Goal: Transaction & Acquisition: Purchase product/service

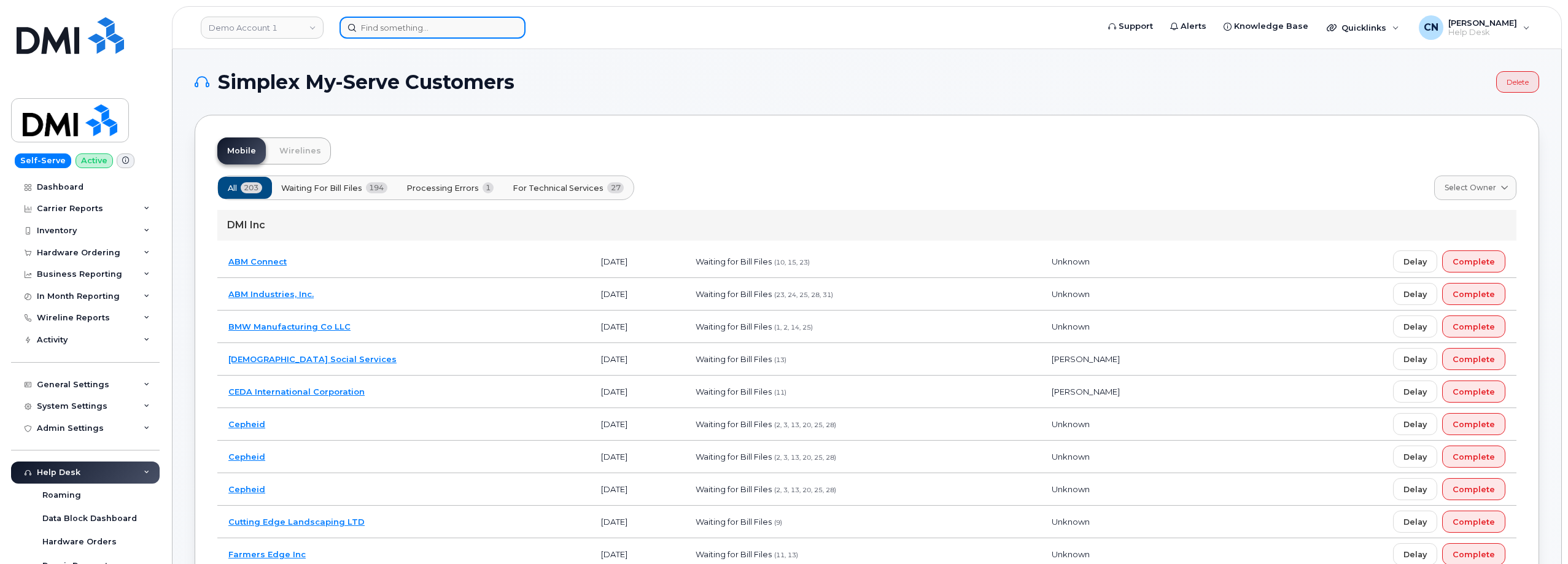
click at [447, 35] on input at bounding box center [433, 28] width 186 height 22
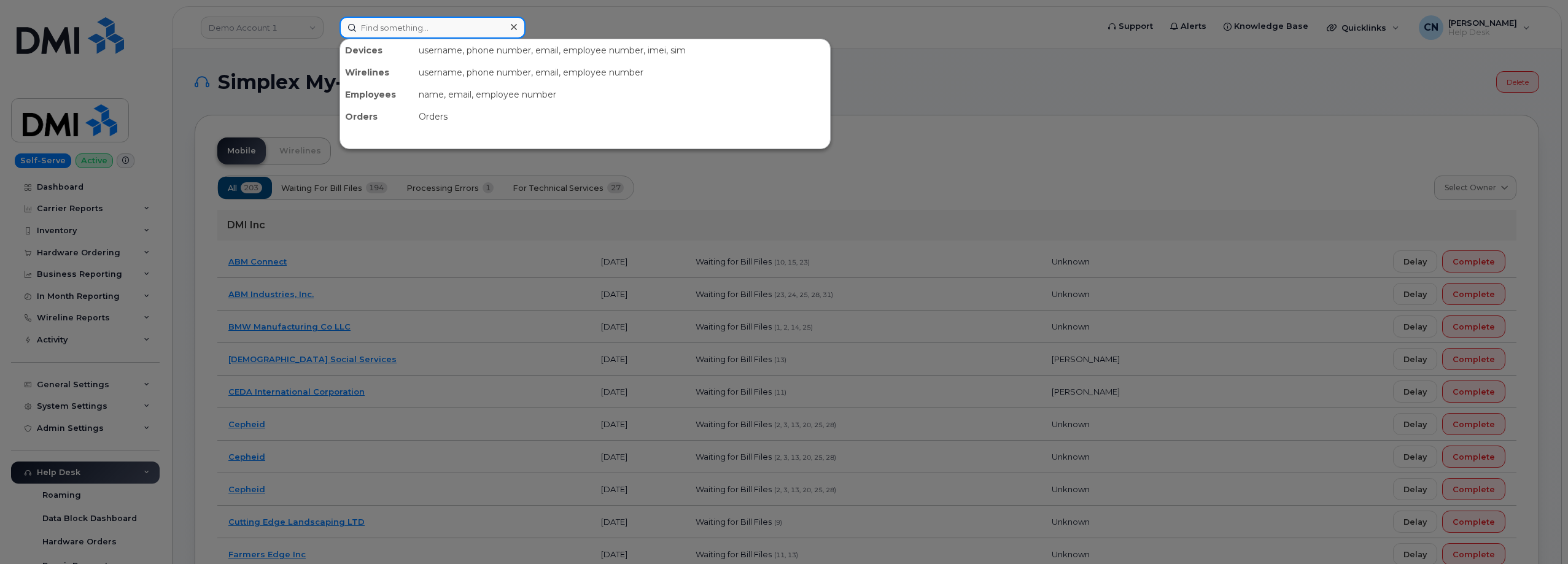
paste input "[PERSON_NAME]"
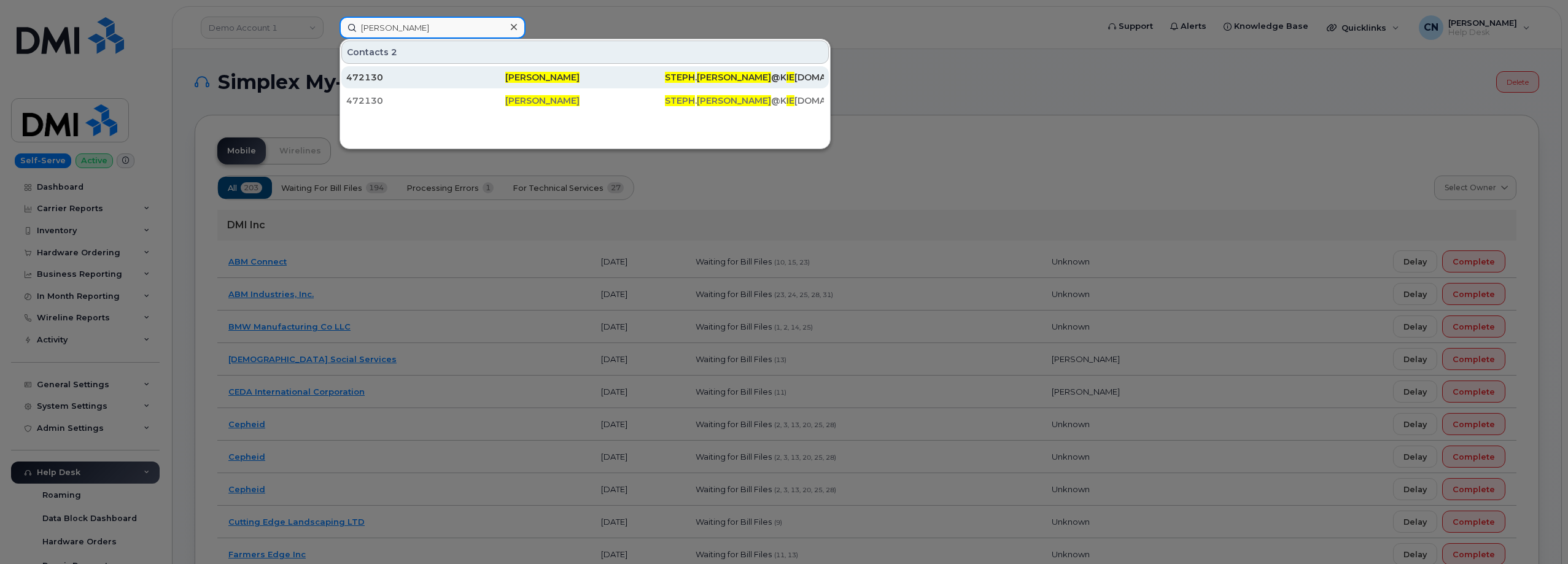
type input "Stephanie Hartman"
click at [370, 75] on div "472130" at bounding box center [425, 77] width 159 height 13
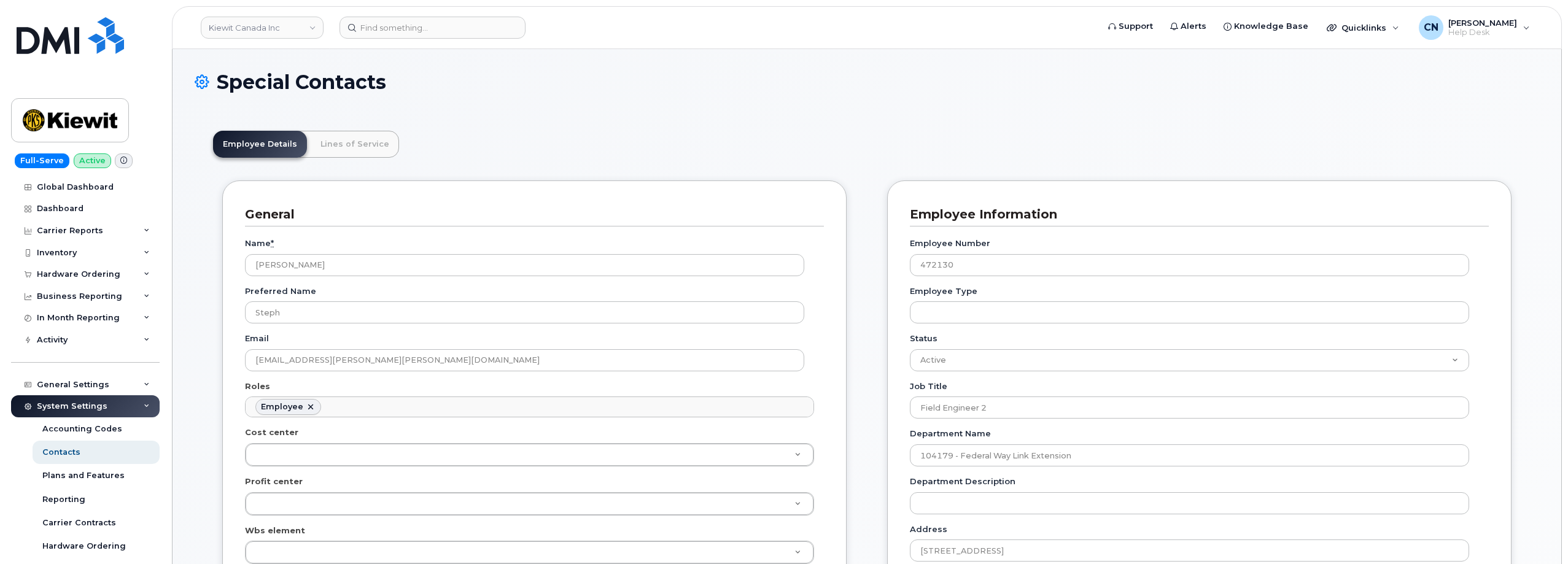
scroll to position [42, 0]
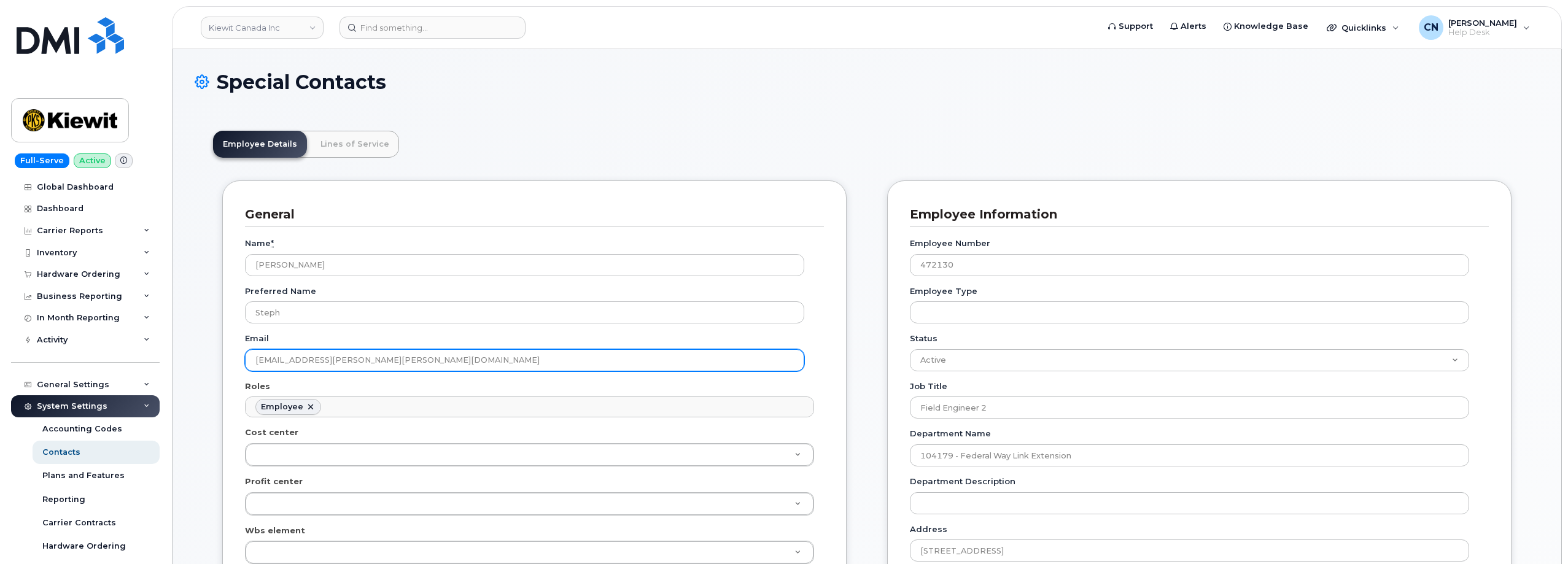
drag, startPoint x: 425, startPoint y: 360, endPoint x: 191, endPoint y: 379, distance: 234.8
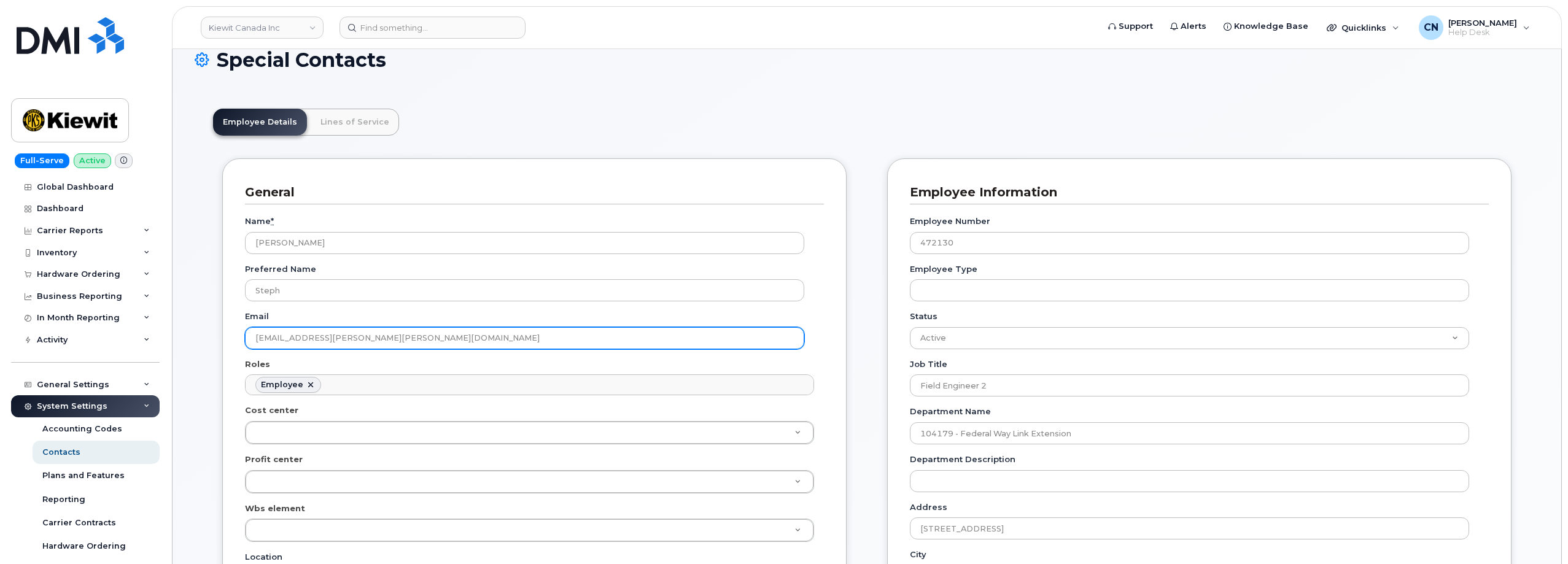
scroll to position [0, 0]
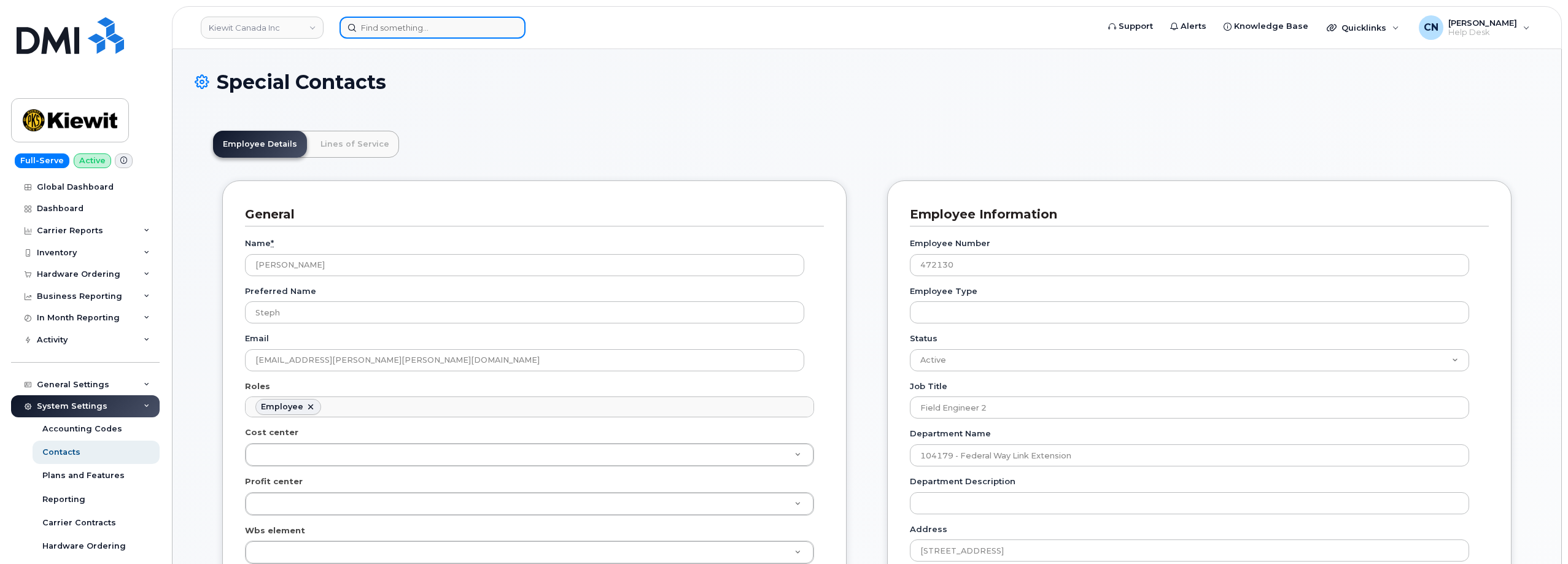
click at [463, 29] on input at bounding box center [433, 28] width 186 height 22
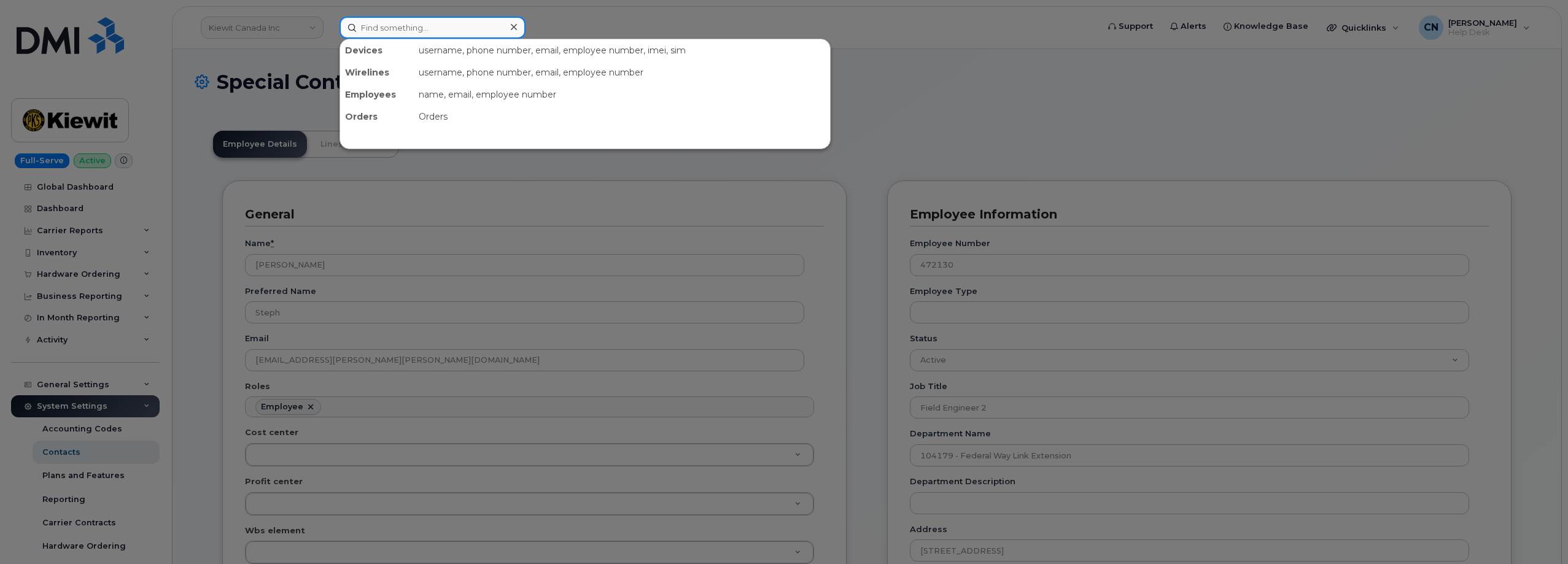
paste input "STEPH.HARTMAN@KIEWIT.COM"
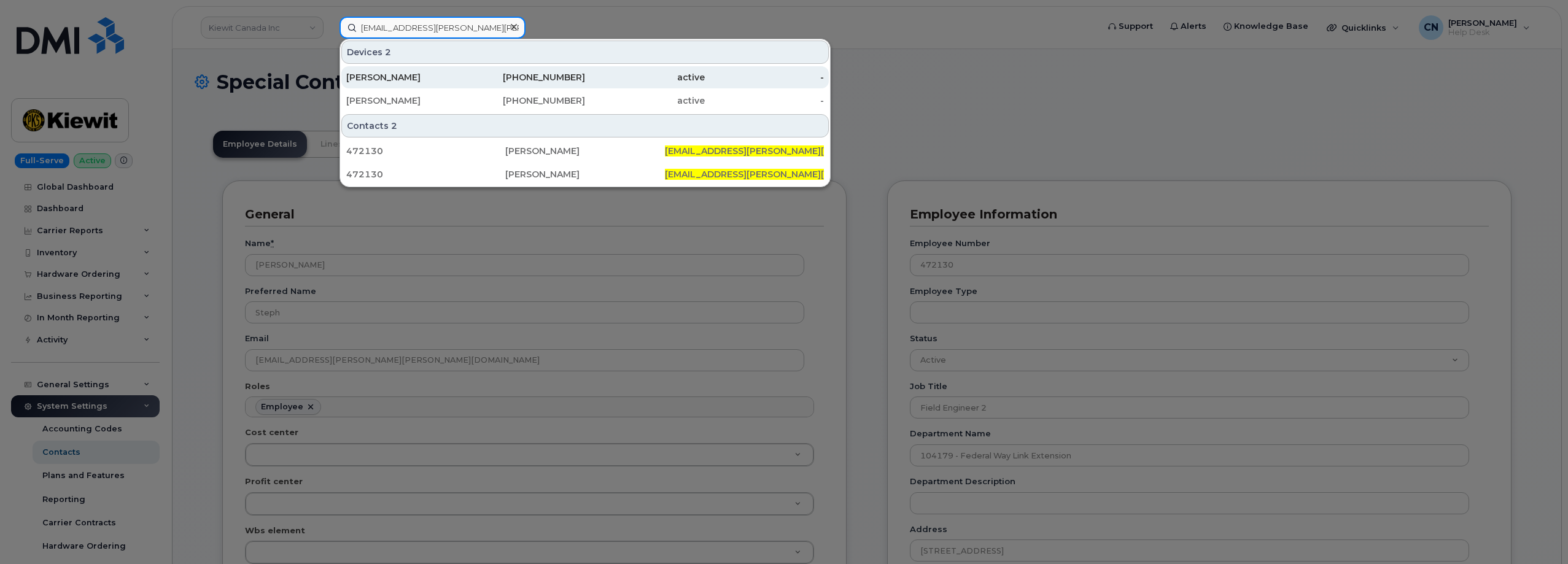
type input "STEPH.HARTMAN@KIEWIT.COM"
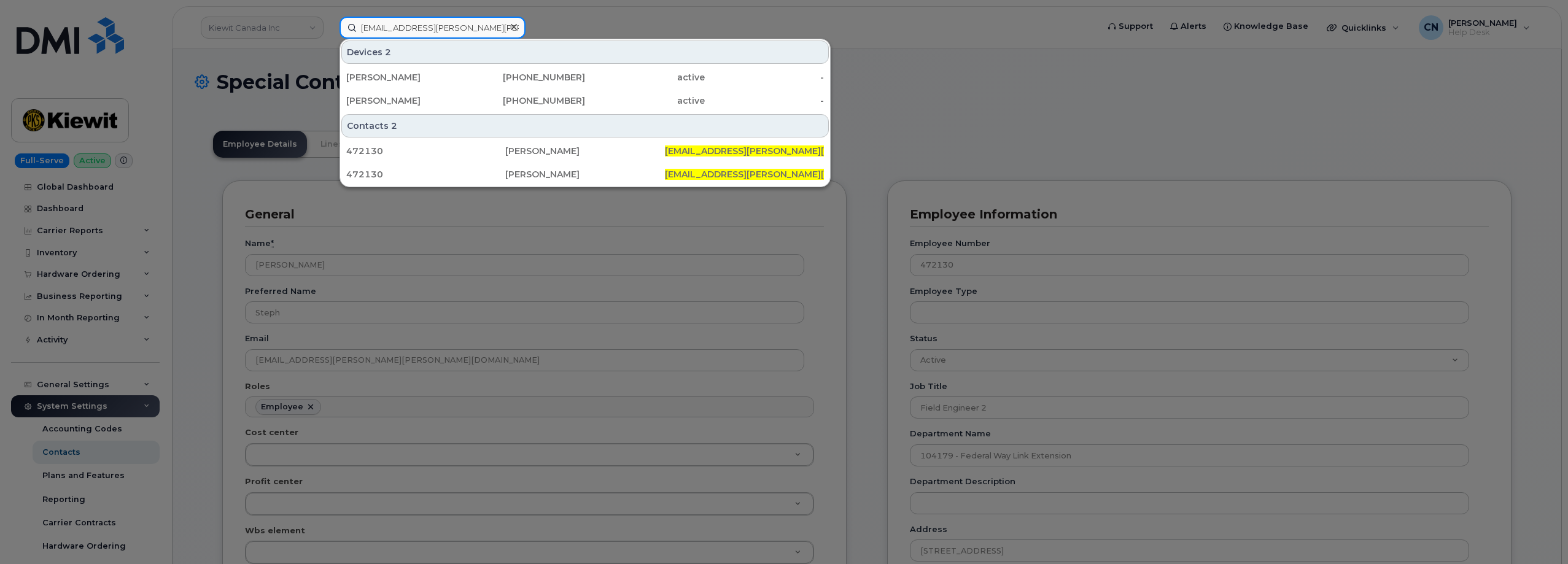
click at [463, 31] on input "STEPH.HARTMAN@KIEWIT.COM" at bounding box center [433, 28] width 186 height 22
click at [511, 26] on icon at bounding box center [514, 27] width 6 height 9
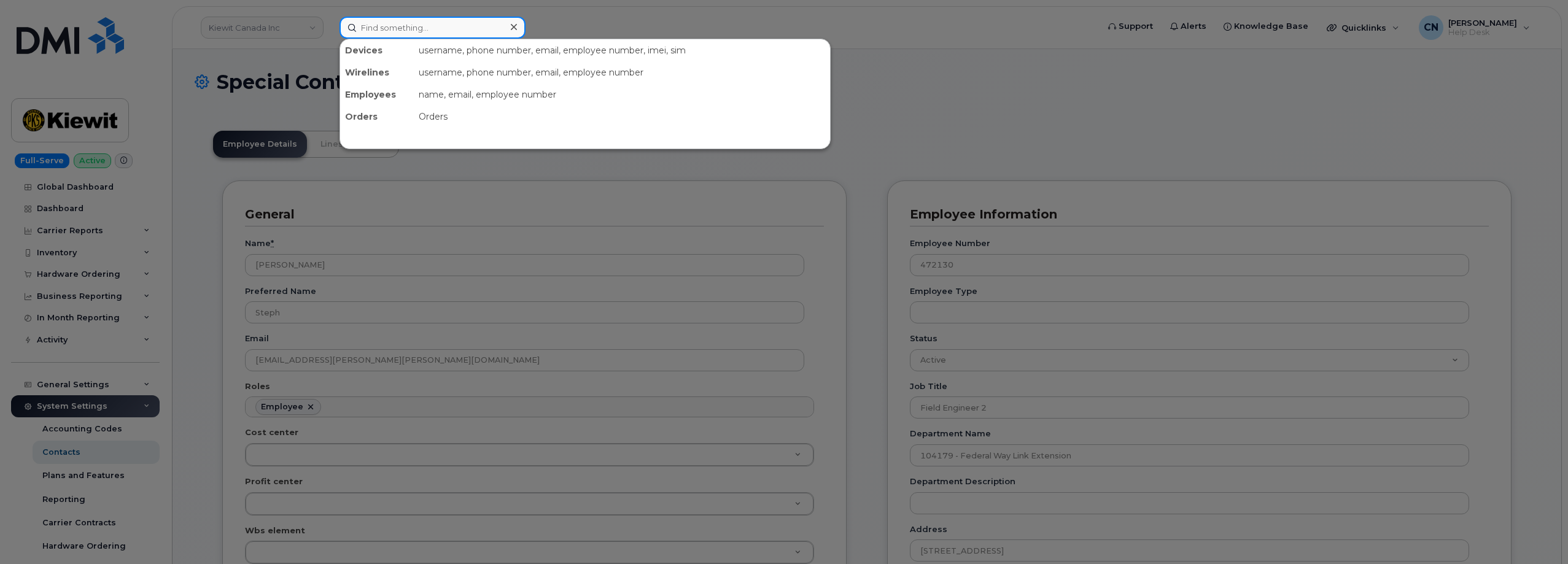
click at [459, 32] on input at bounding box center [433, 28] width 186 height 22
paste input "9174180516"
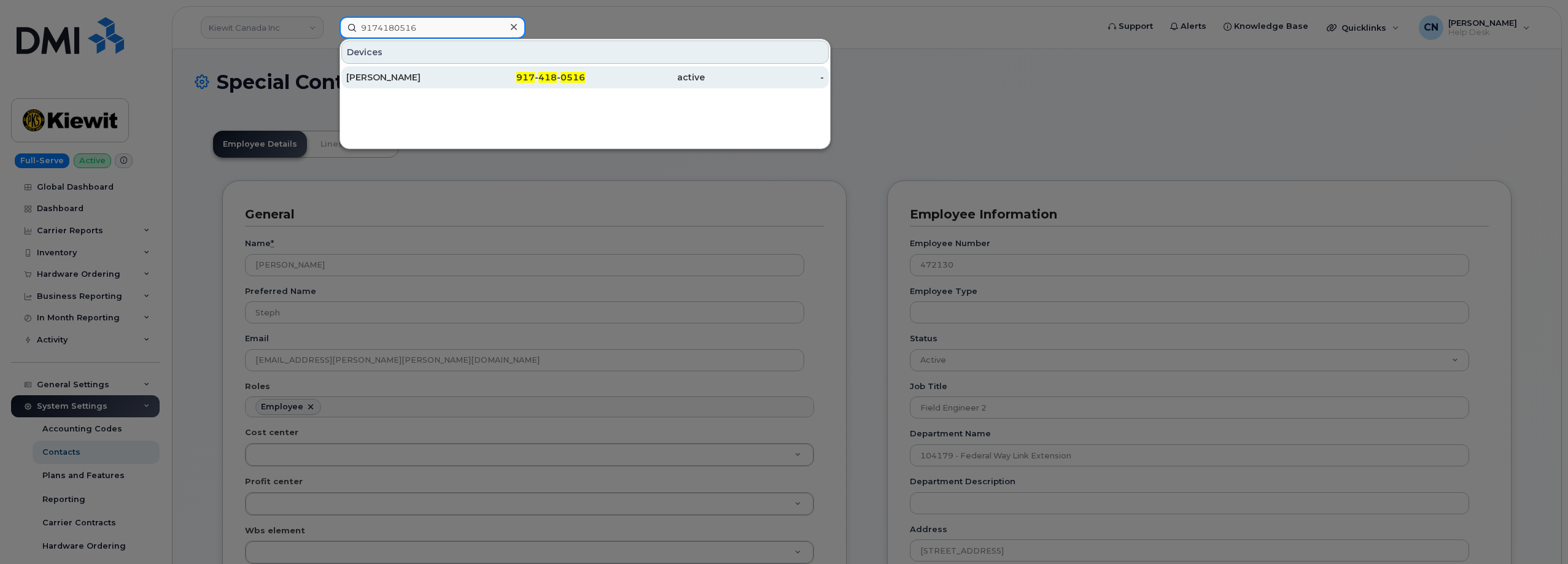
type input "9174180516"
click at [426, 79] on div "TIM BLUEMLE" at bounding box center [406, 77] width 120 height 13
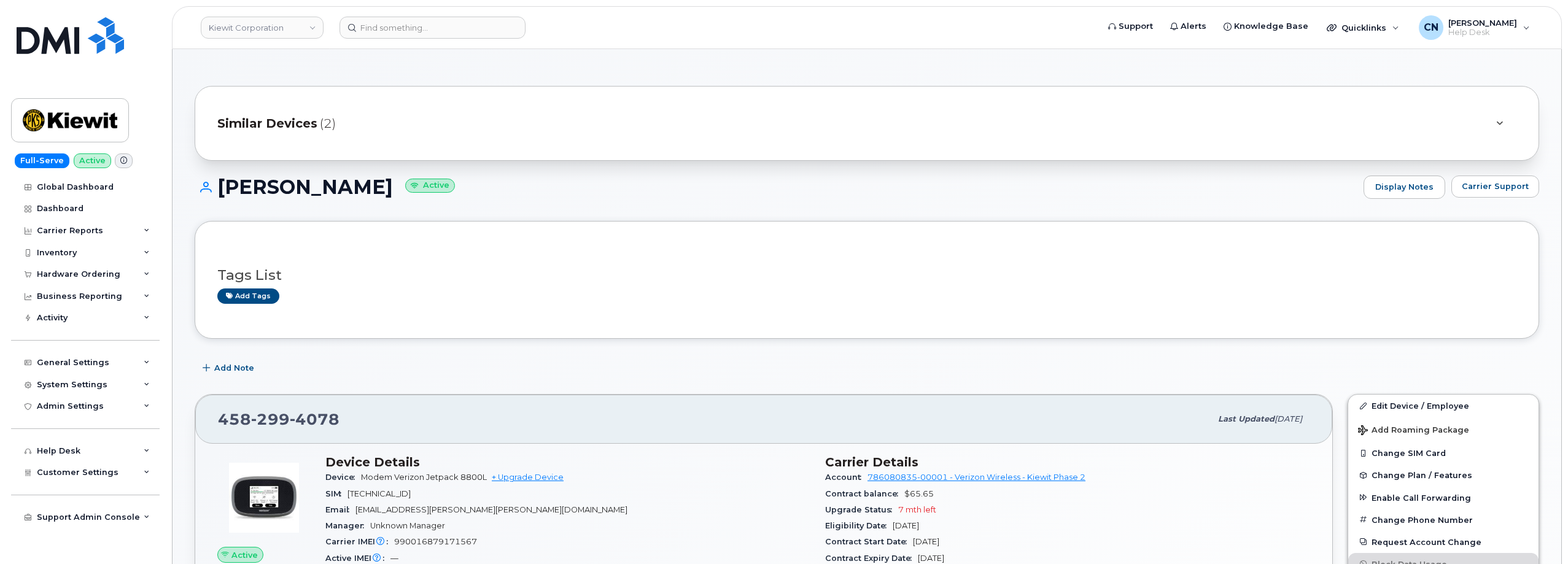
click at [282, 134] on div "Similar Devices (2)" at bounding box center [849, 123] width 1265 height 29
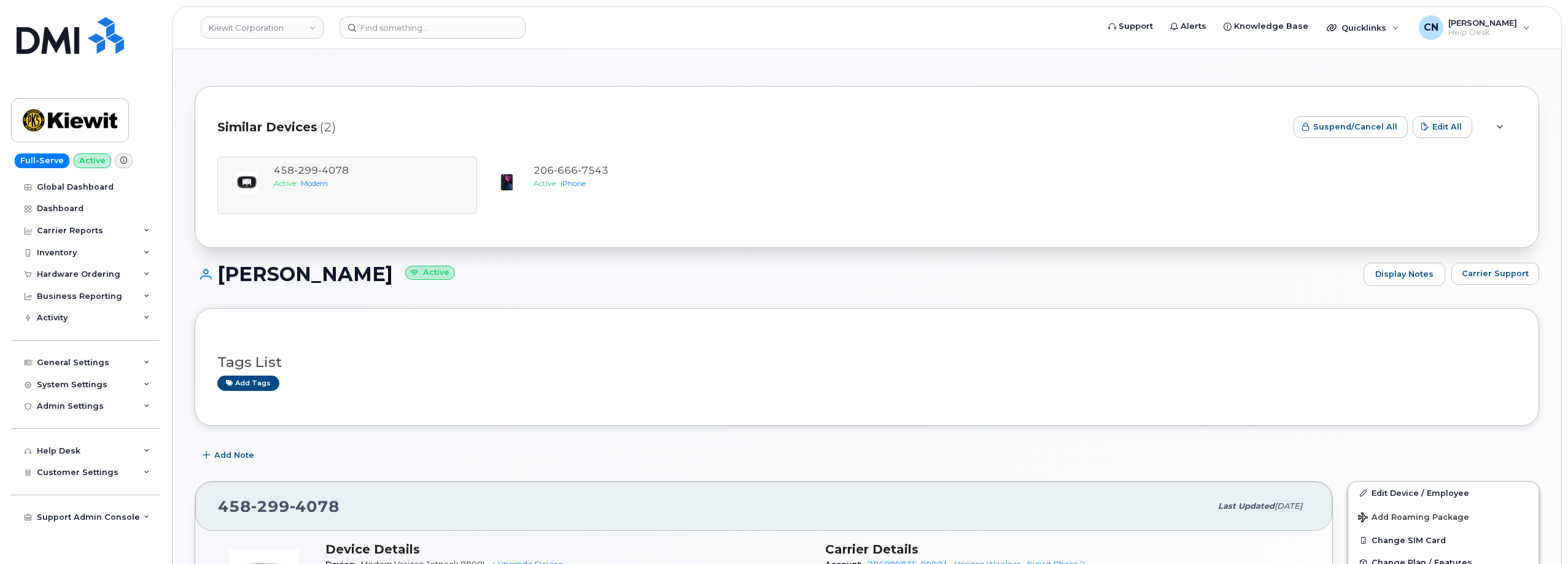
click at [282, 133] on span "Similar Devices" at bounding box center [267, 127] width 100 height 18
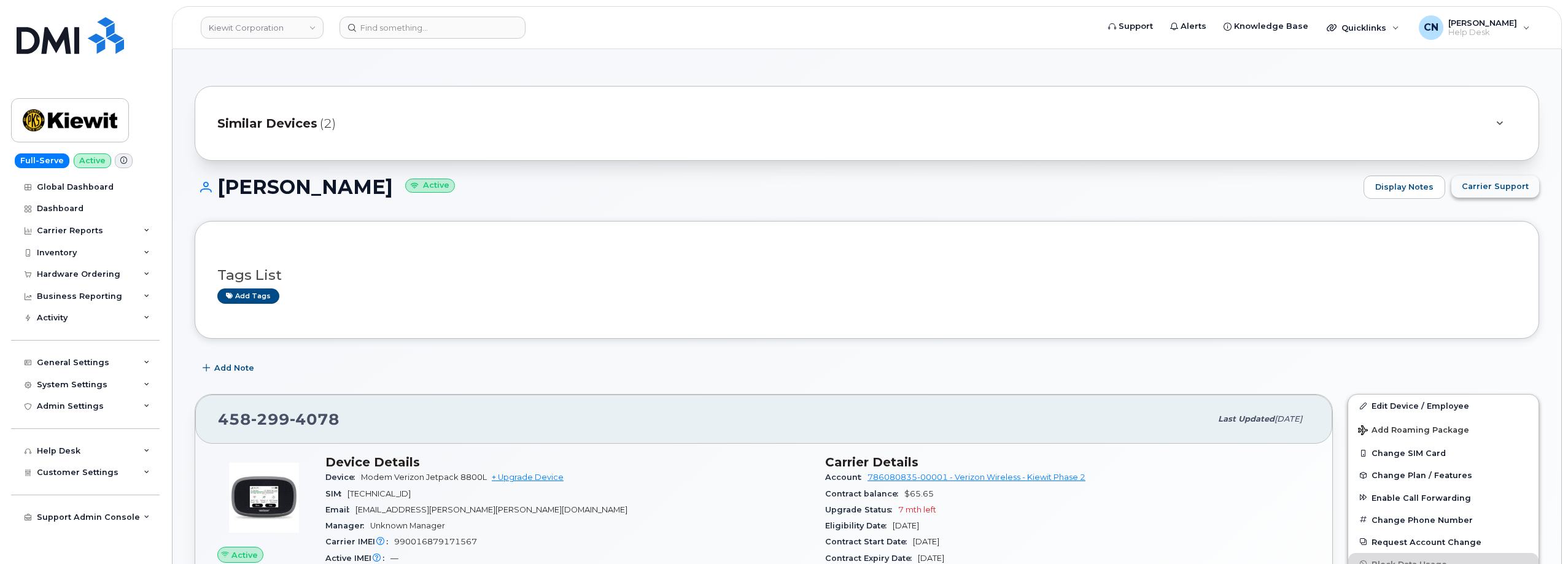
click at [1519, 177] on button "Carrier Support" at bounding box center [1495, 187] width 87 height 22
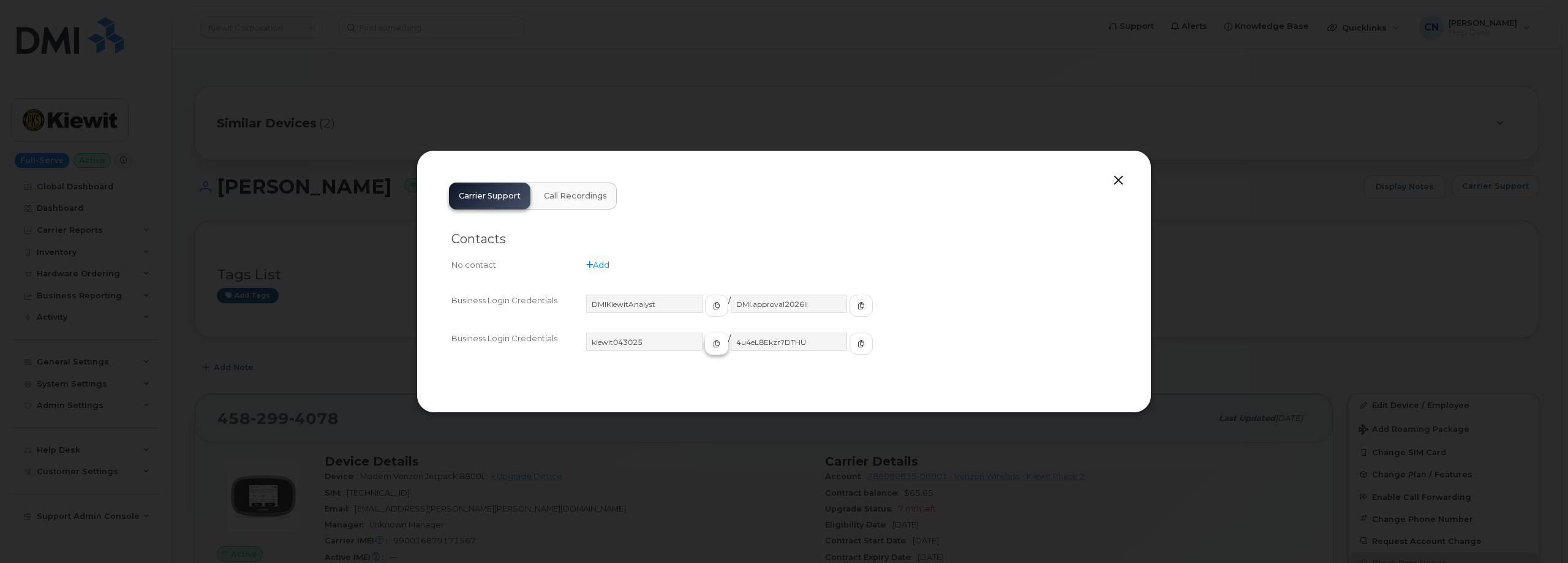
click at [705, 337] on button "button" at bounding box center [717, 344] width 24 height 22
click at [850, 346] on button "button" at bounding box center [862, 344] width 24 height 22
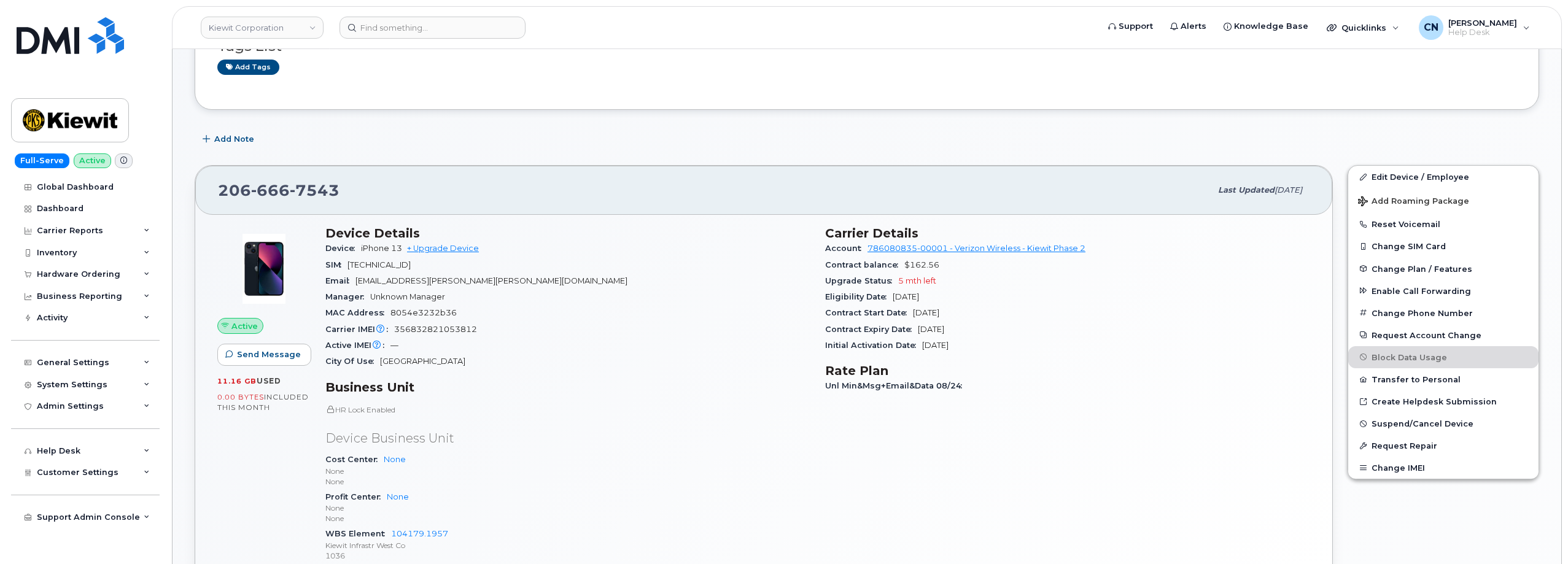
scroll to position [246, 0]
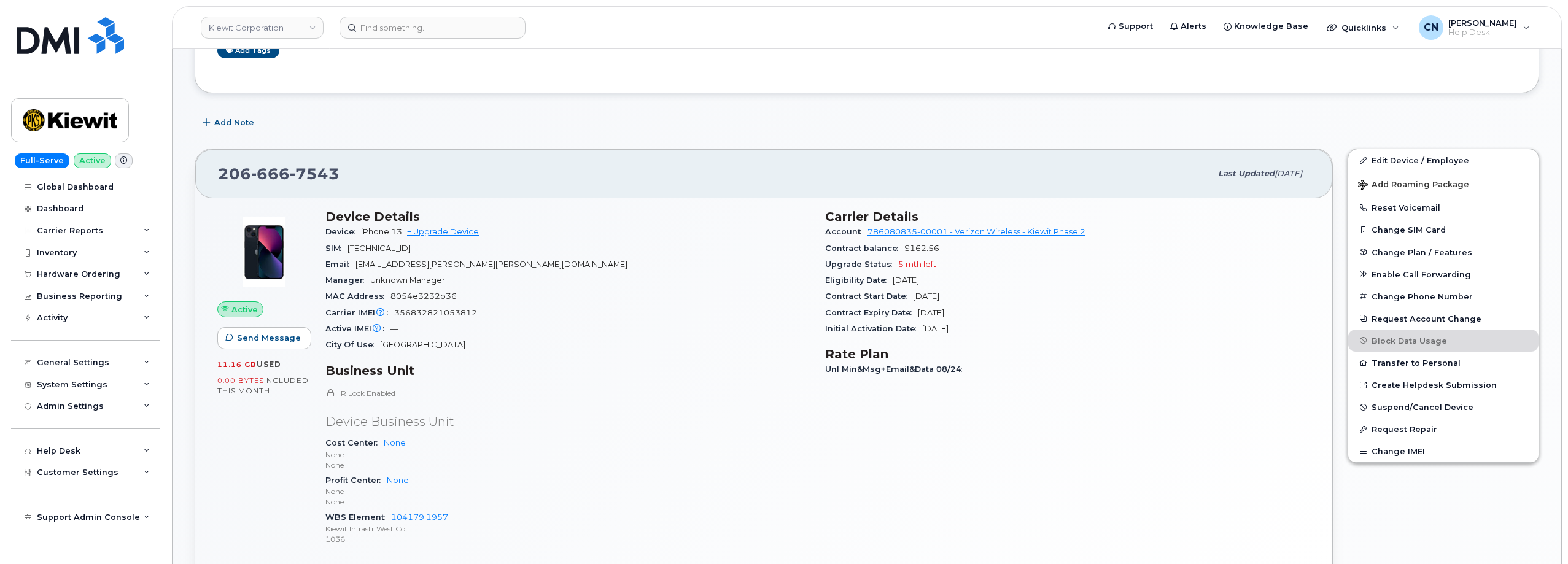
click at [528, 530] on p "Kiewit Infrastr West Co" at bounding box center [567, 529] width 485 height 10
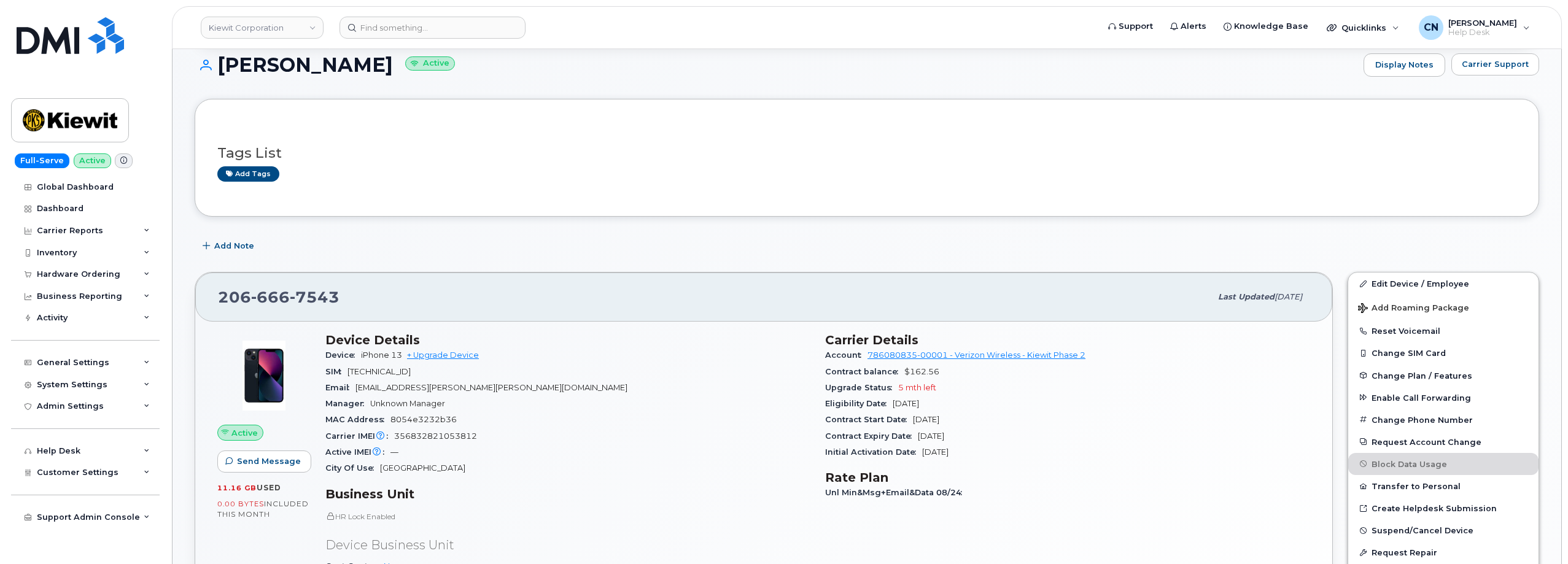
scroll to position [123, 0]
drag, startPoint x: 353, startPoint y: 288, endPoint x: 173, endPoint y: 297, distance: 180.2
copy span "[PHONE_NUMBER]"
click at [1470, 59] on span "Carrier Support" at bounding box center [1495, 63] width 67 height 12
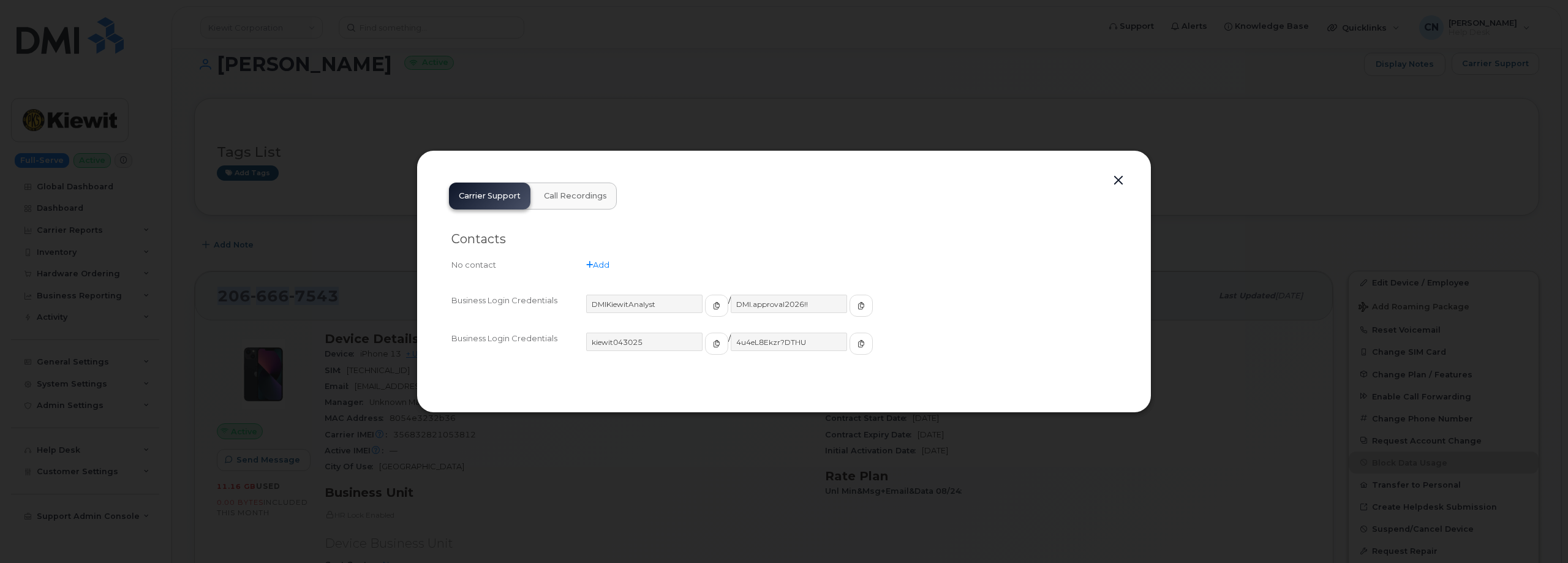
click at [1114, 178] on button "button" at bounding box center [1118, 181] width 18 height 17
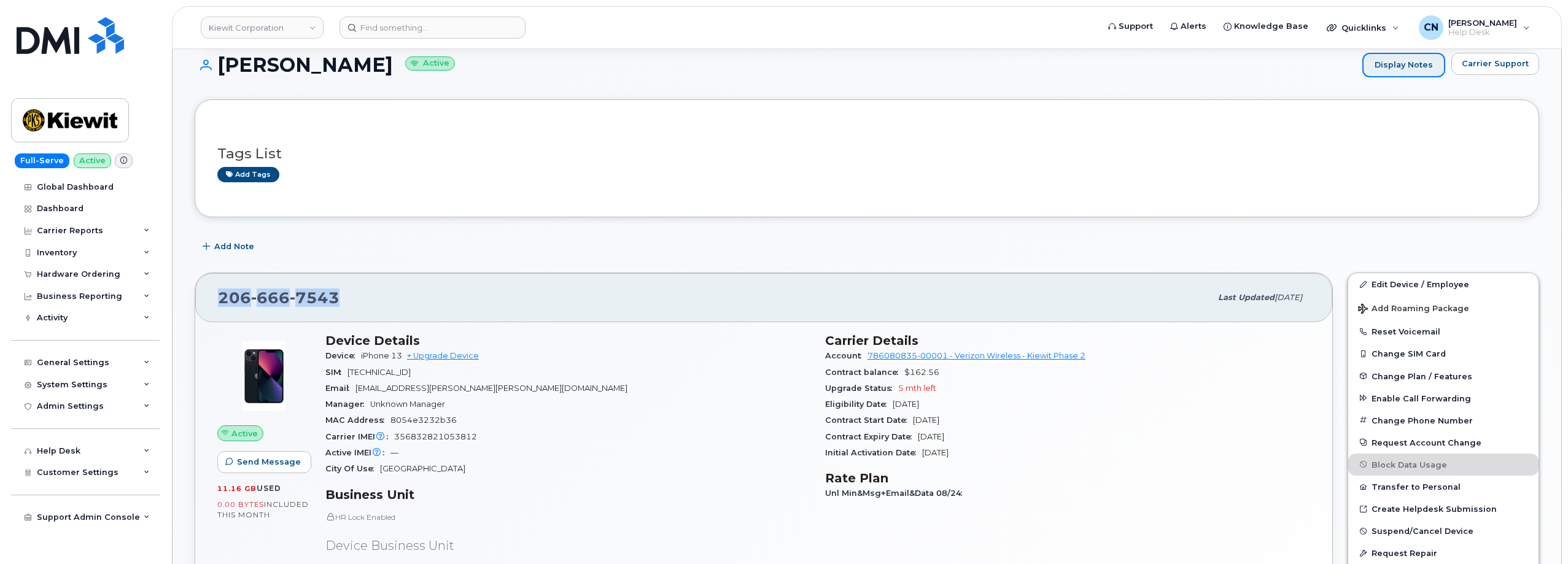
click at [1403, 68] on link "Display Notes" at bounding box center [1403, 65] width 83 height 24
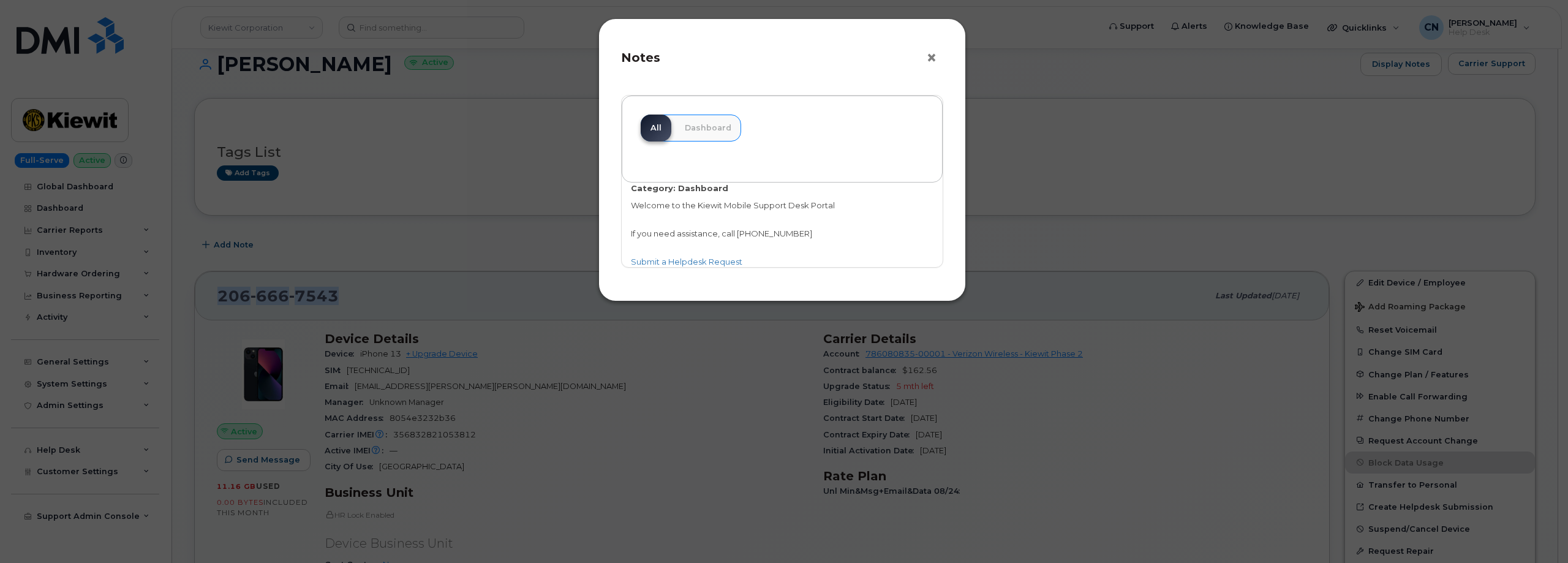
click at [939, 58] on button "×" at bounding box center [935, 57] width 17 height 18
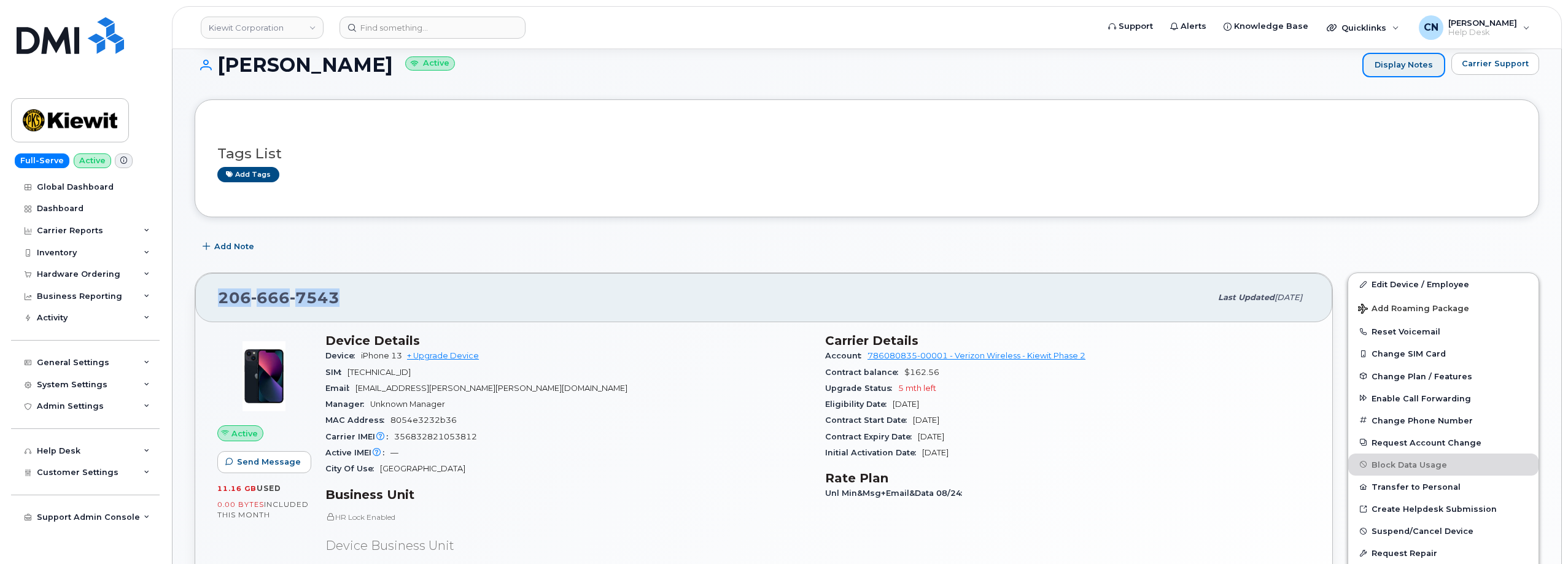
copy span "[PHONE_NUMBER]"
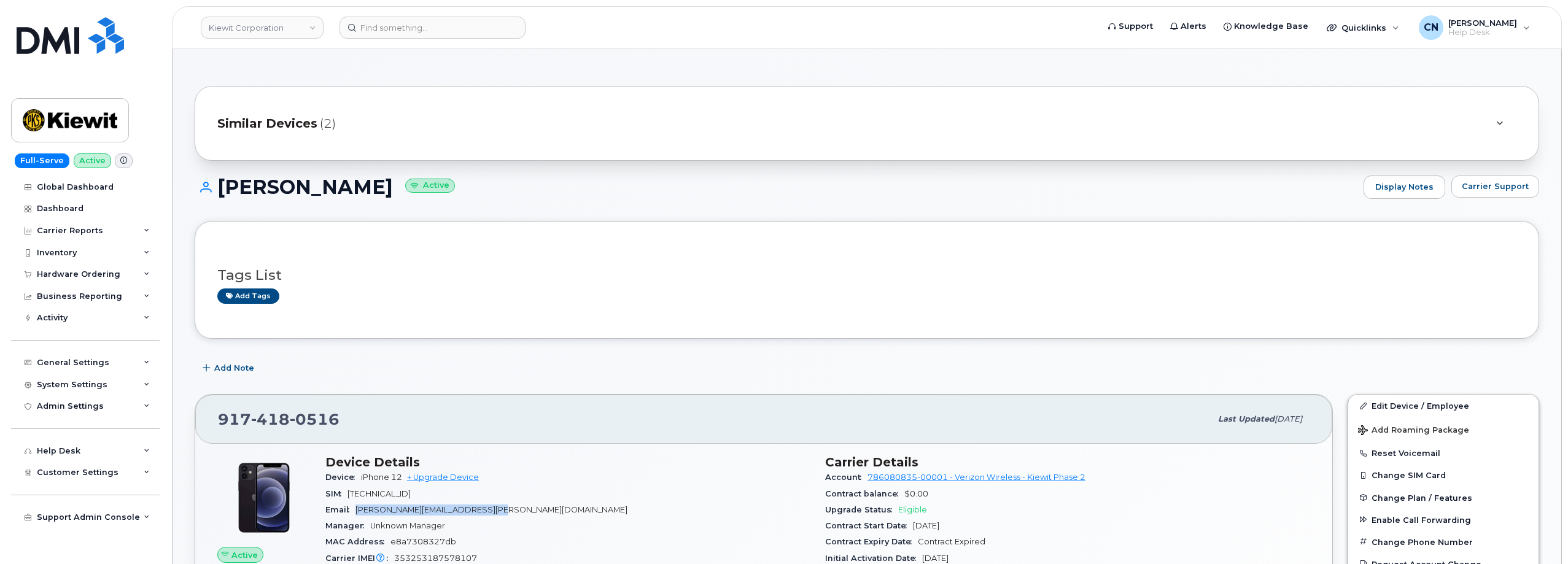
drag, startPoint x: 525, startPoint y: 508, endPoint x: 357, endPoint y: 509, distance: 168.0
click at [357, 509] on span "[PERSON_NAME][EMAIL_ADDRESS][PERSON_NAME][DOMAIN_NAME]" at bounding box center [491, 510] width 272 height 9
copy span "[PERSON_NAME][EMAIL_ADDRESS][PERSON_NAME][DOMAIN_NAME]"
drag, startPoint x: 340, startPoint y: 426, endPoint x: 225, endPoint y: 291, distance: 177.3
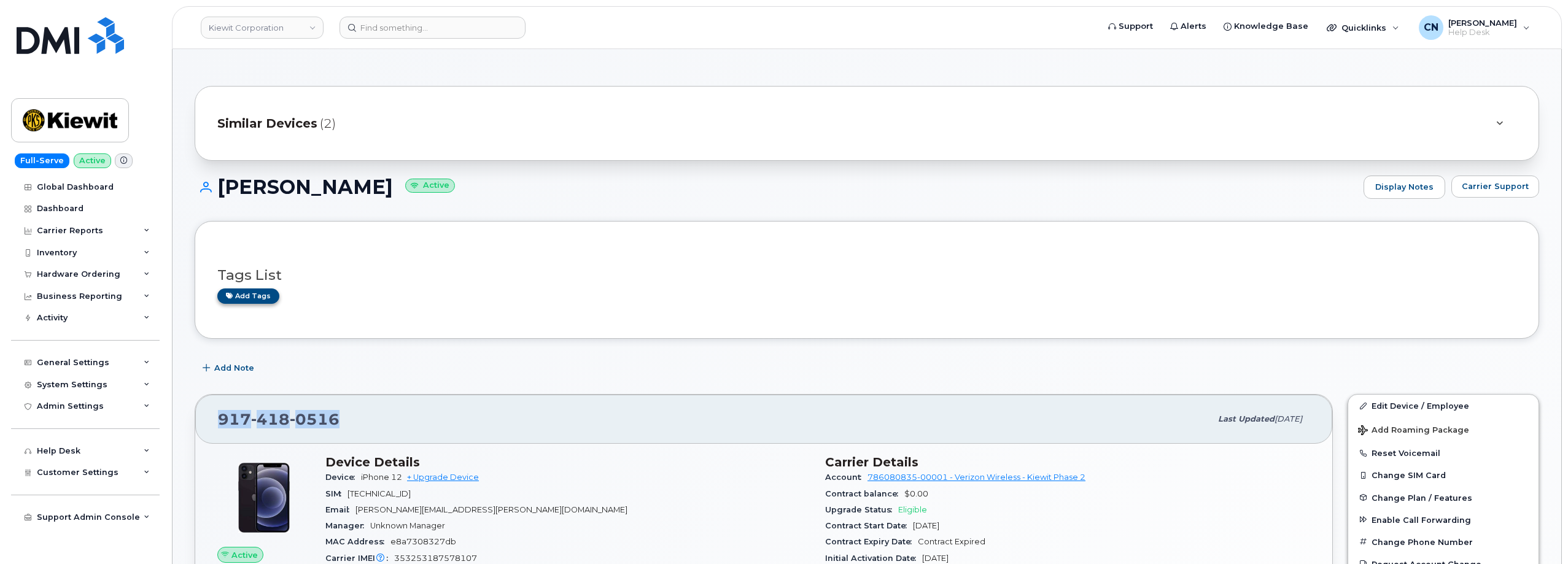
click at [218, 416] on div "917 418 0516" at bounding box center [715, 419] width 993 height 26
copy span "917 418 0516"
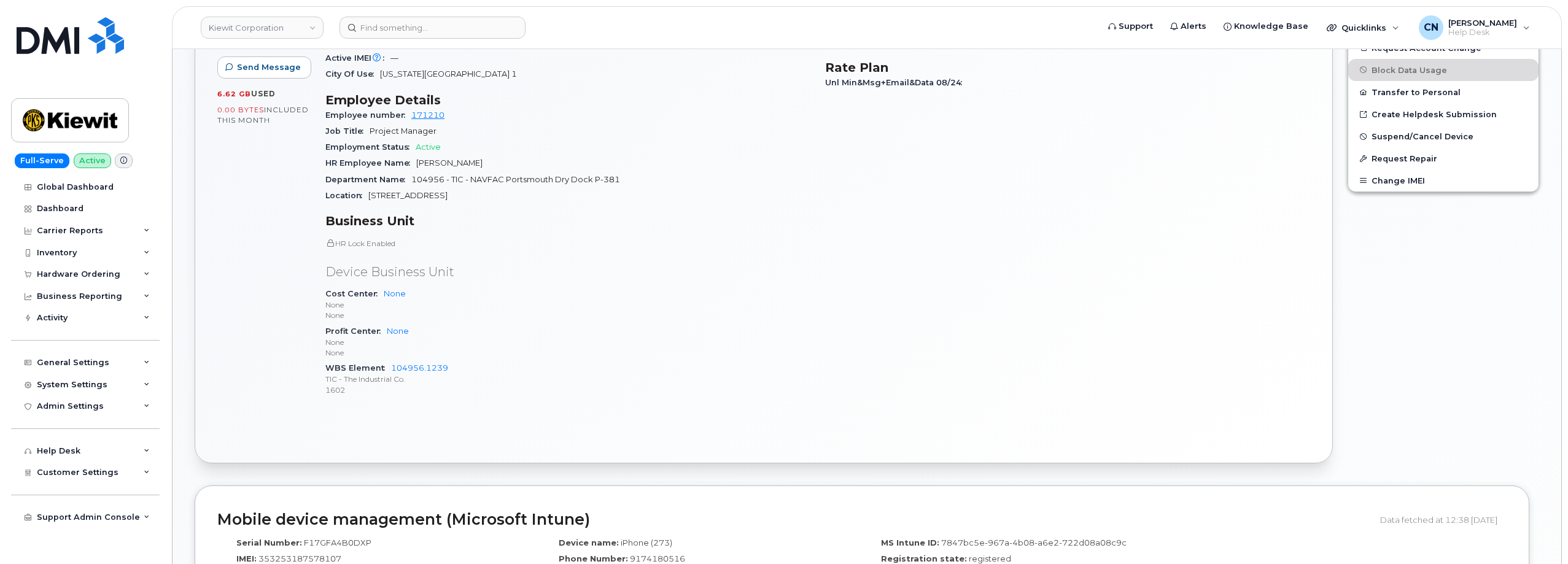
scroll to position [614, 0]
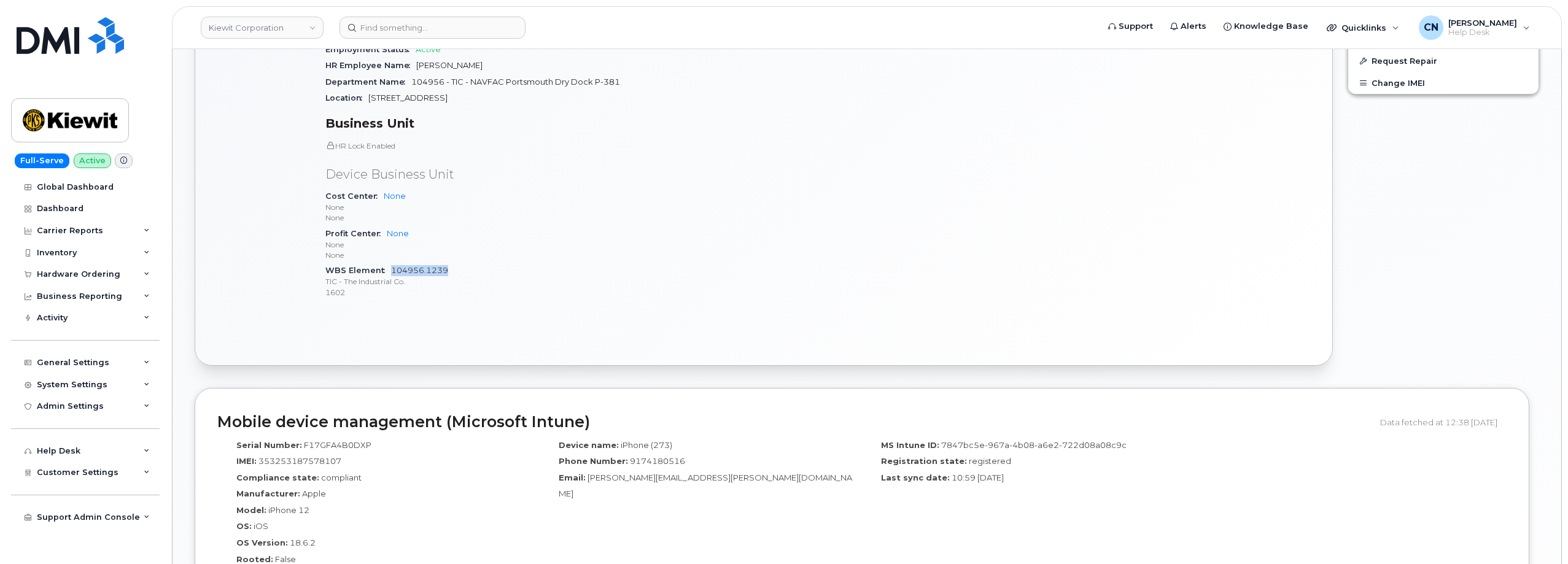
drag, startPoint x: 456, startPoint y: 271, endPoint x: 390, endPoint y: 269, distance: 66.0
click at [390, 269] on div "WBS Element 104956.1239 TIC - The Industrial Co. 1602" at bounding box center [567, 281] width 485 height 38
copy link "104956.1239"
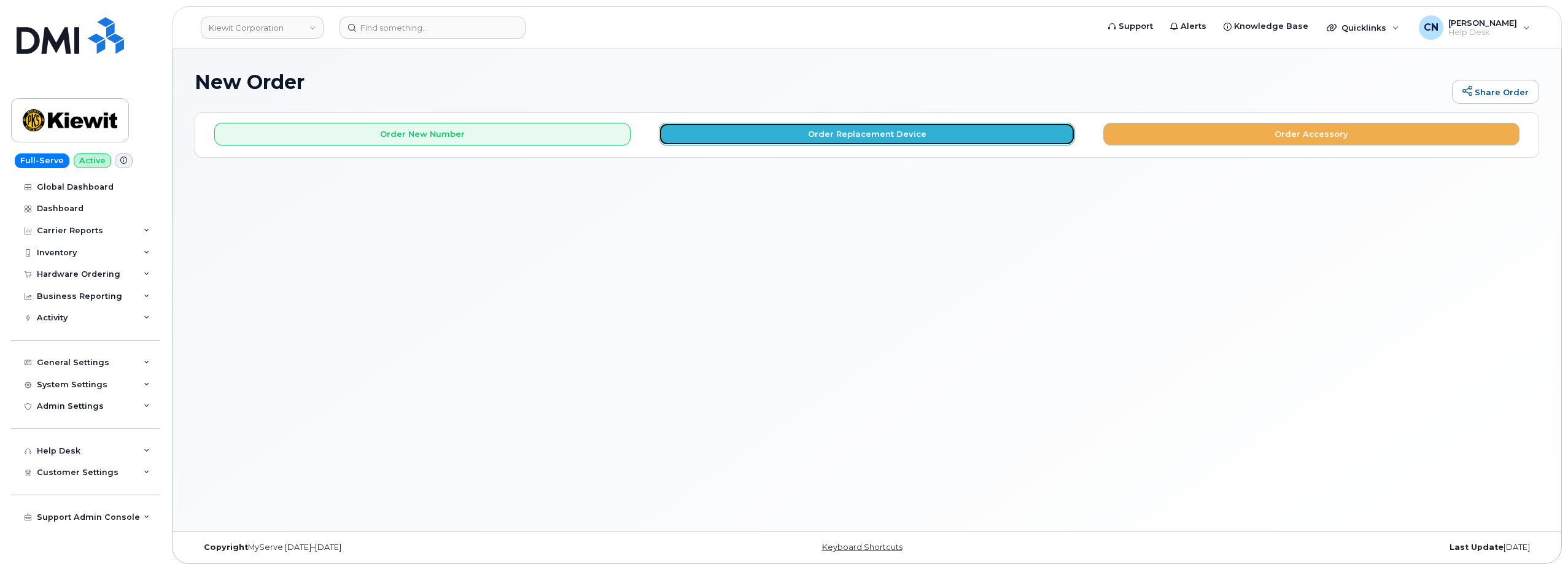
click at [756, 138] on button "Order Replacement Device" at bounding box center [867, 134] width 416 height 23
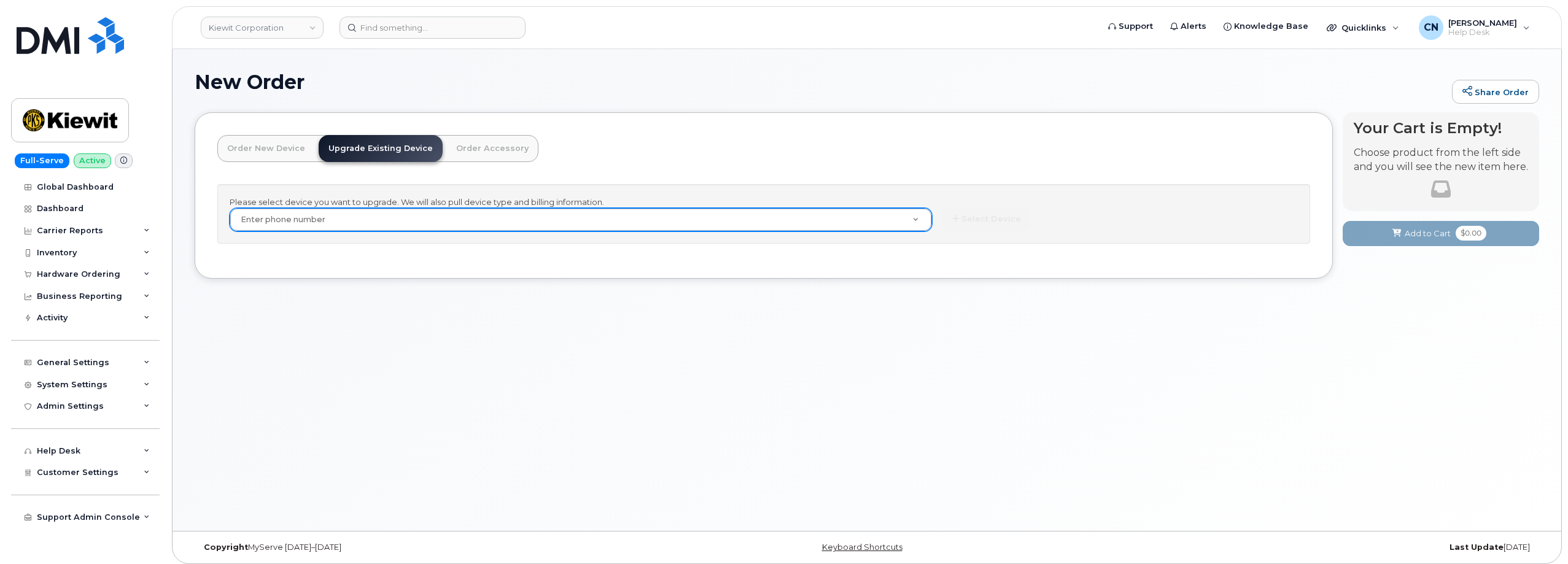
paste input "9174180516"
type input "9174180516"
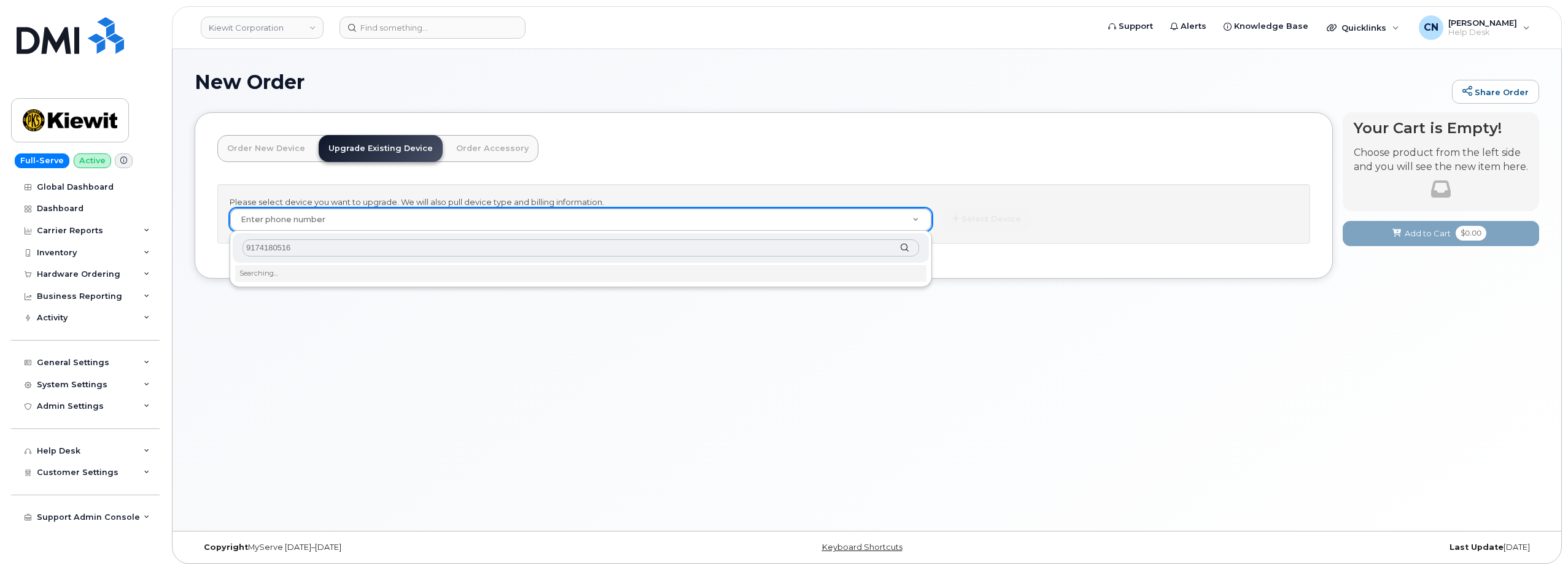
type input "9174180516"
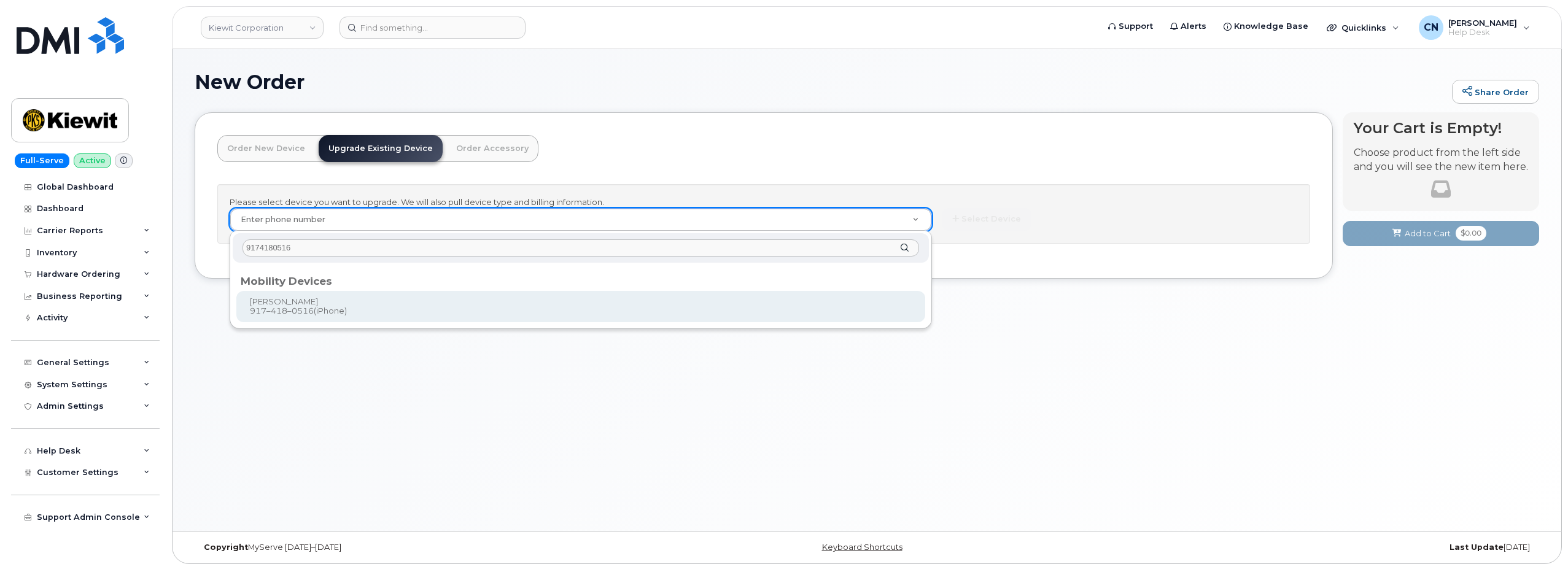
drag, startPoint x: 288, startPoint y: 302, endPoint x: 291, endPoint y: 296, distance: 6.7
type input "1174427"
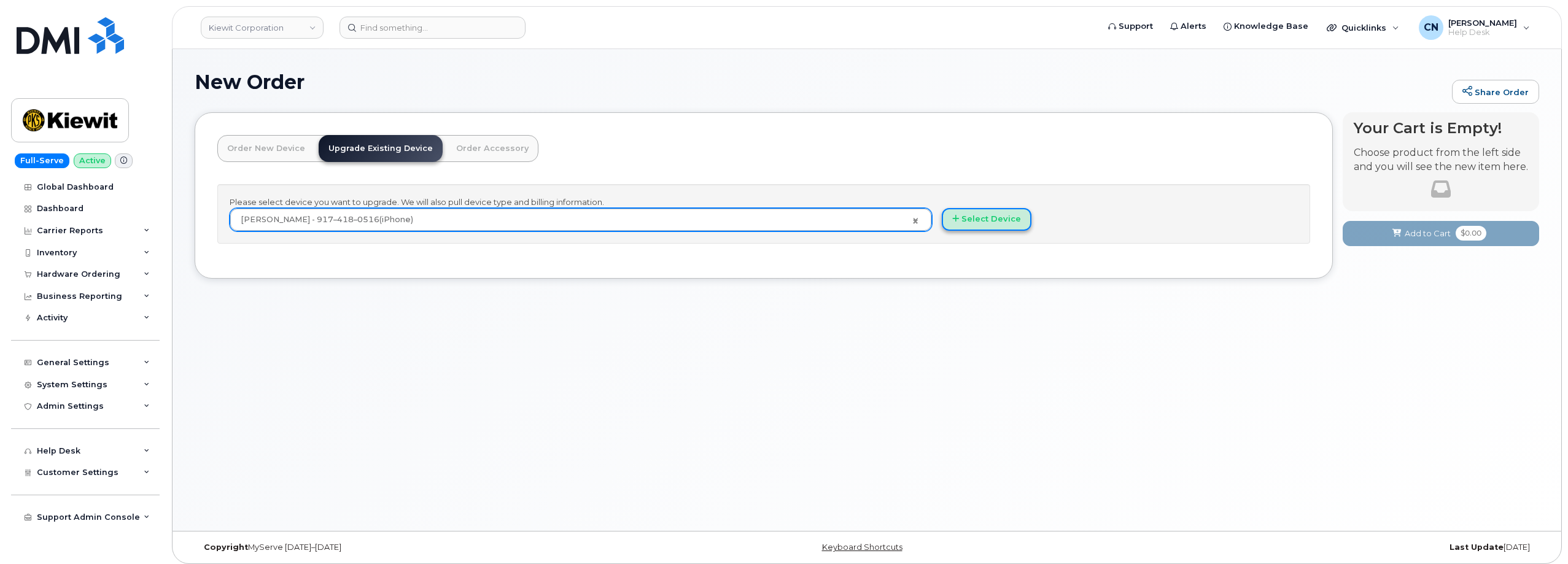
click at [977, 221] on button "Select Device" at bounding box center [987, 219] width 90 height 23
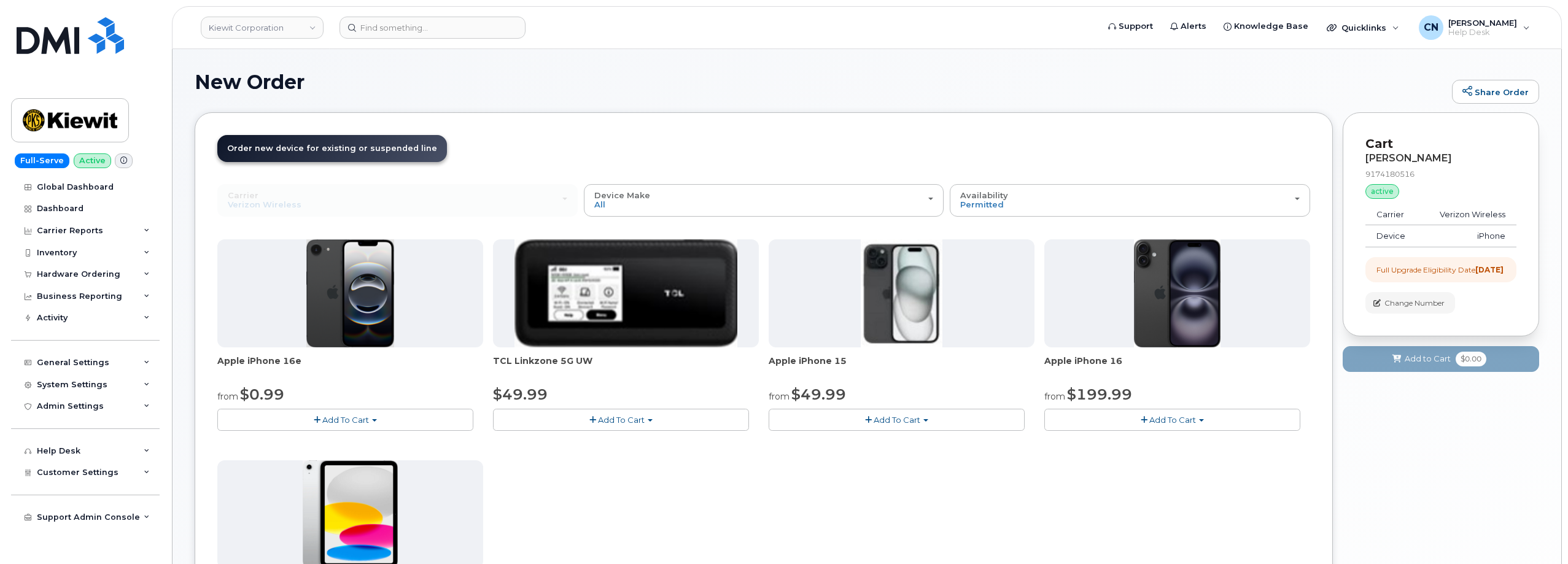
click at [895, 425] on button "Add To Cart" at bounding box center [896, 419] width 256 height 21
click at [846, 443] on link "$49.99 - 2 Year Upgrade (128GB)" at bounding box center [851, 442] width 160 height 15
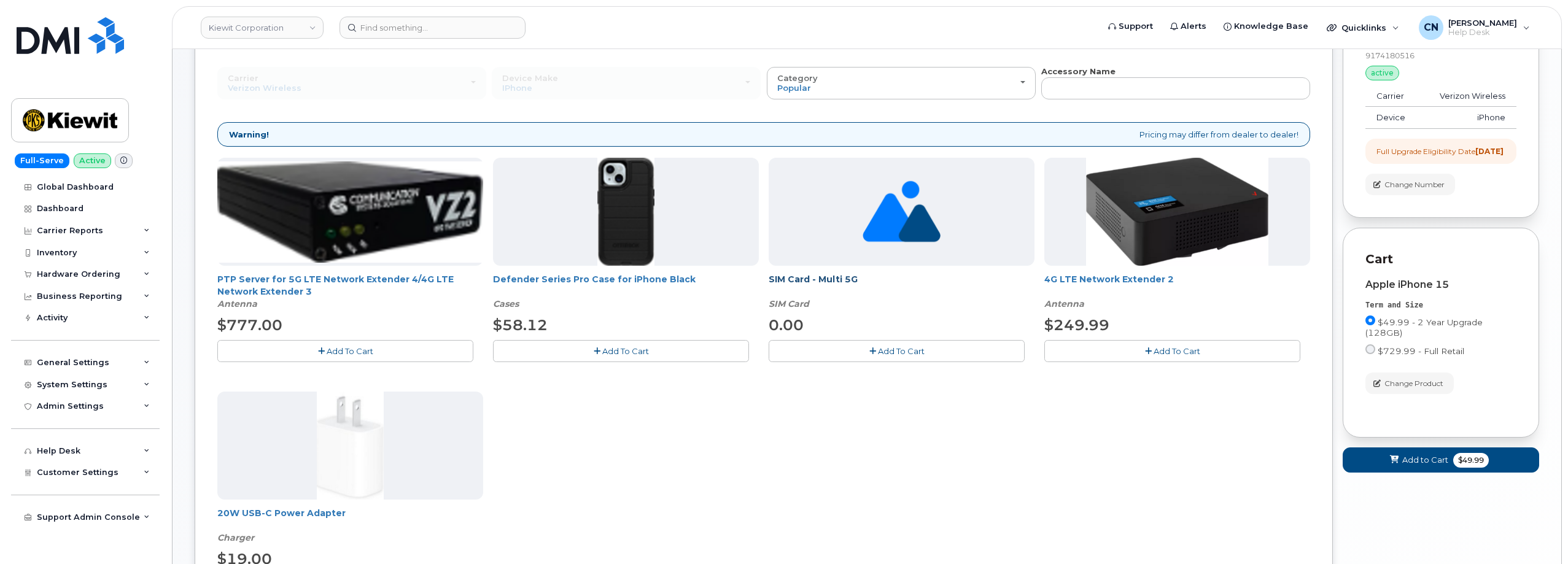
scroll to position [123, 0]
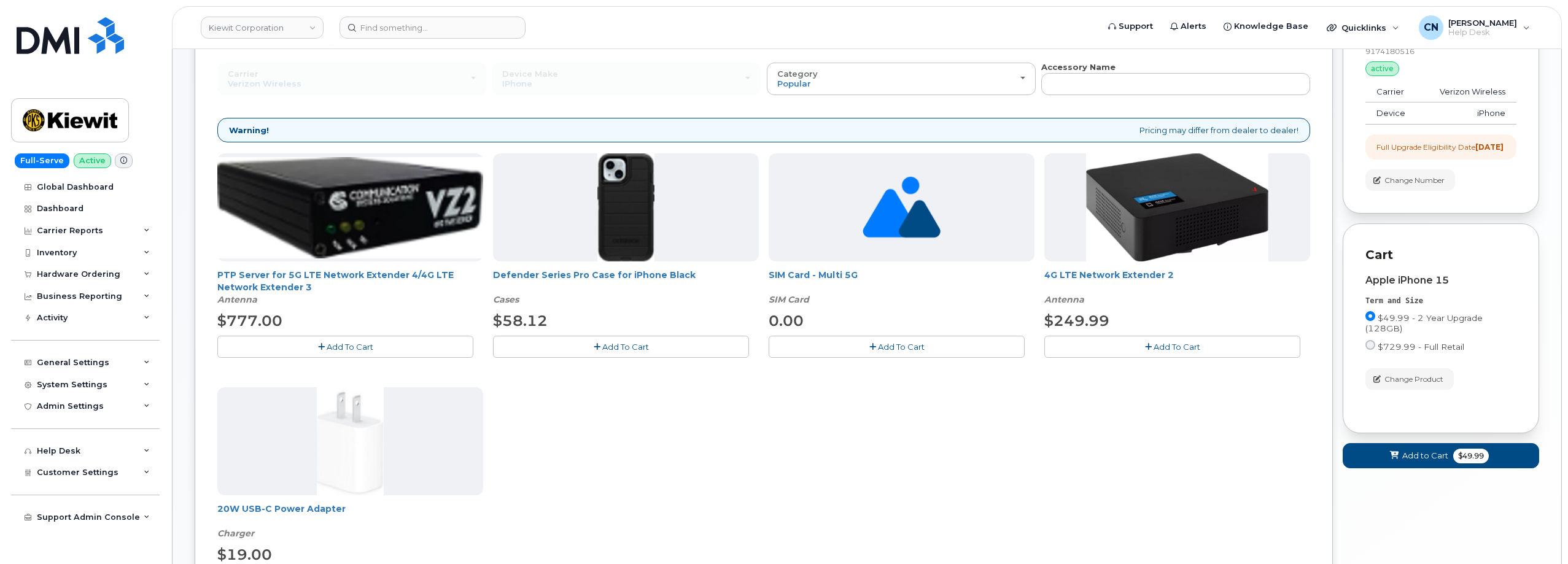
click at [590, 351] on button "Add To Cart" at bounding box center [621, 346] width 256 height 21
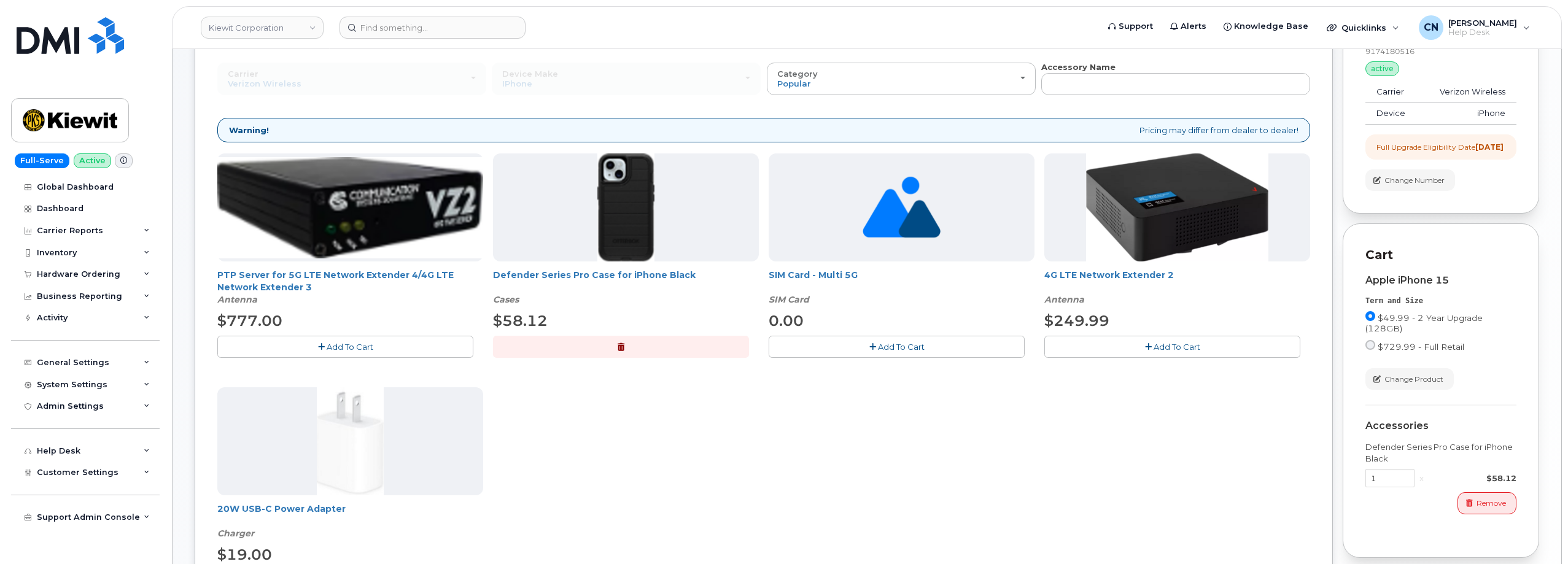
scroll to position [307, 0]
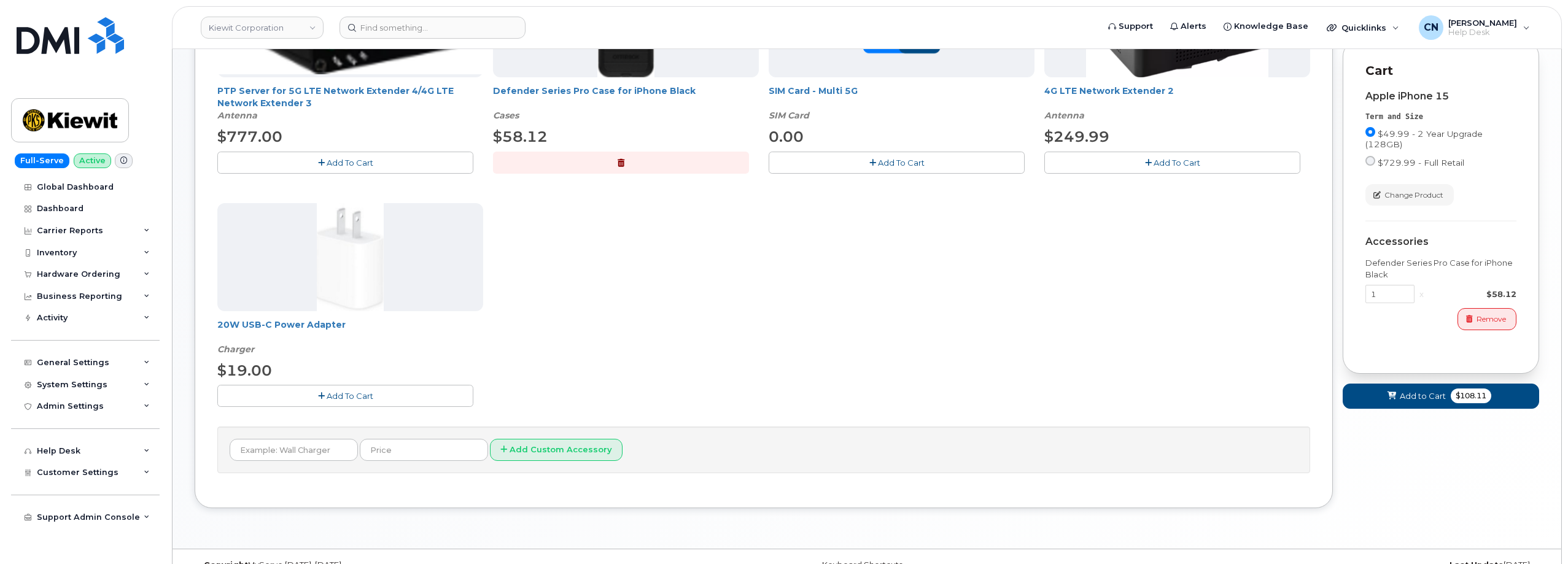
click at [347, 400] on span "Add To Cart" at bounding box center [349, 395] width 46 height 9
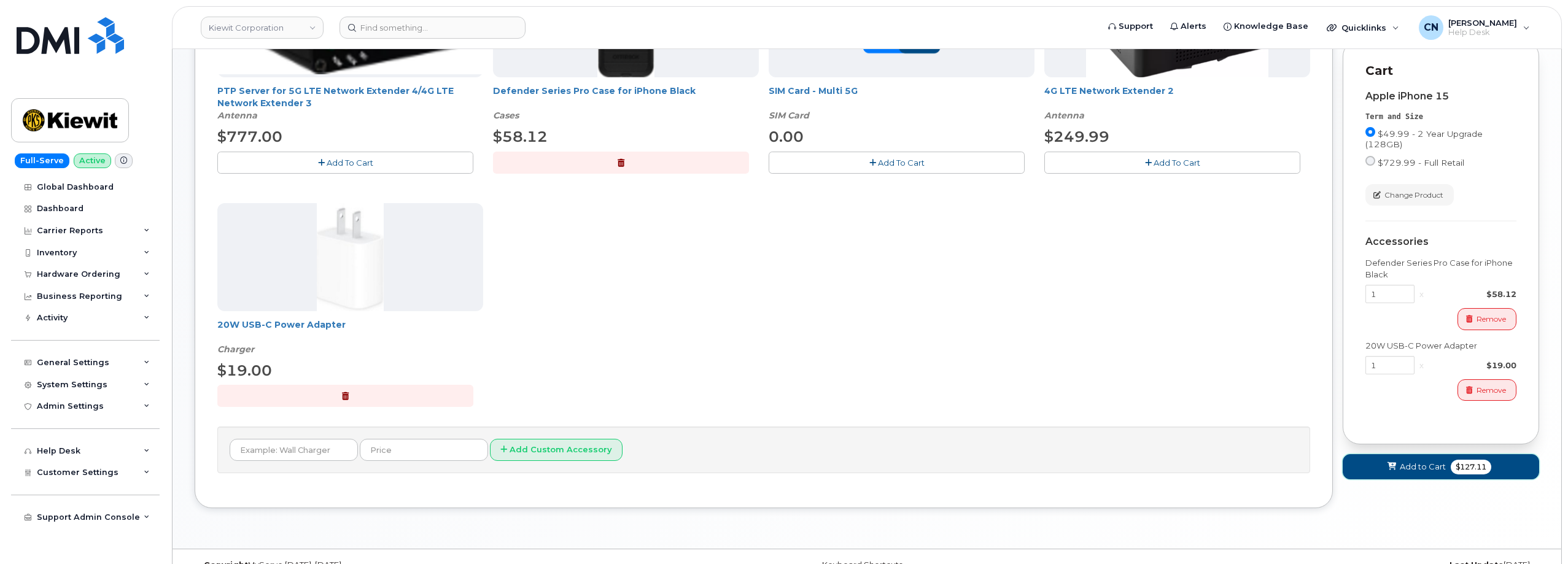
click at [1384, 479] on button "Add to Cart $127.11" at bounding box center [1440, 467] width 196 height 25
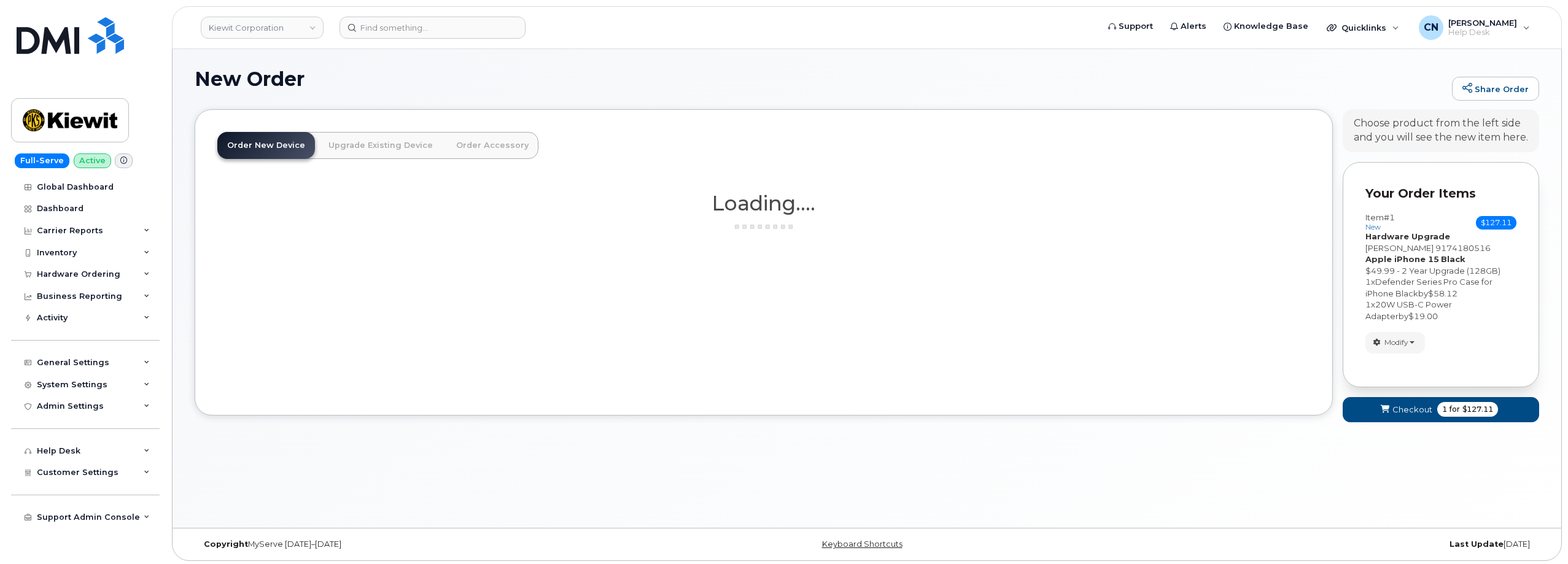
scroll to position [0, 0]
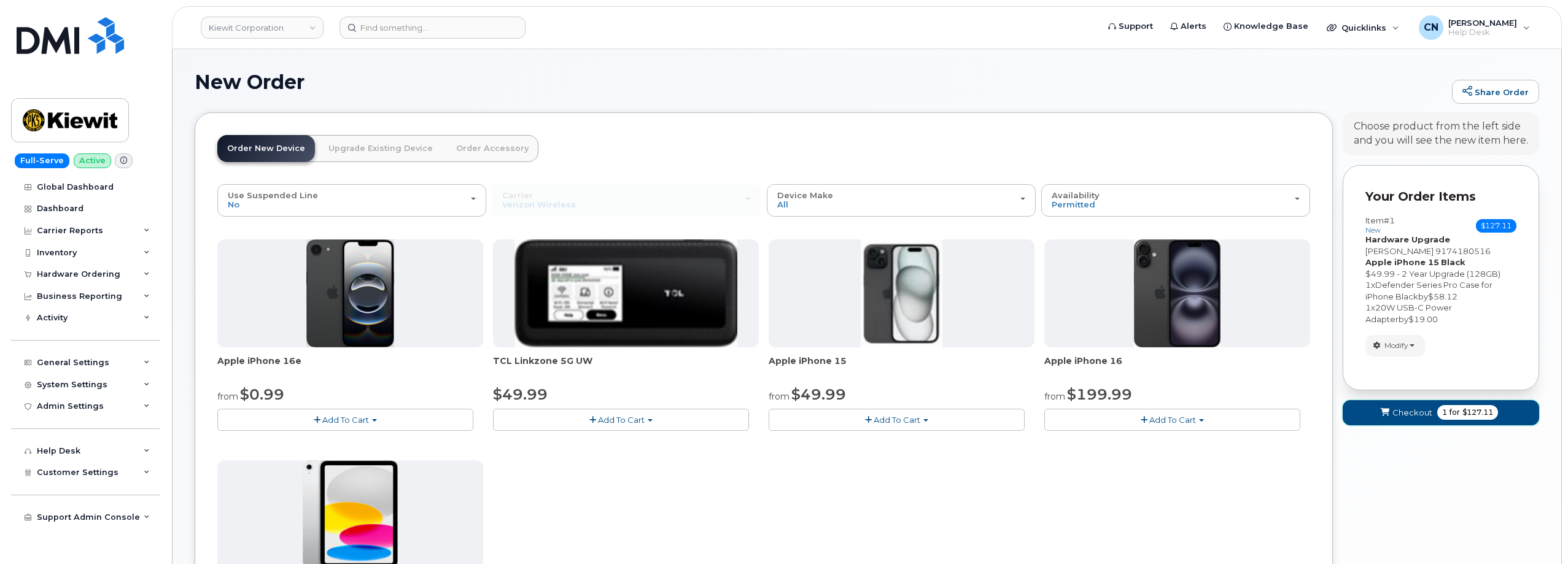
click at [1420, 423] on button "Checkout 1 for $127.11" at bounding box center [1440, 413] width 196 height 25
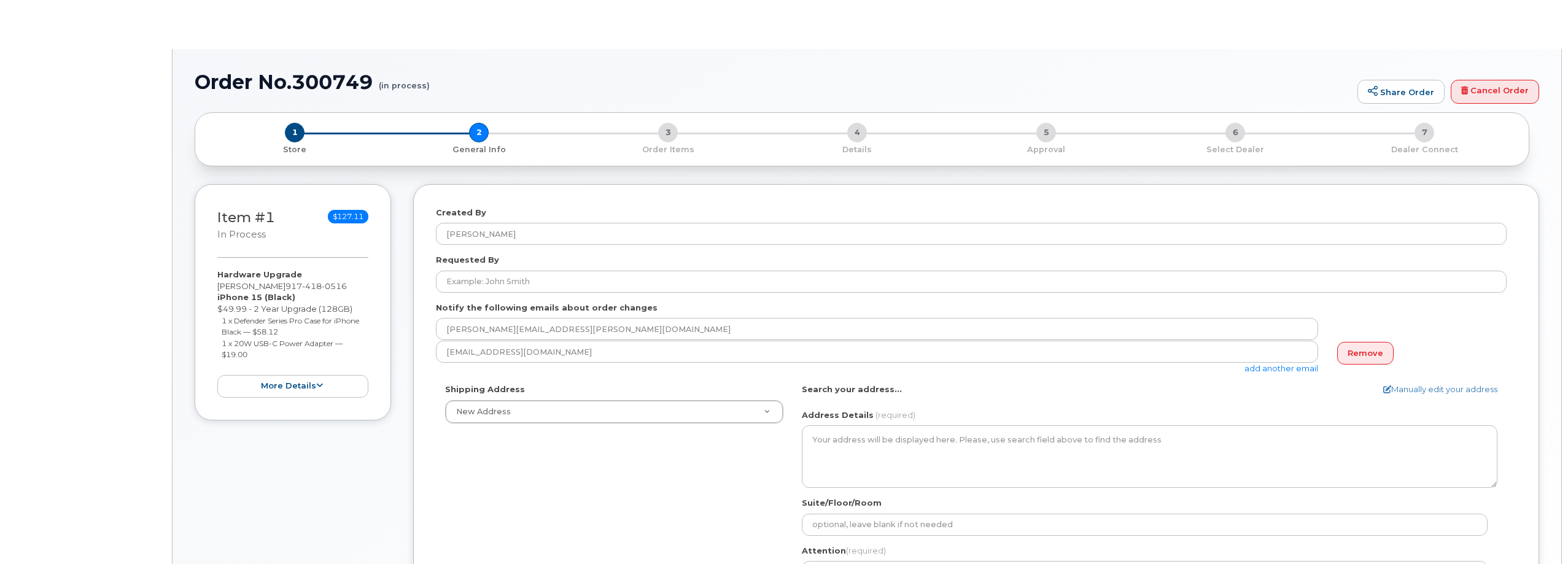
select select
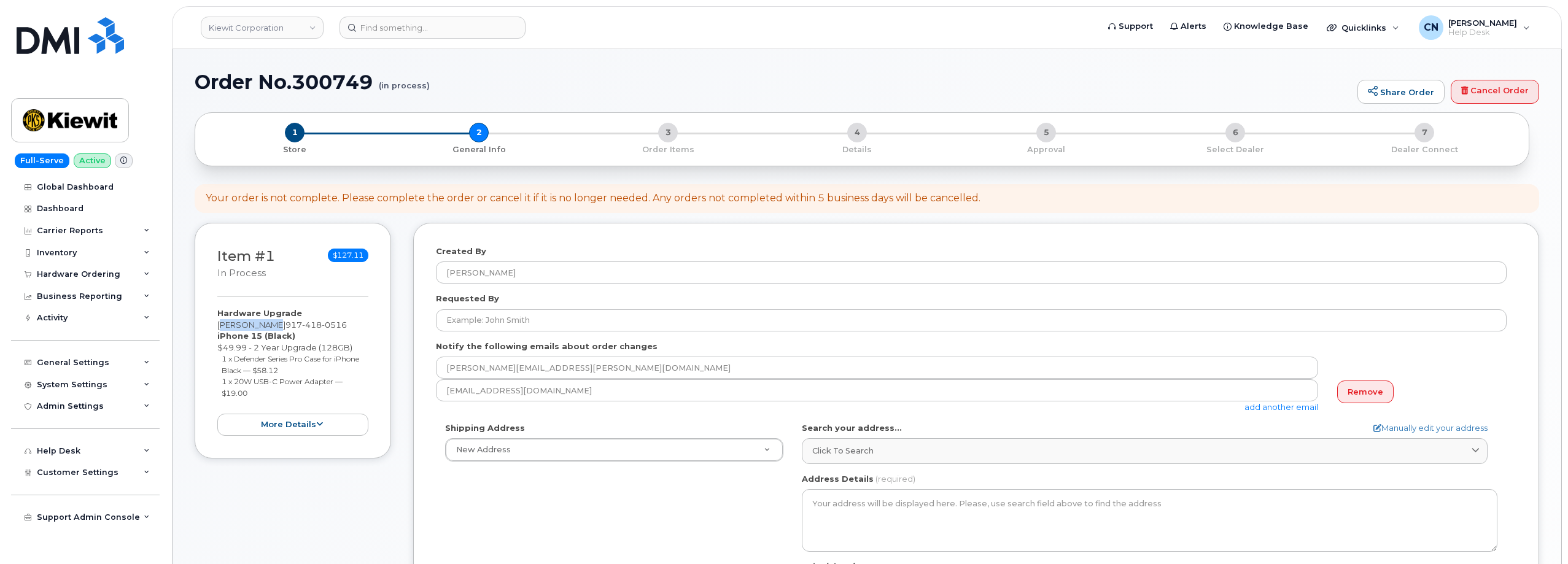
drag, startPoint x: 214, startPoint y: 327, endPoint x: 272, endPoint y: 326, distance: 58.0
click at [272, 326] on div "Item #1 in process $127.11 Hardware Upgrade TIM BLUEMLE 917 418 0516 iPhone 15 …" at bounding box center [292, 341] width 196 height 236
copy div "TIM BLUEMLE"
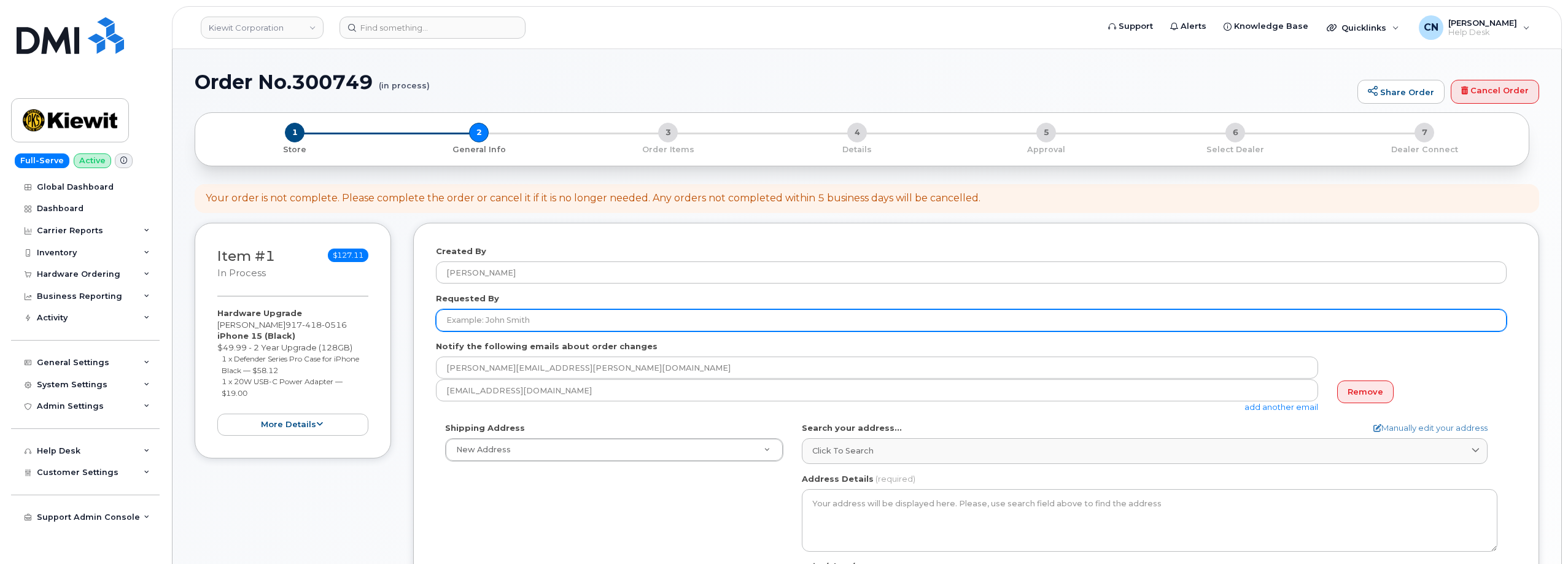
click at [492, 318] on input "Requested By" at bounding box center [971, 321] width 1071 height 22
paste input "TIM BLUEMLE"
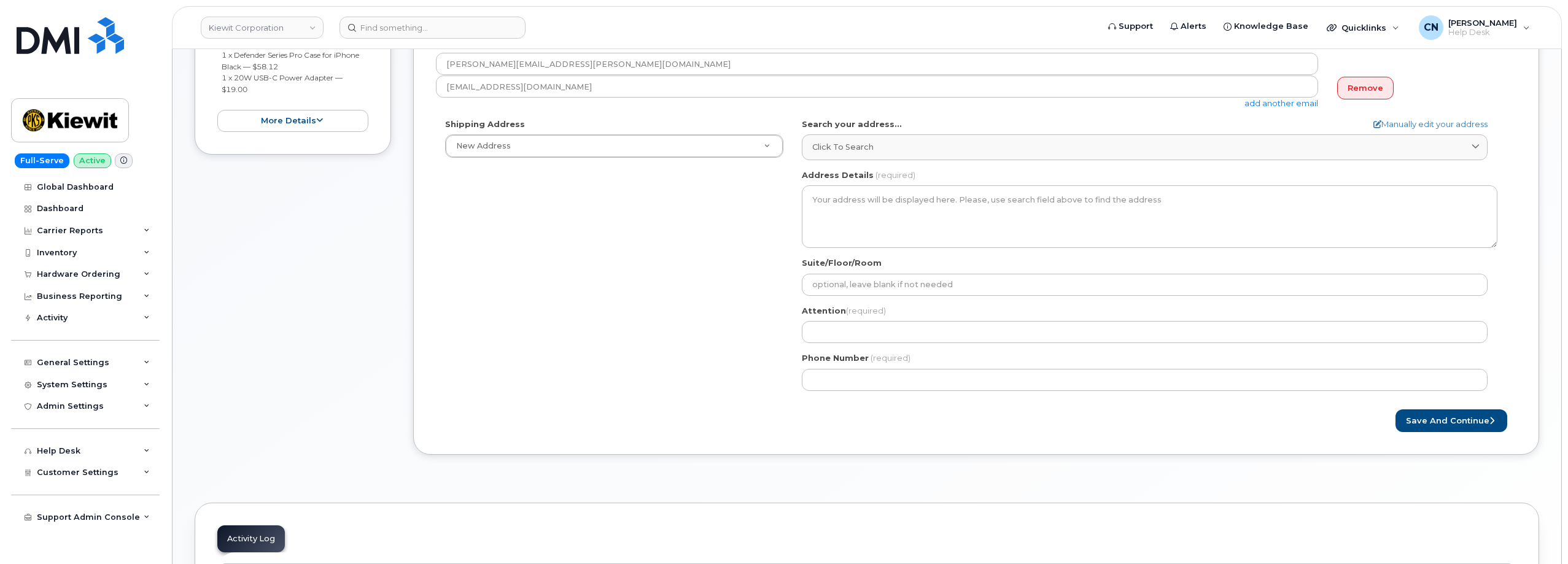
scroll to position [246, 0]
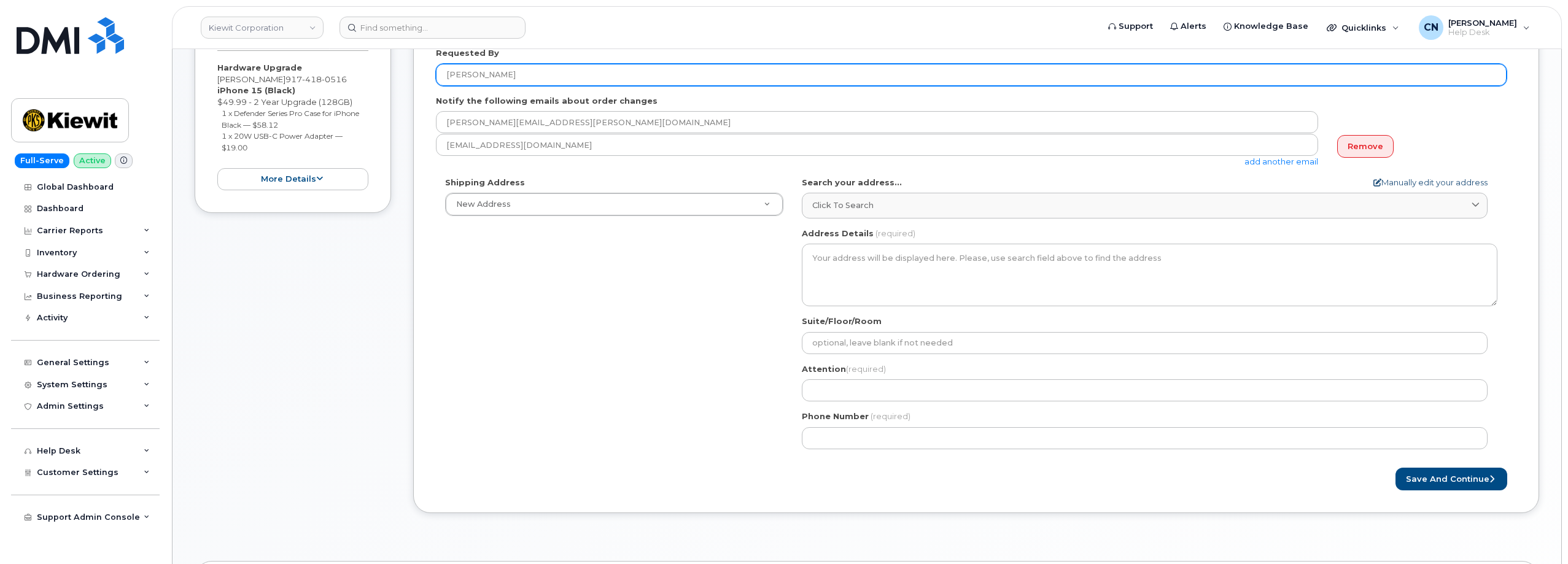
type input "TIM BLUEMLE"
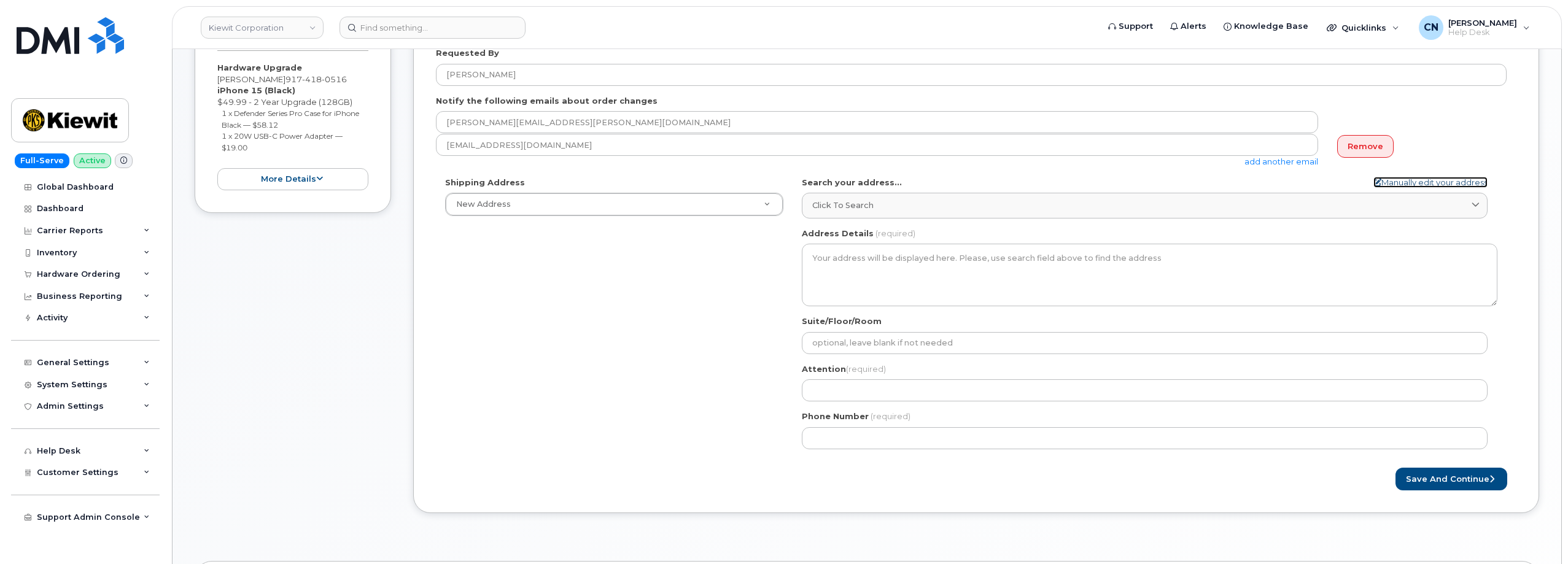
click at [1439, 185] on link "Manually edit your address" at bounding box center [1430, 182] width 114 height 12
select select
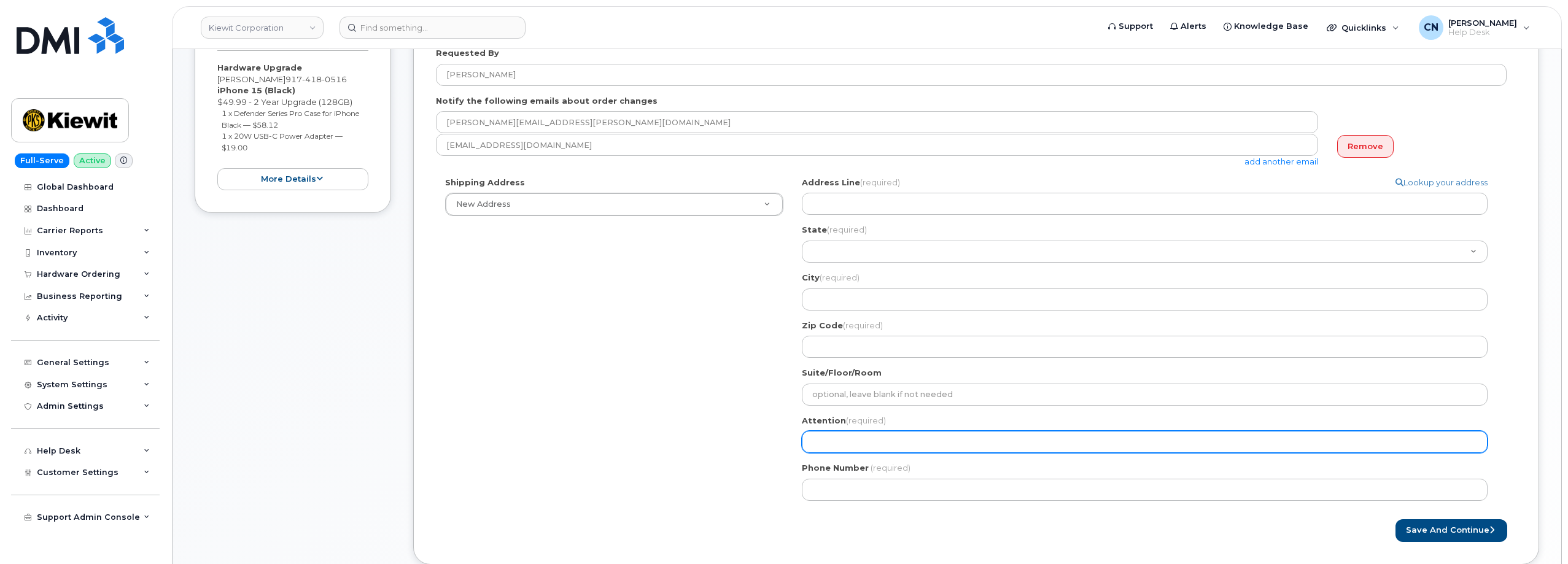
click at [860, 441] on input "Attention (required)" at bounding box center [1144, 442] width 686 height 22
paste input "TIM BLUEMLE"
select select
type input "TIM BLUEMLE"
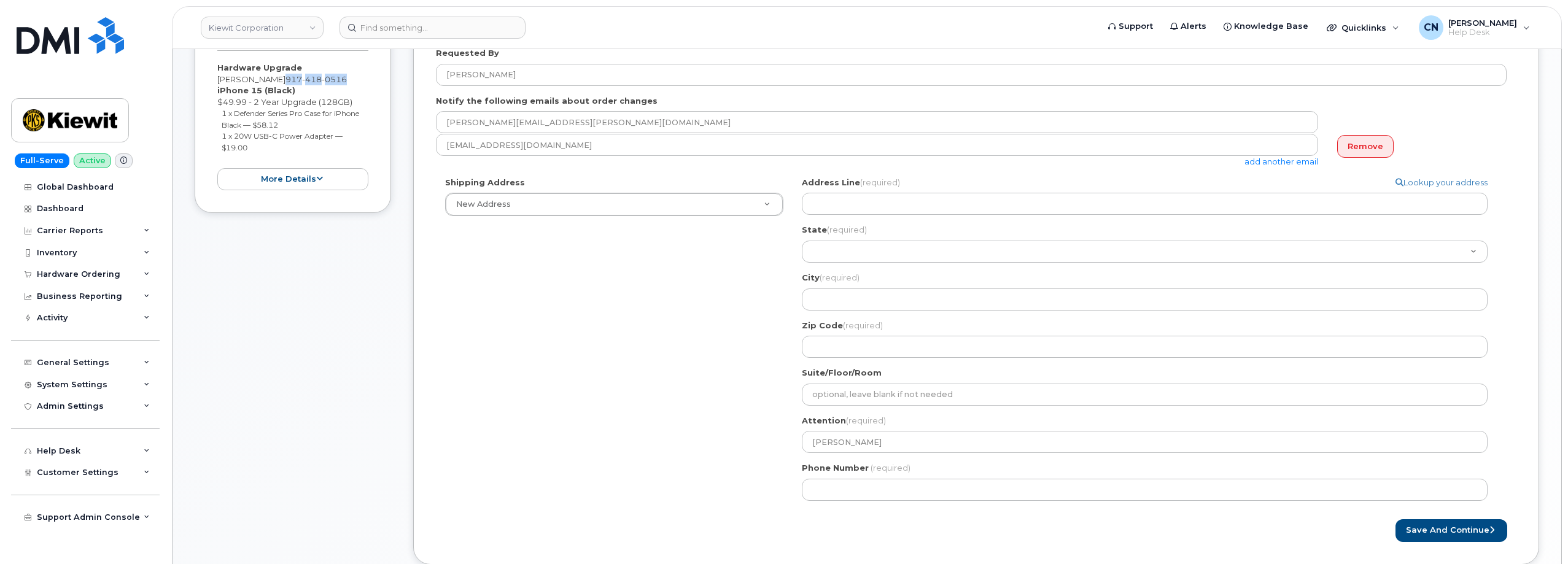
drag, startPoint x: 277, startPoint y: 77, endPoint x: 341, endPoint y: 82, distance: 64.2
click at [341, 82] on div "Hardware Upgrade TIM BLUEMLE 917 418 0516 iPhone 15 (Black) $49.99 - 2 Year Upg…" at bounding box center [293, 126] width 151 height 128
copy span "917 418 0516"
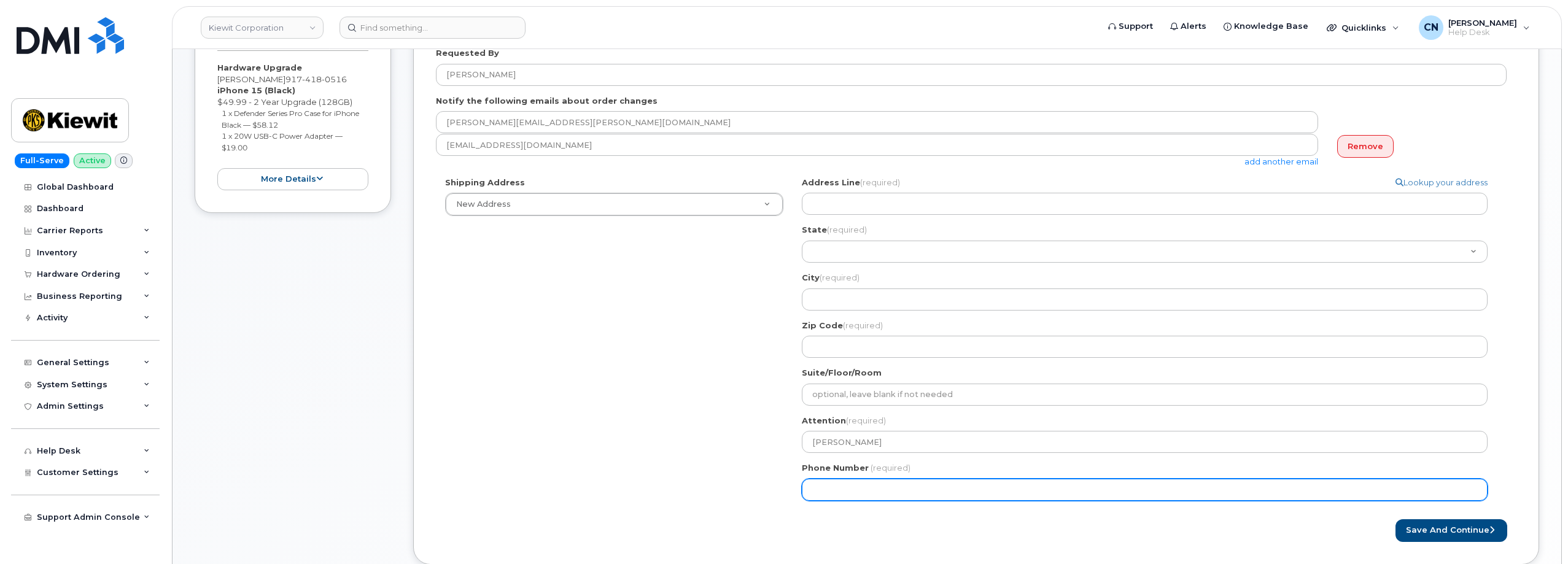
drag, startPoint x: 846, startPoint y: 501, endPoint x: 849, endPoint y: 485, distance: 16.3
click at [847, 501] on div "Search your address... Manually edit your address Click to search No available …" at bounding box center [1150, 343] width 714 height 333
click at [841, 495] on input "Phone Number" at bounding box center [1144, 490] width 686 height 22
paste input "9174180516"
select select
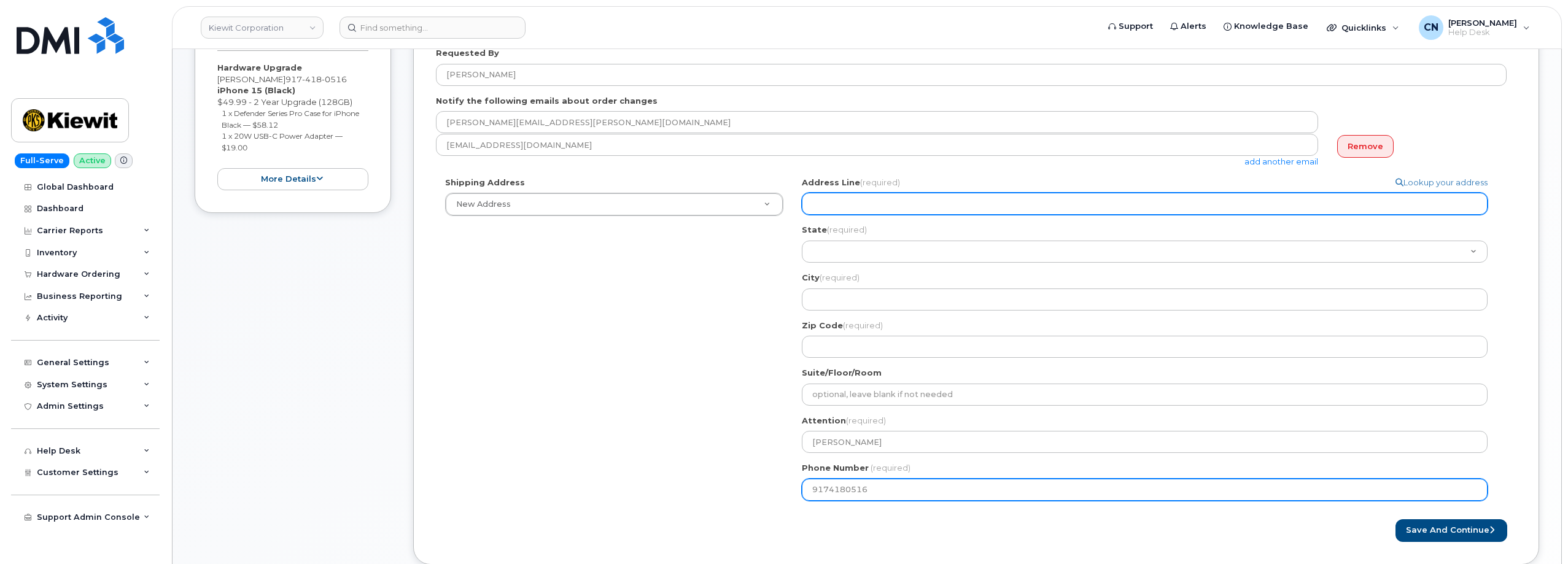
type input "9174180516"
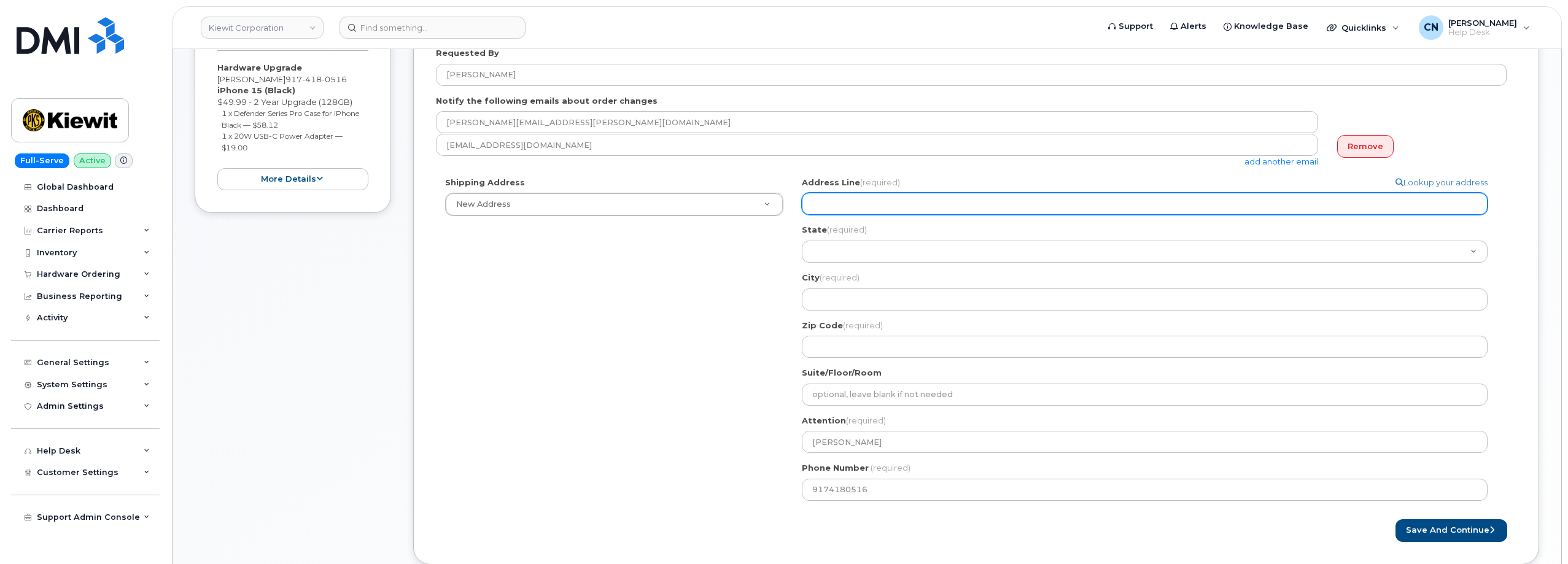
click at [838, 198] on input "Address Line (required)" at bounding box center [1144, 204] width 686 height 22
select select
type input "1"
select select
type input "10"
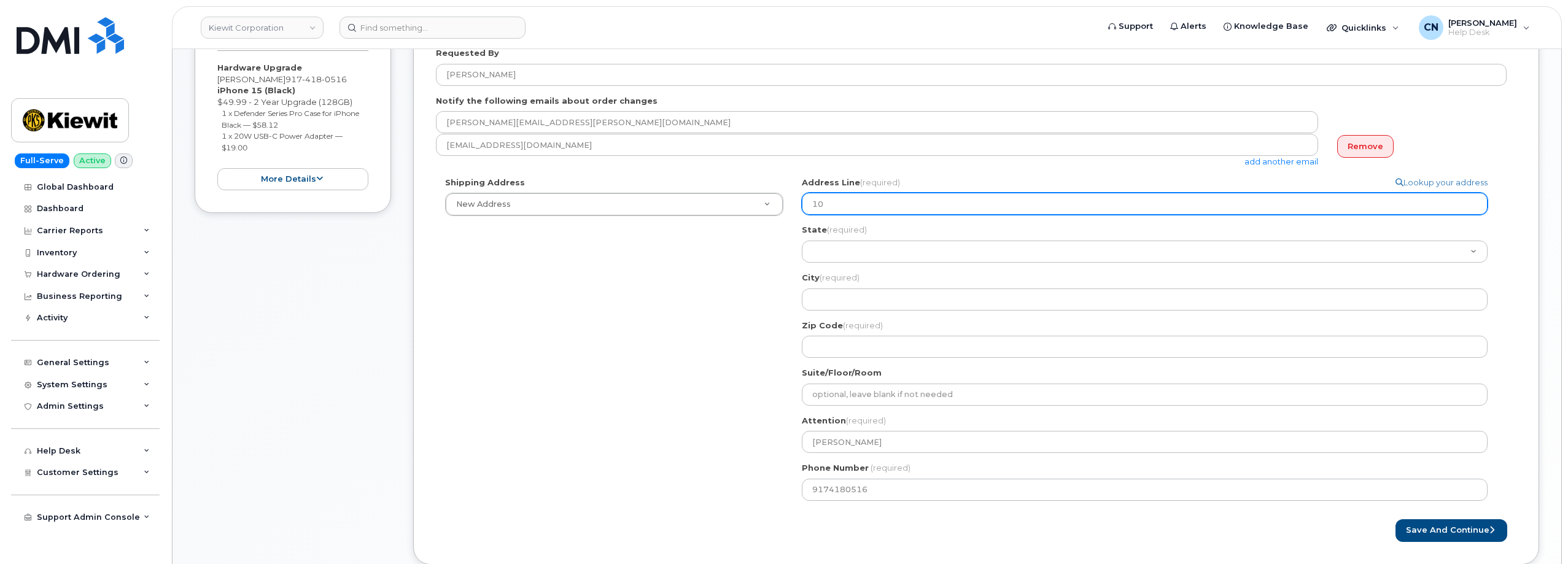
select select
type input "100"
select select
type input "1000"
select select
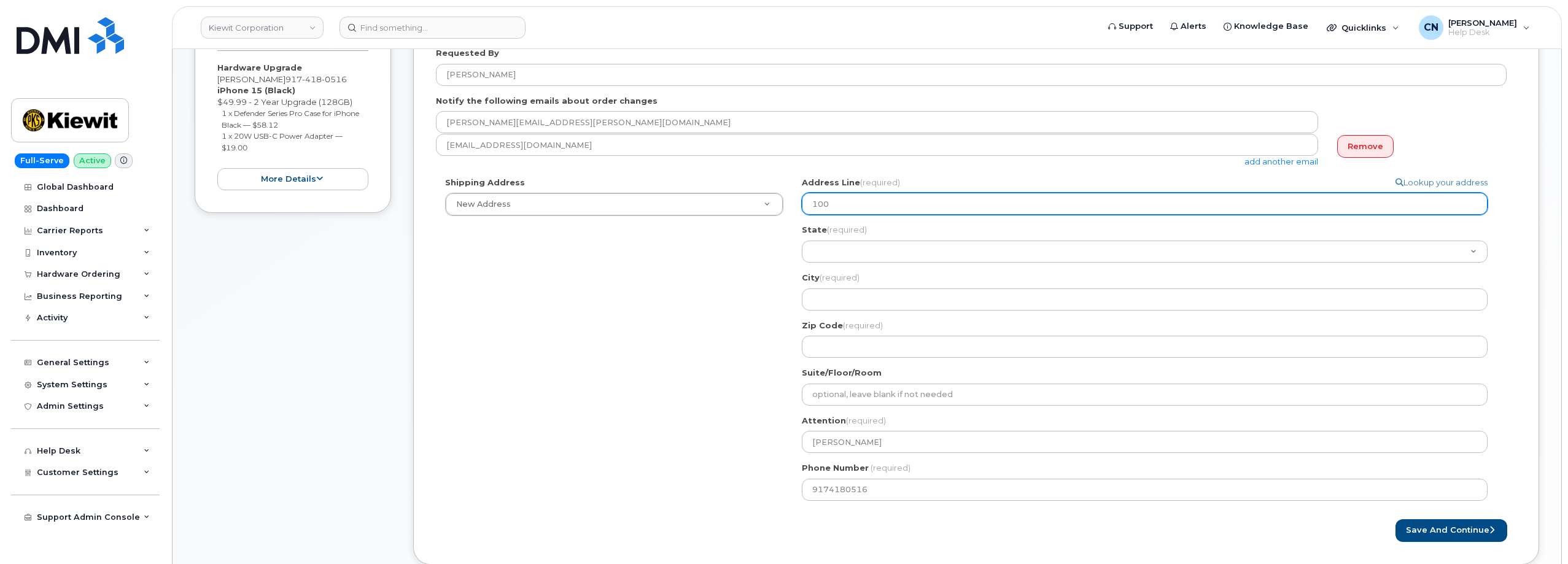
type input "100"
select select
type input "100 I"
select select
type input "100 Ib"
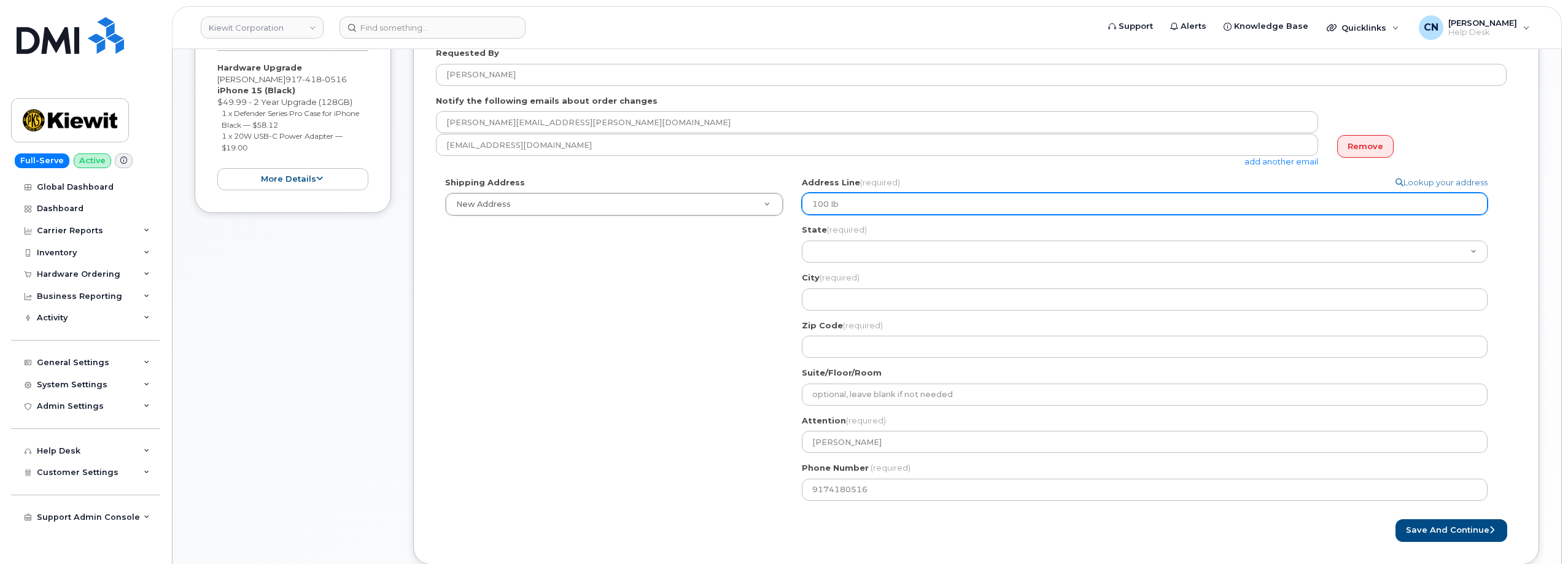
select select
type input "100 Ibt"
select select
type input "100 Ib"
select select
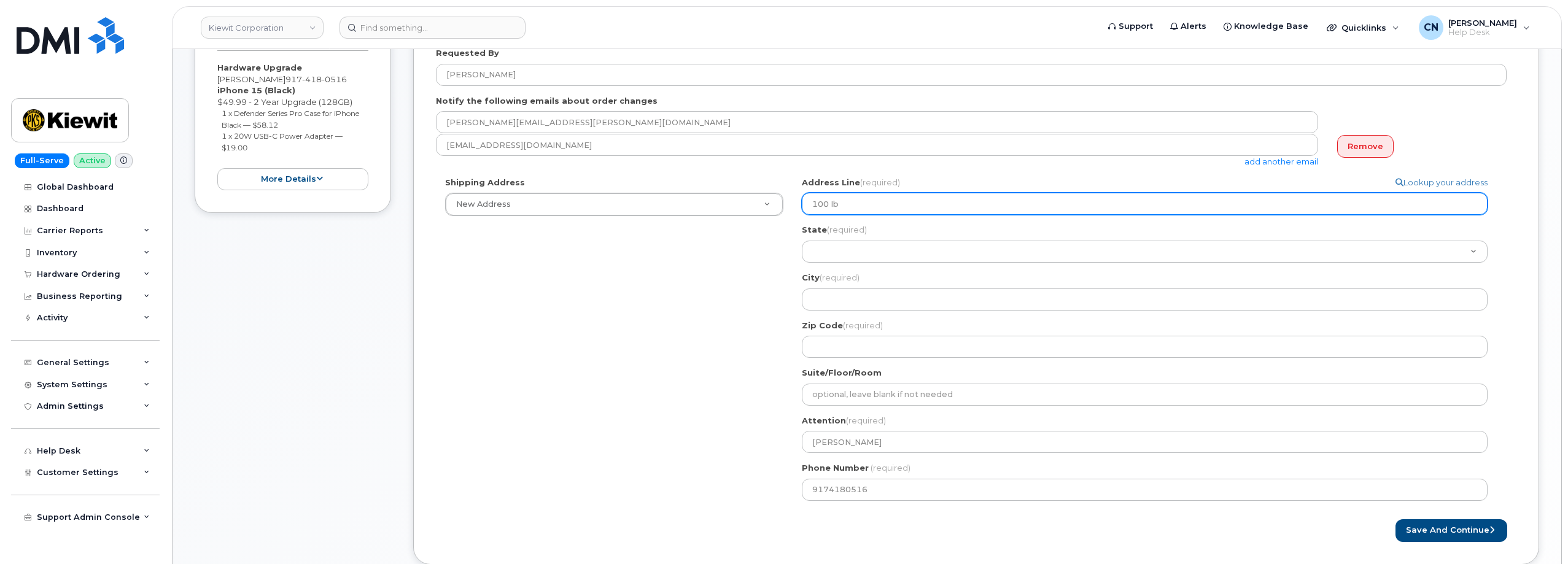
type input "100 I"
select select
type input "100"
select select
type input "100 I"
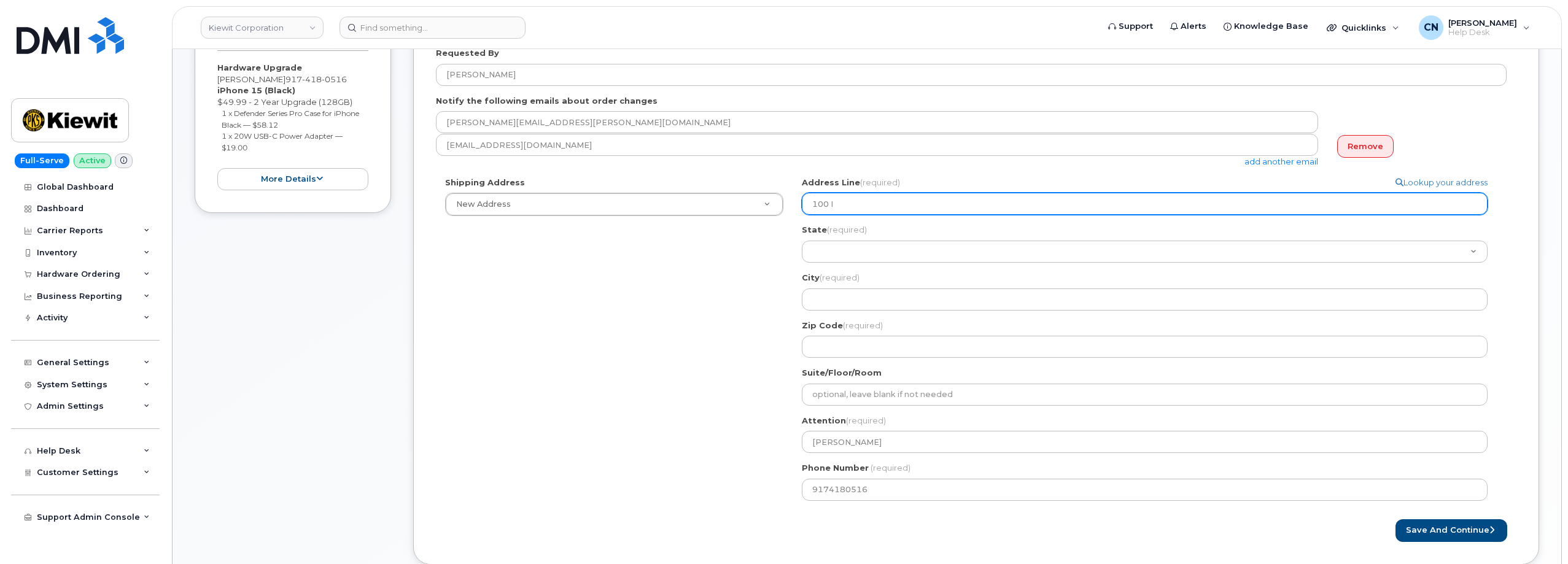
select select
type input "100 In"
select select
type input "100 Int"
select select
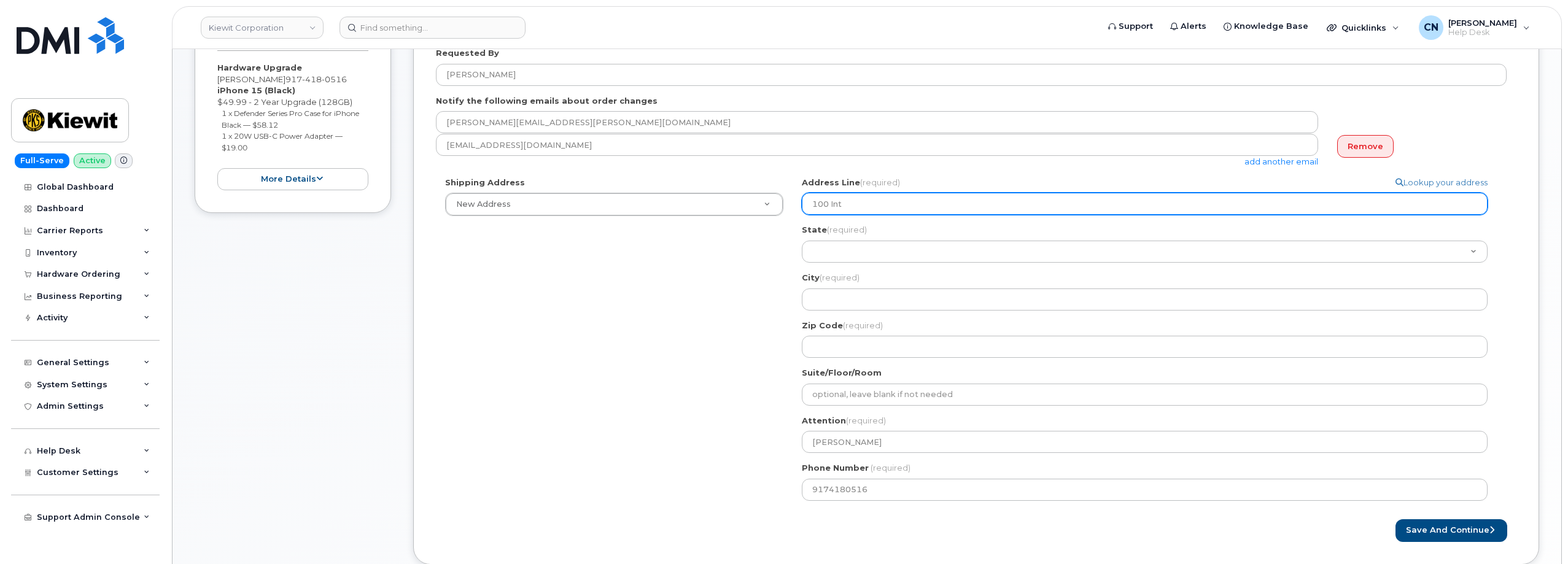
type input "100 Inte"
select select
type input "100 Inter"
select select
type input "100 Intern"
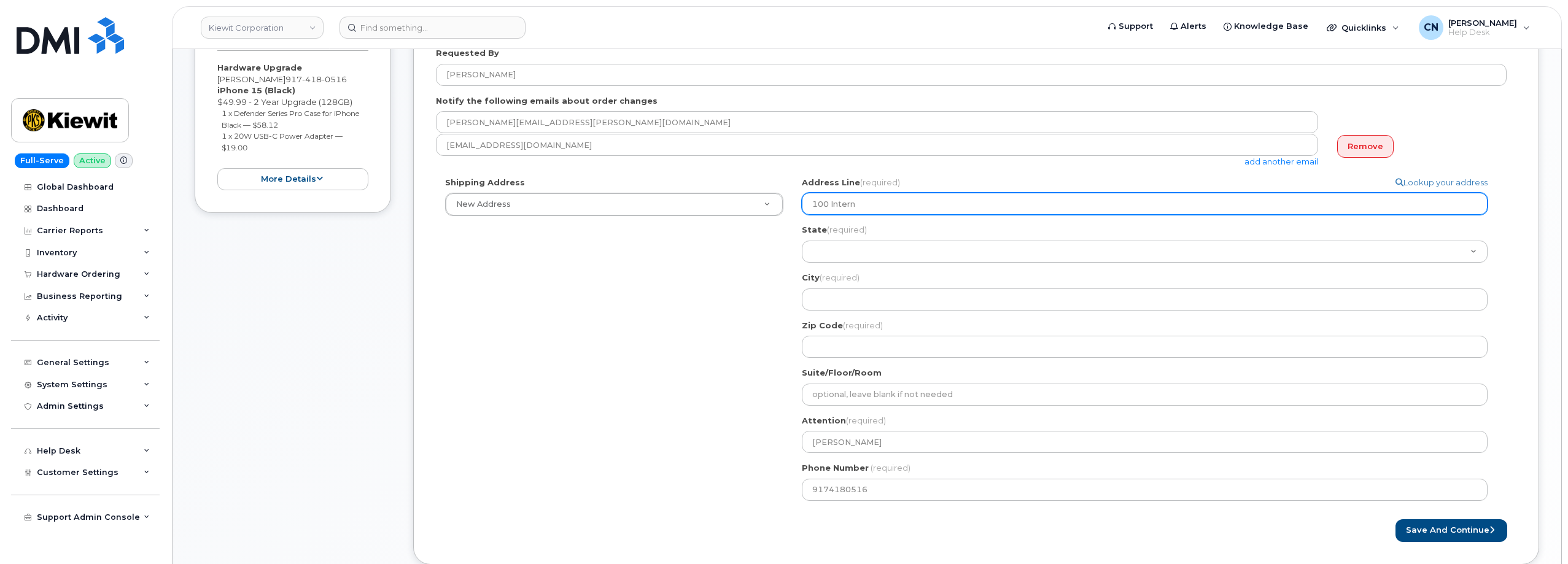
select select
type input "100 Interna"
select select
type input "100 Internat"
select select
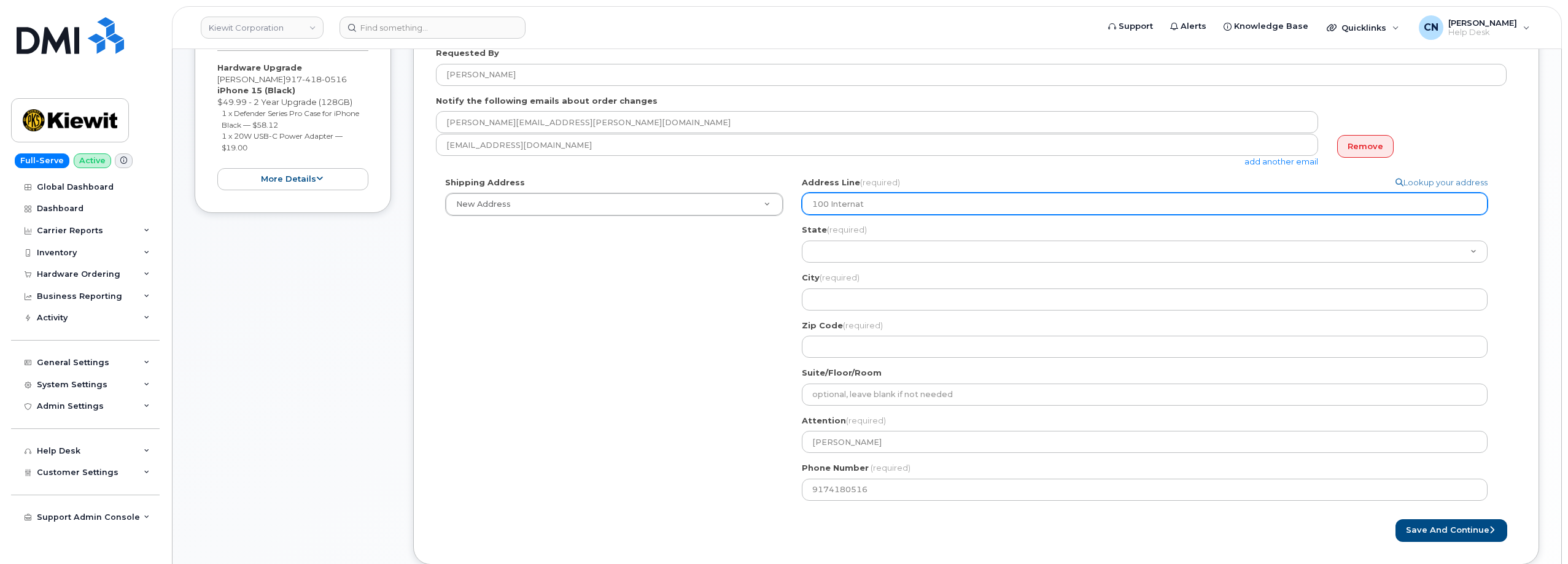
type input "100 Internati"
select select
type input "100 Internatio"
select select
type input "100 Internation"
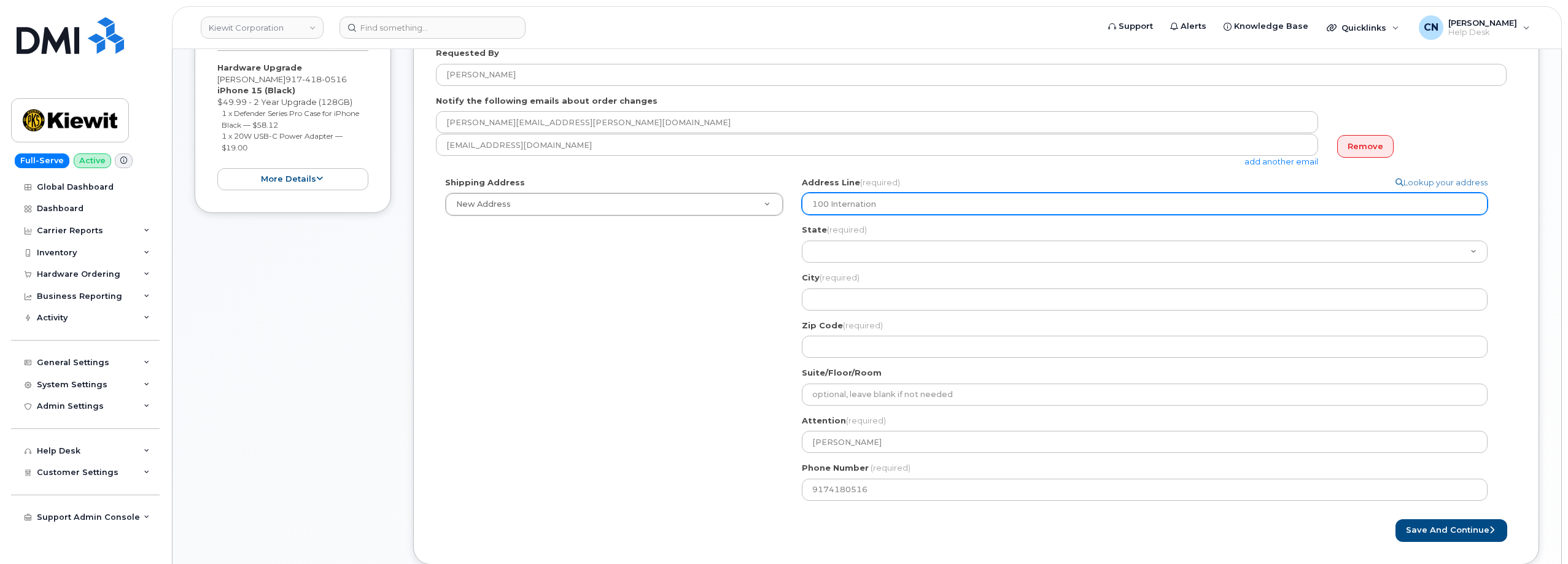
select select
type input "100 Internationa"
select select
type input "100 International"
select select
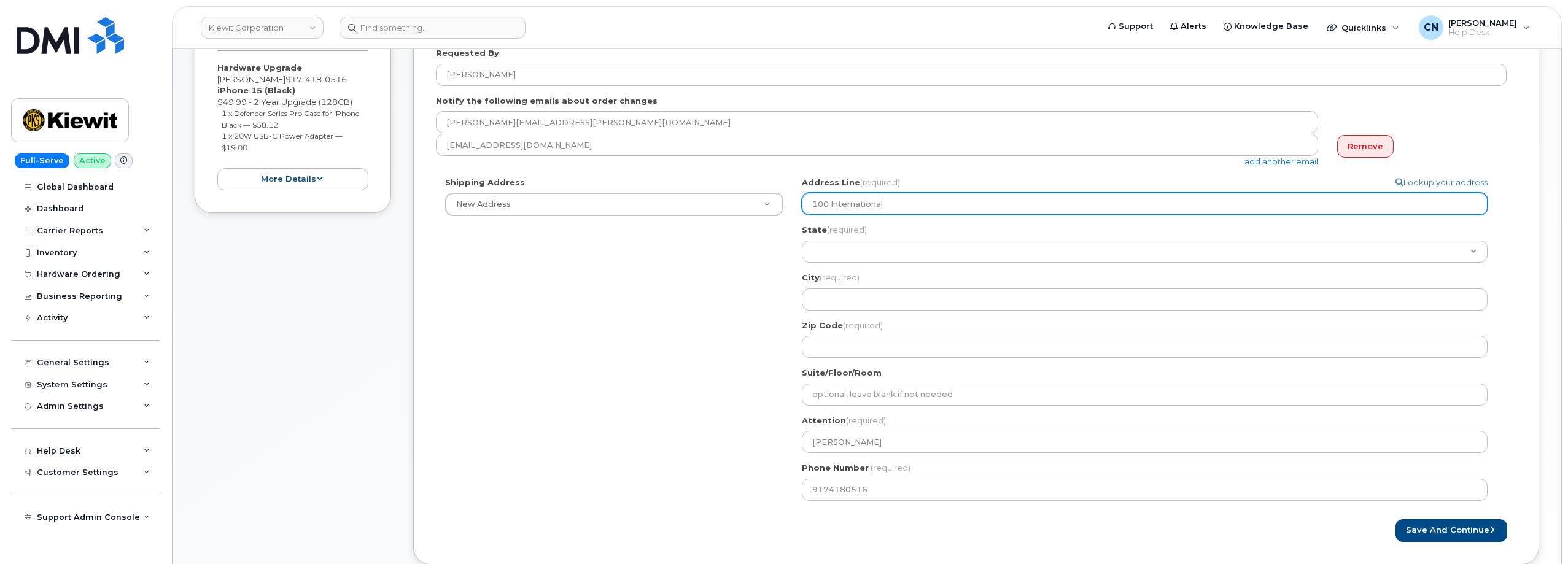
type input "100 International D"
select select
type input "100 International Dr"
select select
type input "100 International Dri"
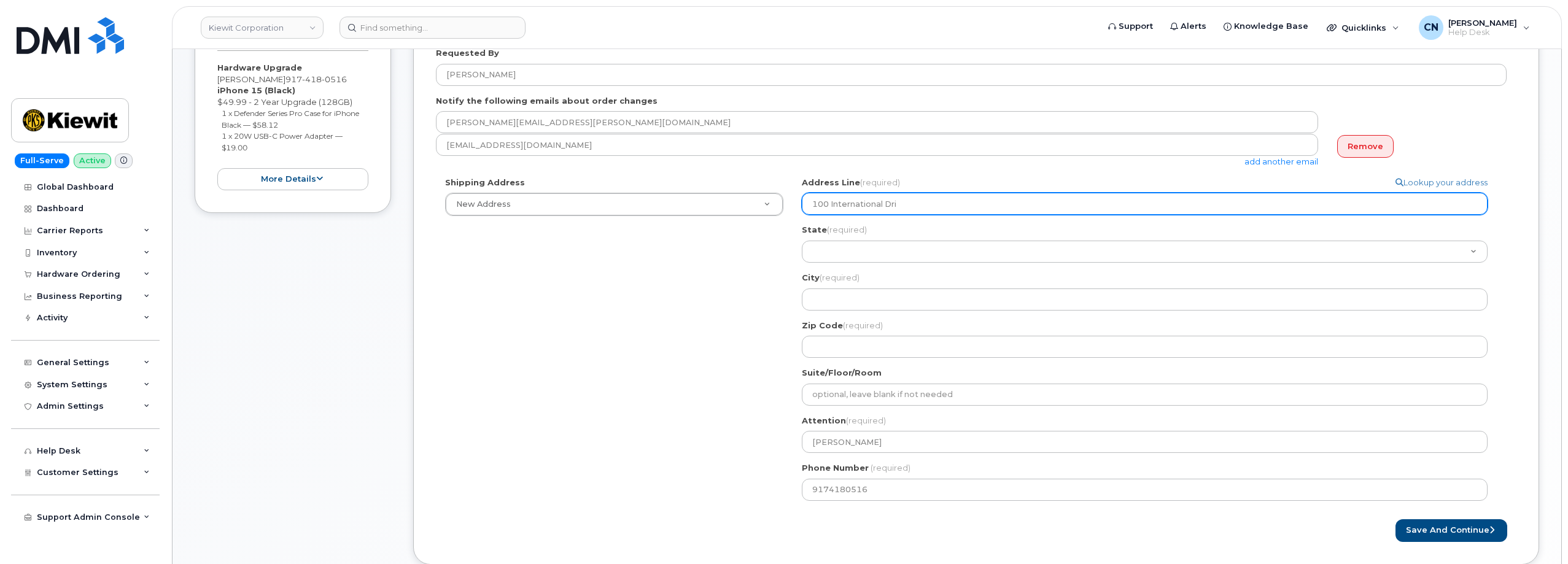
select select
type input "100 International Driv"
select select
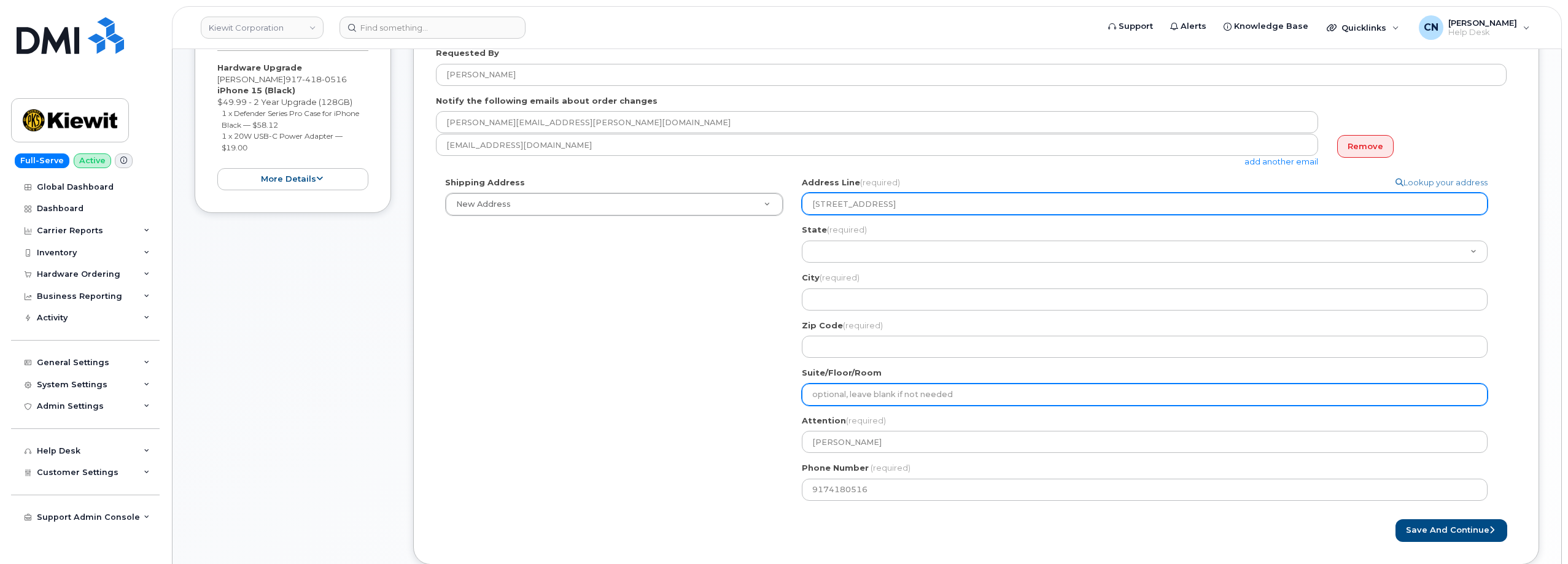
type input "100 International Drive"
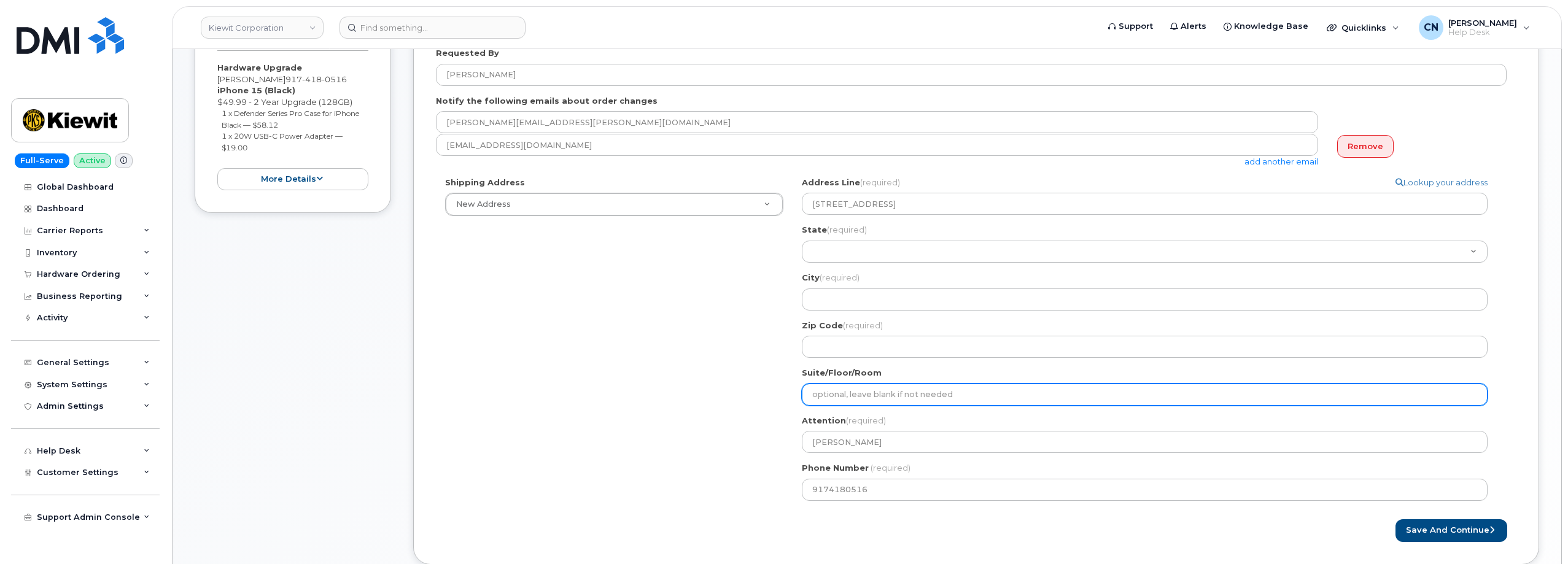
click at [838, 403] on input "Suite/Floor/Room" at bounding box center [1144, 395] width 686 height 22
select select
type input "S"
select select
type input "Su"
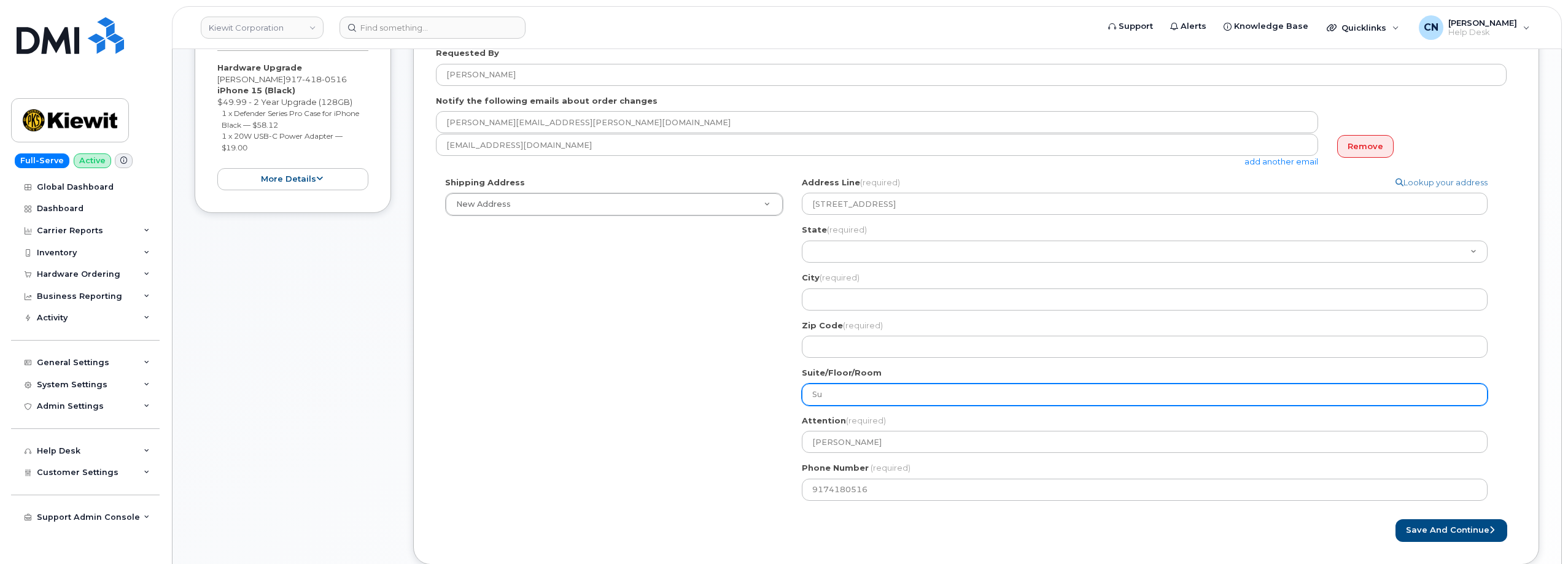
select select
type input "Sui"
select select
type input "Suit"
select select
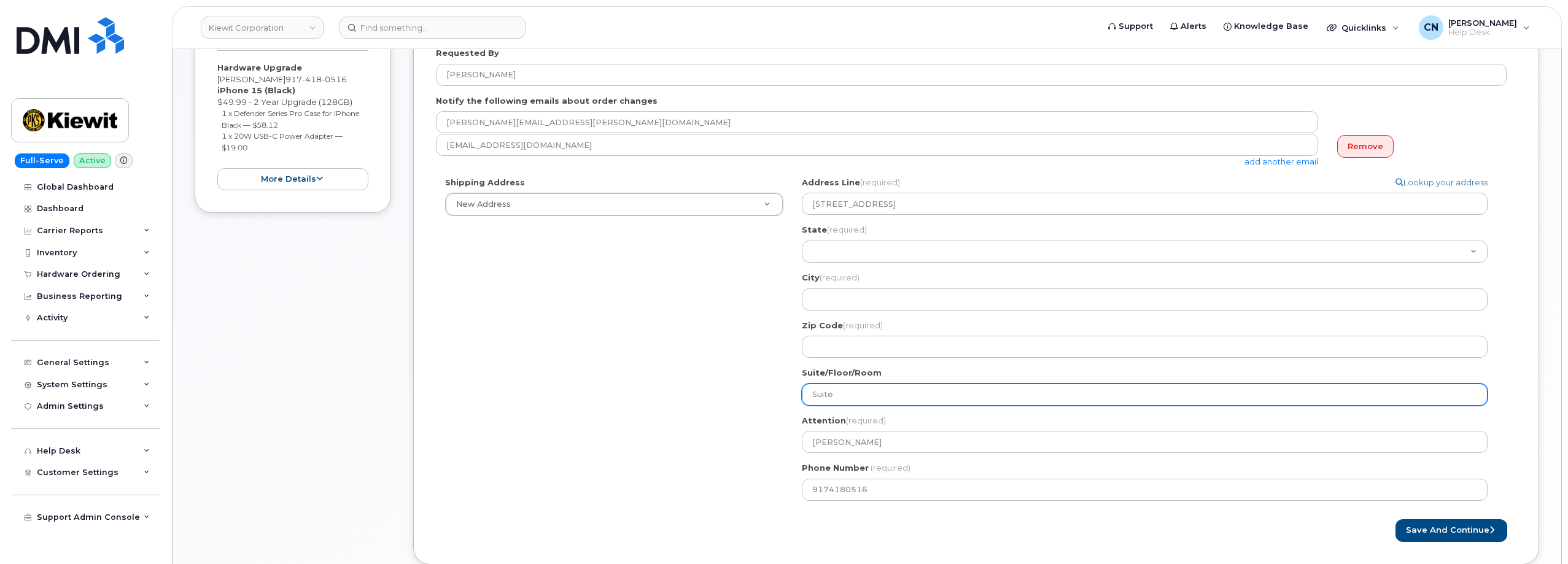
type input "Suite"
select select
type input "Suite 1"
select select
type input "Suite 10"
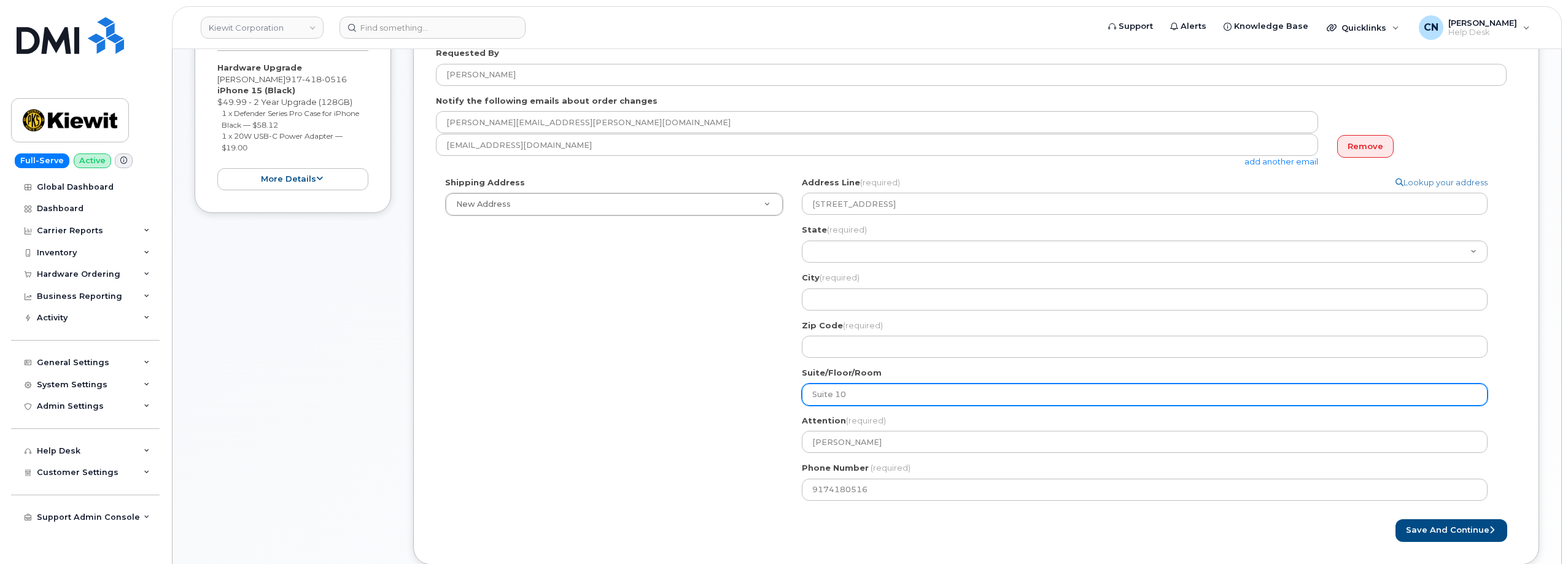
select select
type input "Suite 100"
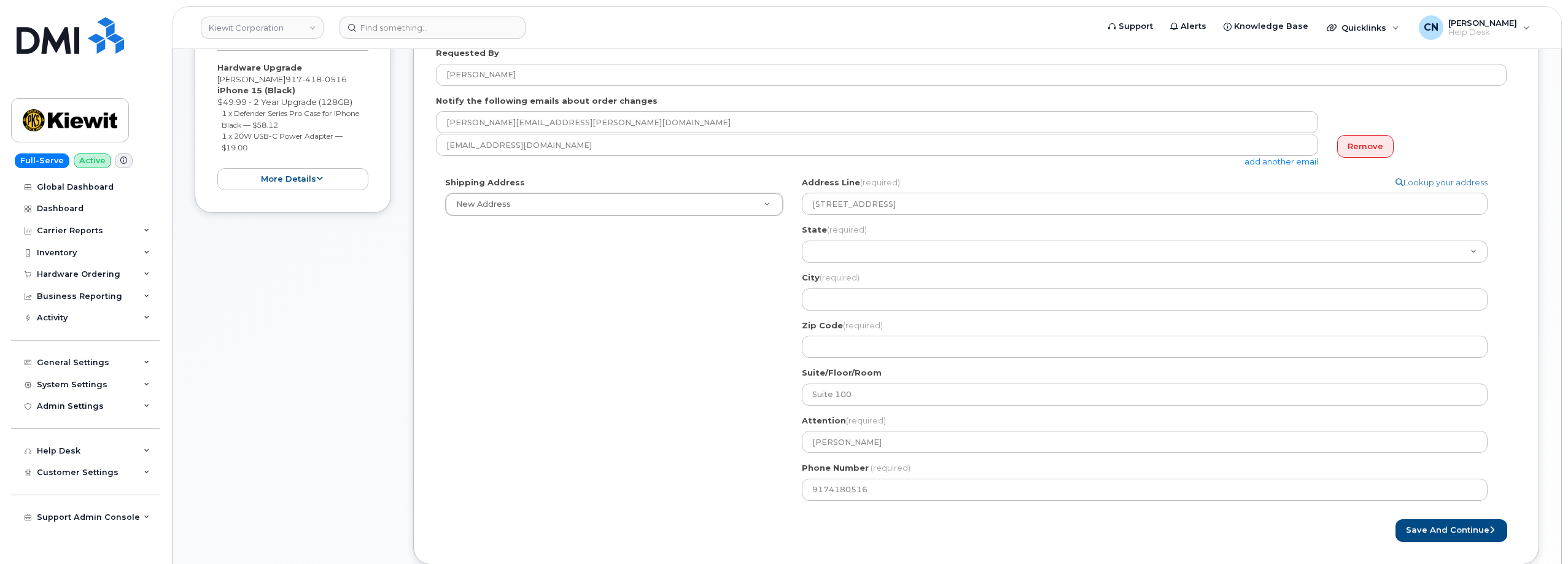
click at [717, 313] on div "Shipping Address New Address New Address 801 FM 694 20251 CR 300 508 Omega Stre…" at bounding box center [971, 343] width 1071 height 333
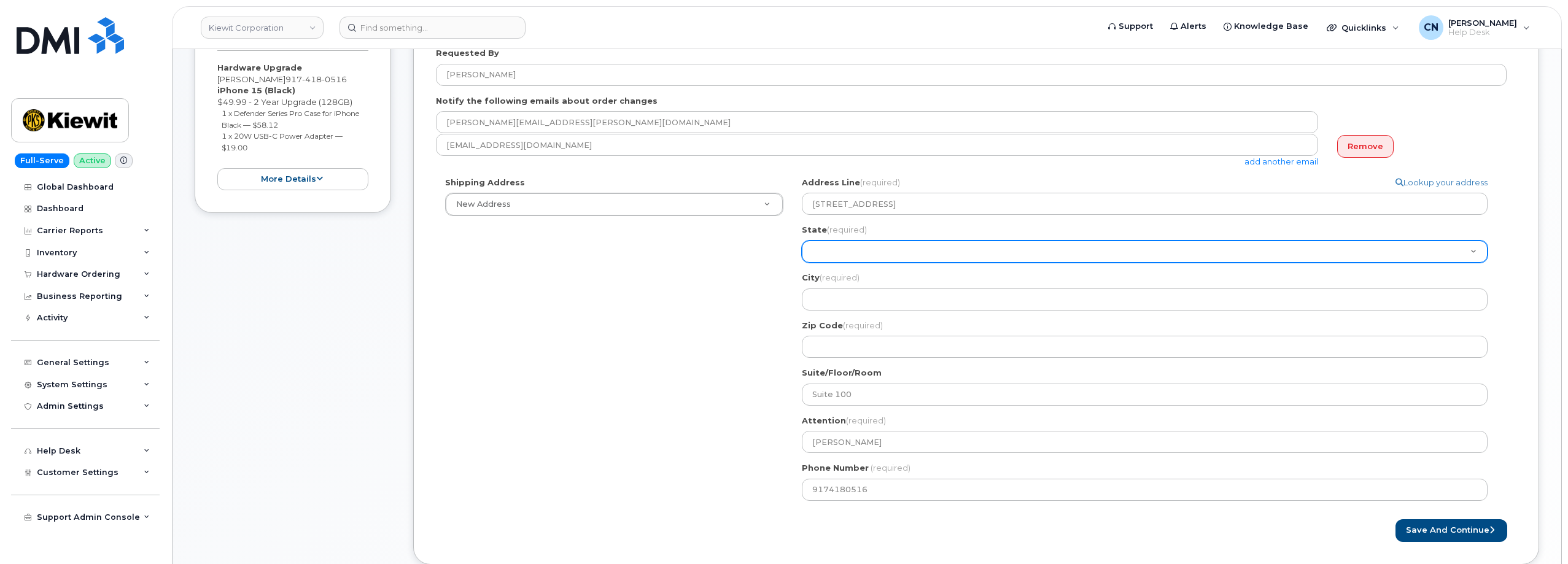
click at [846, 251] on select "Alabama Alaska American Samoa Arizona Arkansas California Colorado Connecticut …" at bounding box center [1144, 251] width 686 height 22
select select "NH"
click at [801, 240] on select "Alabama Alaska American Samoa Arizona Arkansas California Colorado Connecticut …" at bounding box center [1144, 251] width 686 height 22
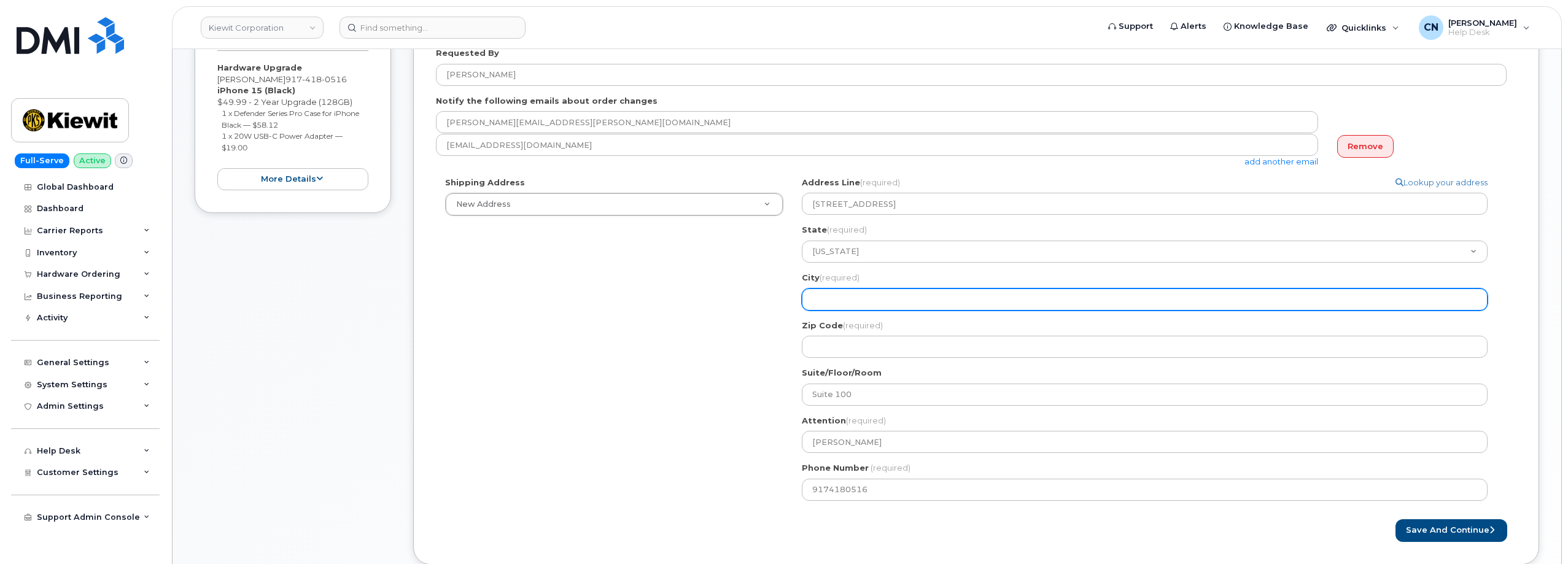
click at [823, 299] on input "City (required)" at bounding box center [1144, 299] width 686 height 22
select select
type input "P"
select select
type input "Po"
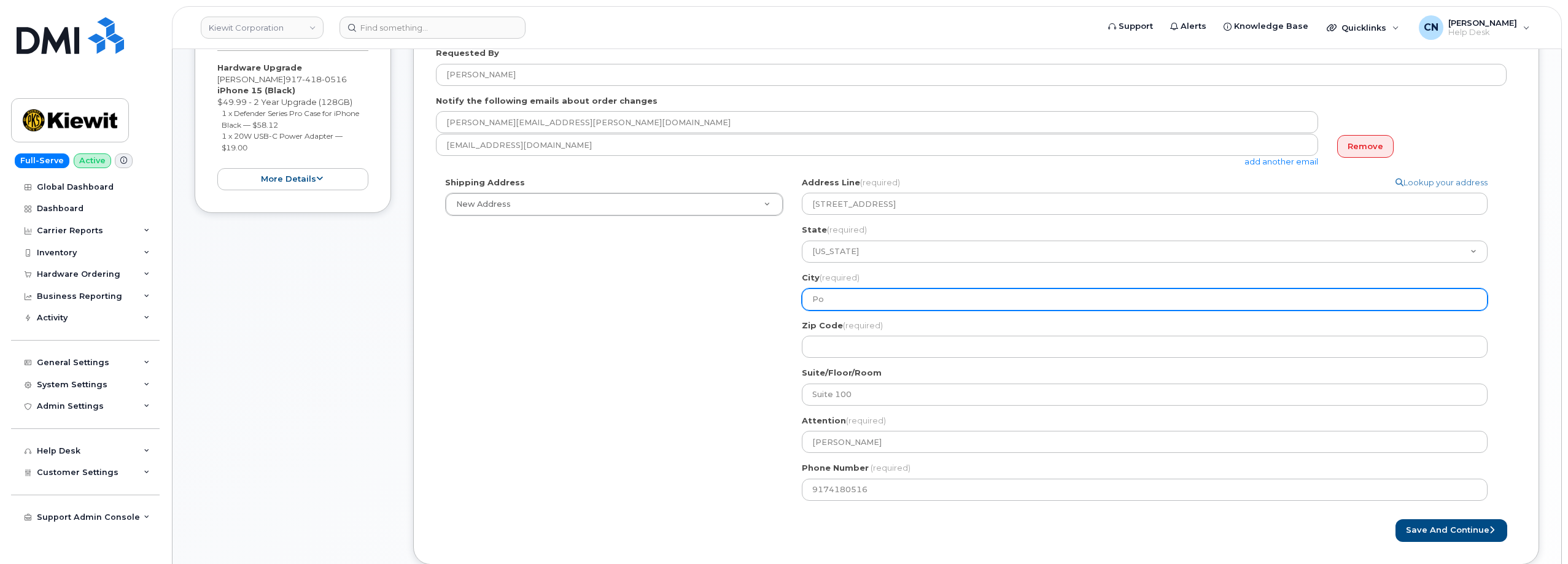
select select
type input "Por"
select select
type input "Port"
select select
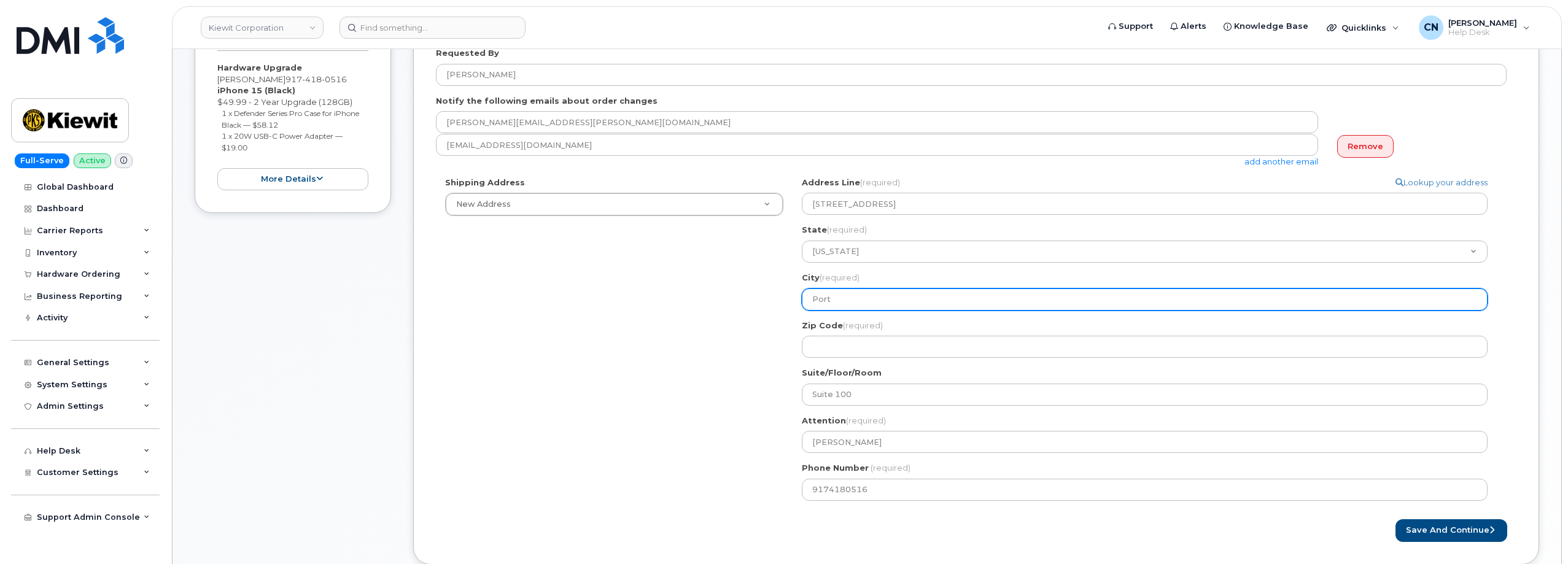
type input "Por"
select select
type input "Pors"
select select
type input "PorsM"
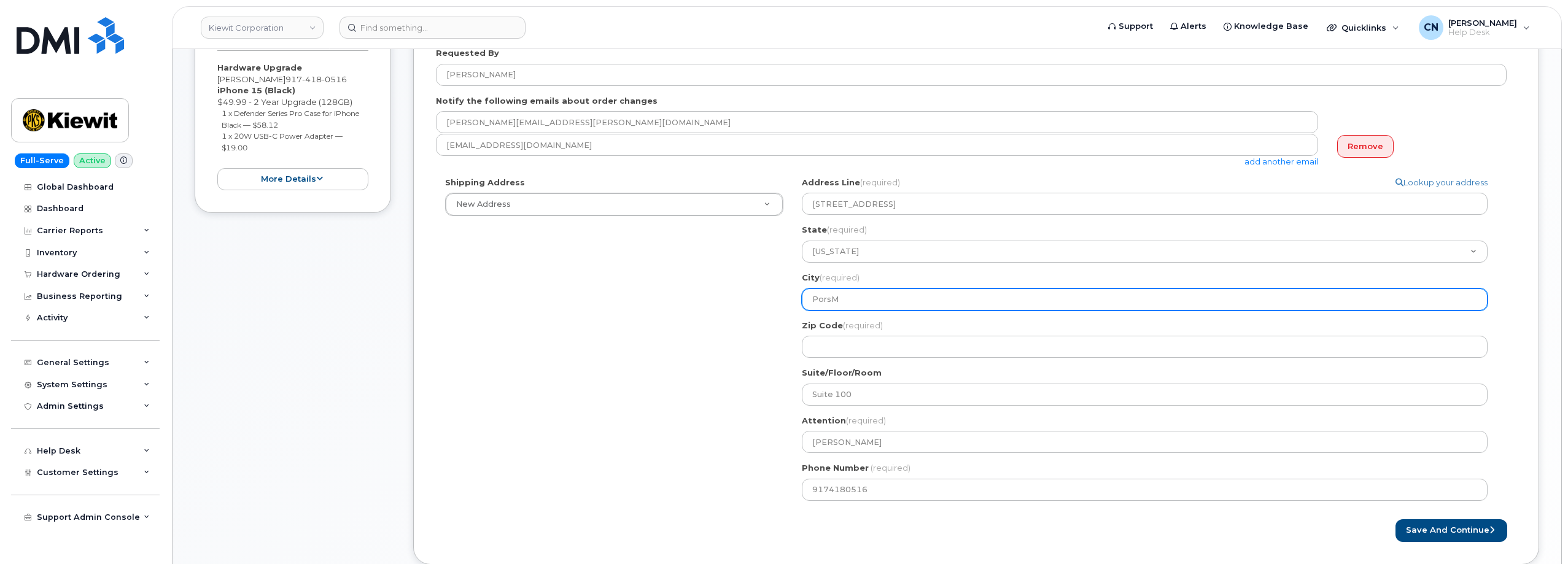
select select
type input "Pors"
select select
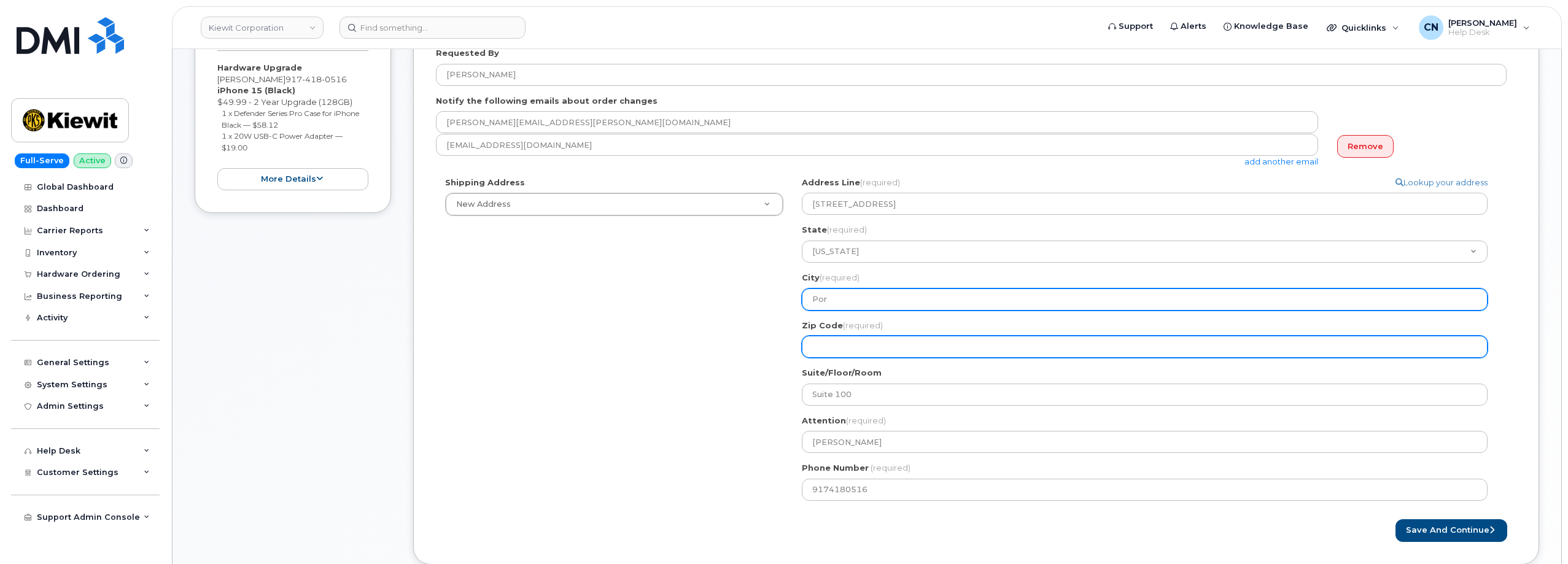
type input "Por"
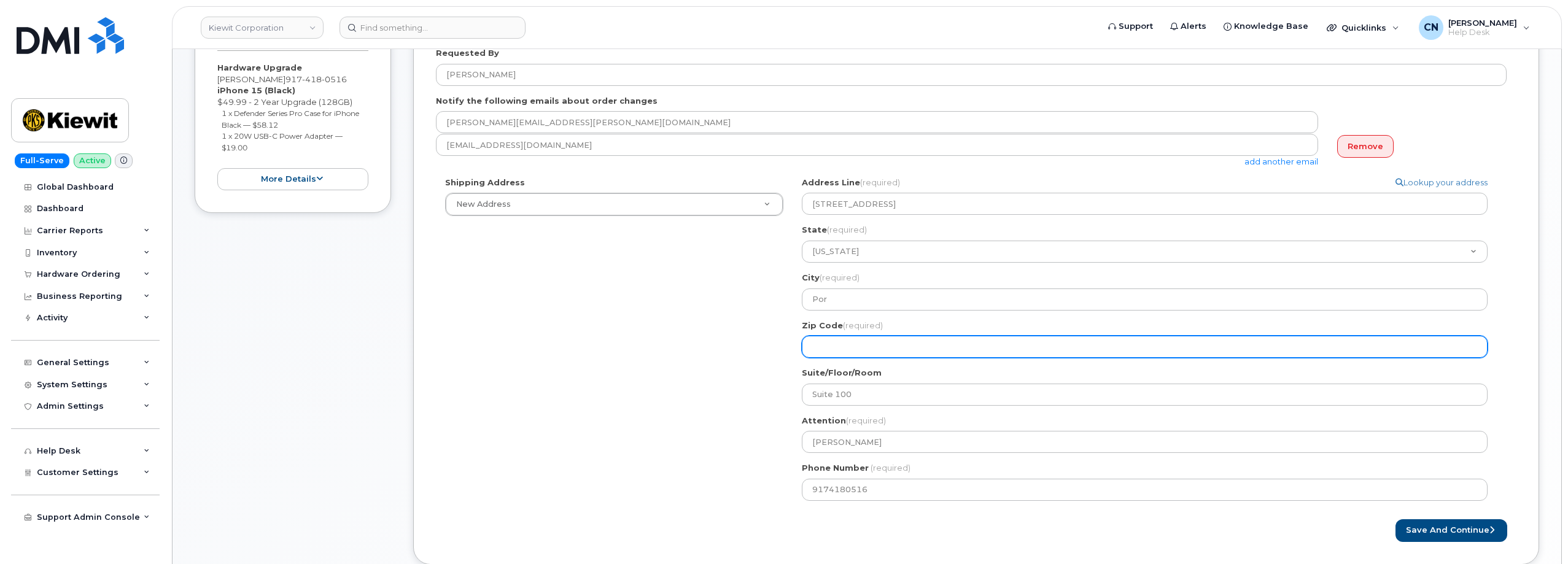
click at [831, 343] on input "Zip Code (required)" at bounding box center [1144, 347] width 686 height 22
select select
type input "0"
select select
type input "03"
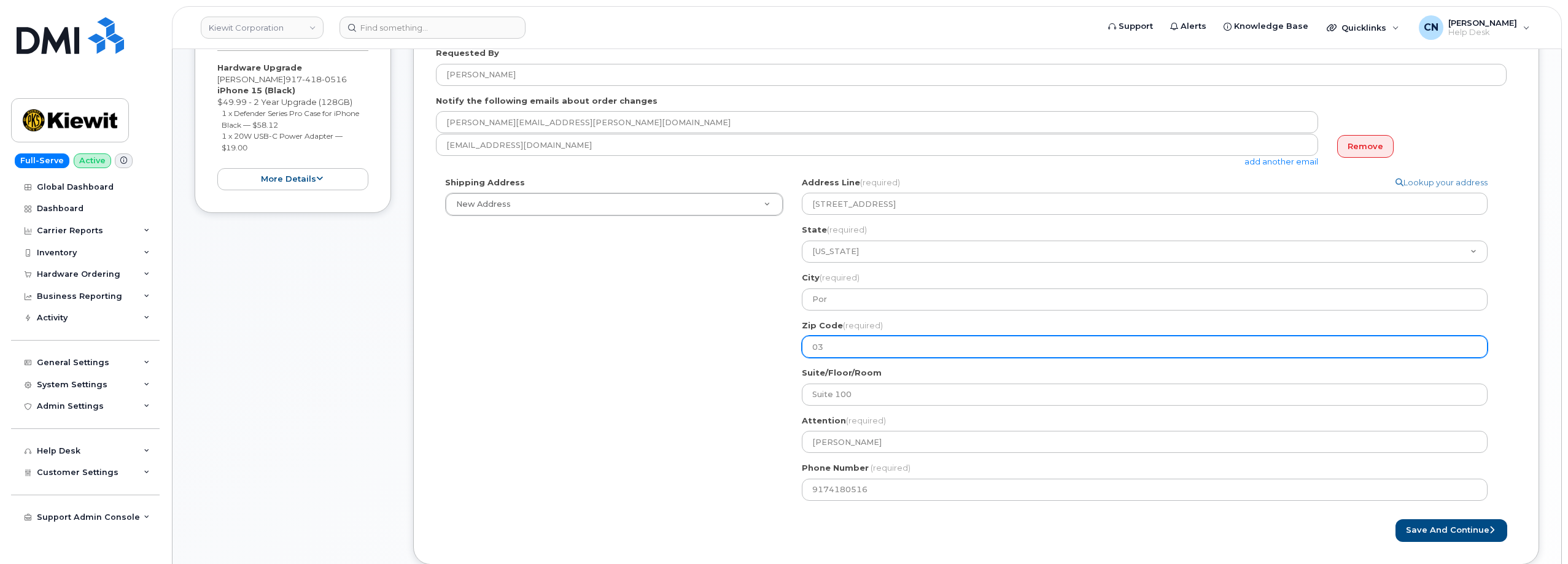
select select
type input "038"
select select
type input "0380"
select select
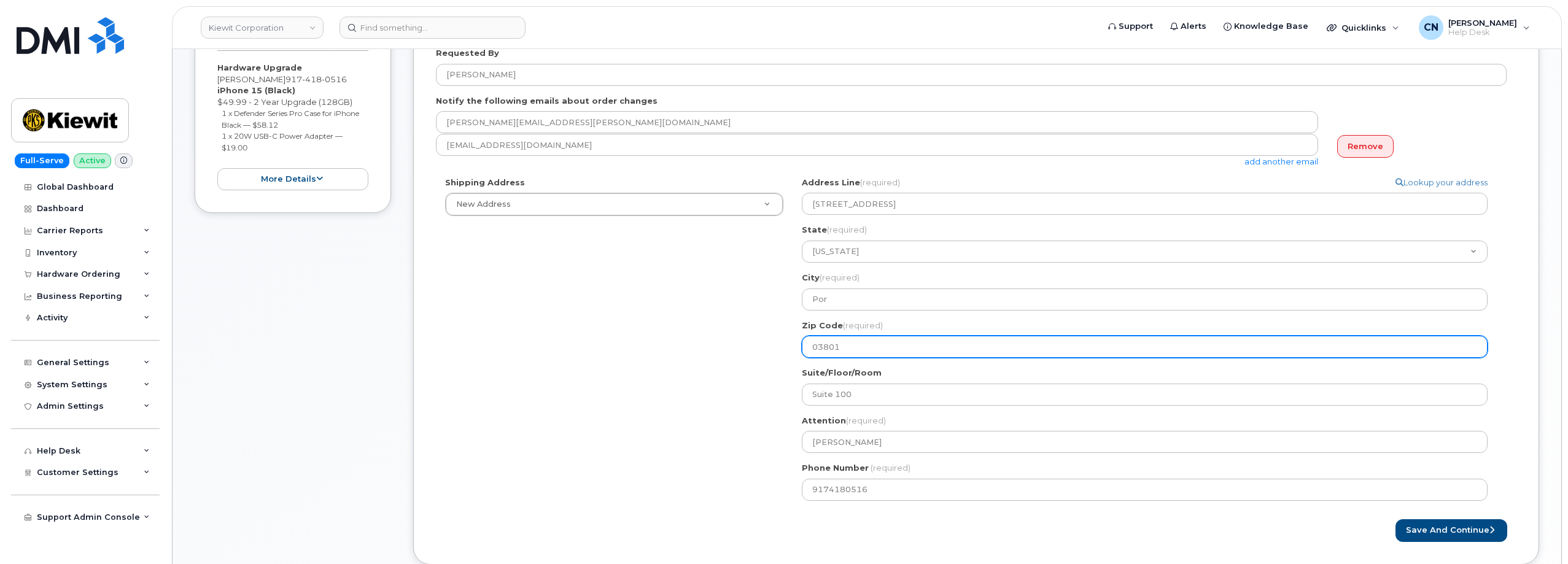
click at [830, 343] on input "03801" at bounding box center [1144, 347] width 686 height 22
drag, startPoint x: 830, startPoint y: 343, endPoint x: 795, endPoint y: 321, distance: 41.3
click at [830, 343] on input "03801" at bounding box center [1144, 347] width 686 height 22
type input "03801"
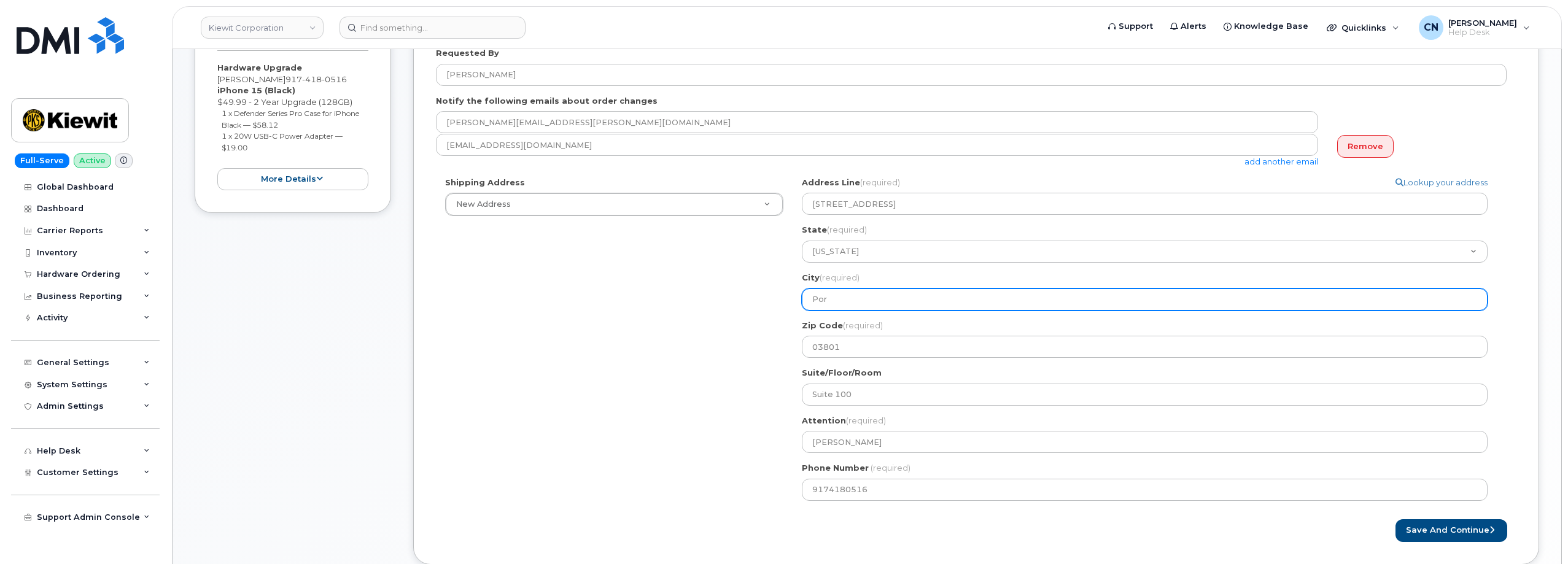
drag, startPoint x: 859, startPoint y: 303, endPoint x: 552, endPoint y: 342, distance: 309.5
click at [500, 326] on div "Shipping Address New Address New Address 801 FM 694 20251 CR 300 508 Omega Stre…" at bounding box center [971, 343] width 1071 height 333
paste input "tsmouth"
select select
type input "Portsmouth"
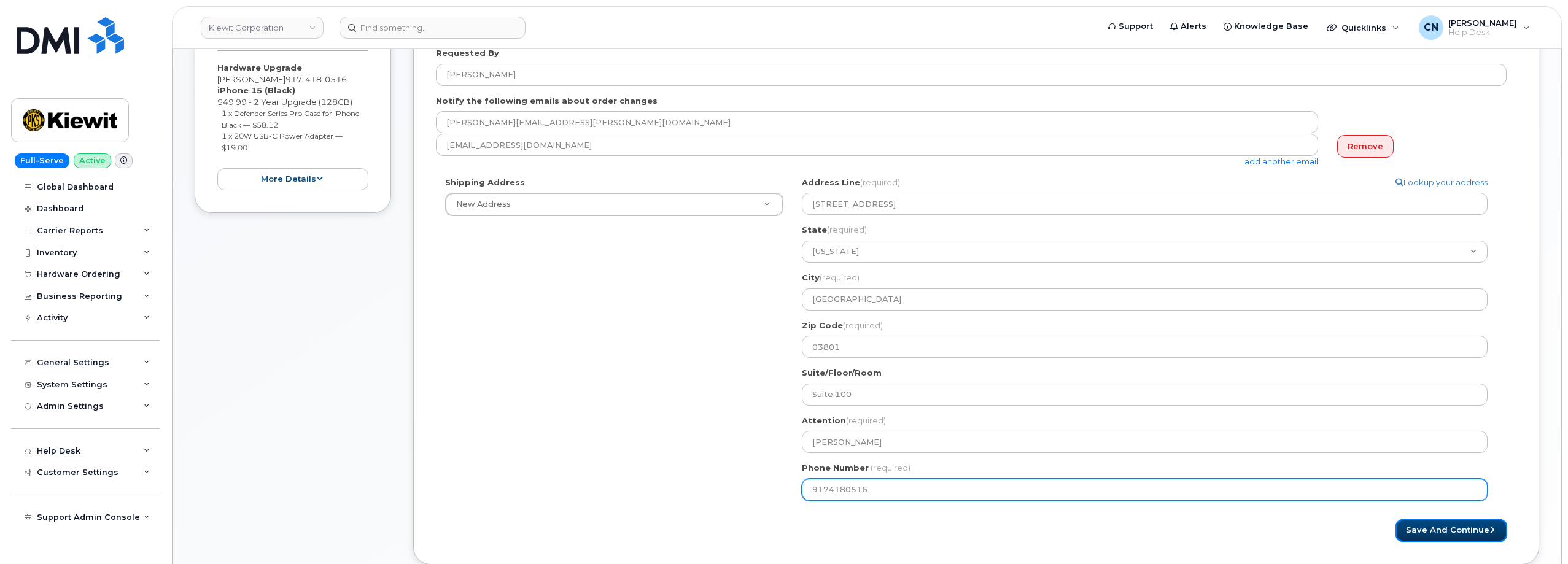
drag, startPoint x: 1449, startPoint y: 525, endPoint x: 985, endPoint y: 490, distance: 465.3
click at [1449, 525] on button "Save and Continue" at bounding box center [1451, 530] width 112 height 23
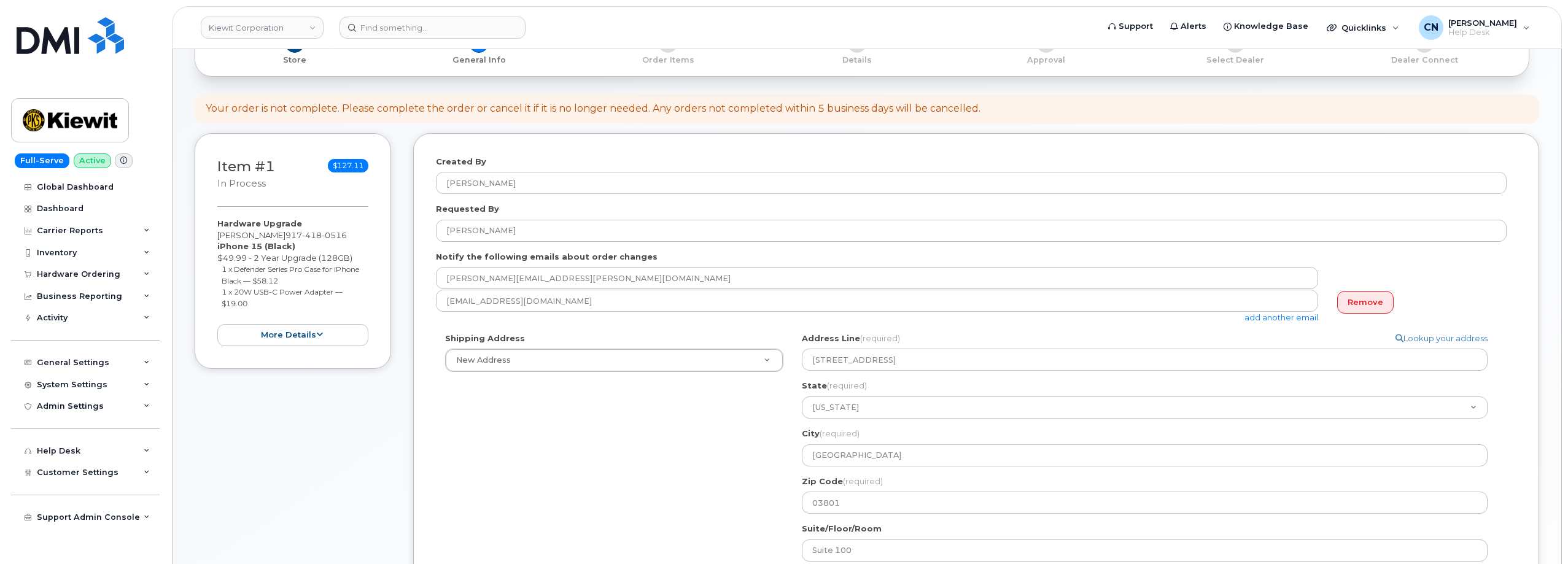
scroll to position [0, 0]
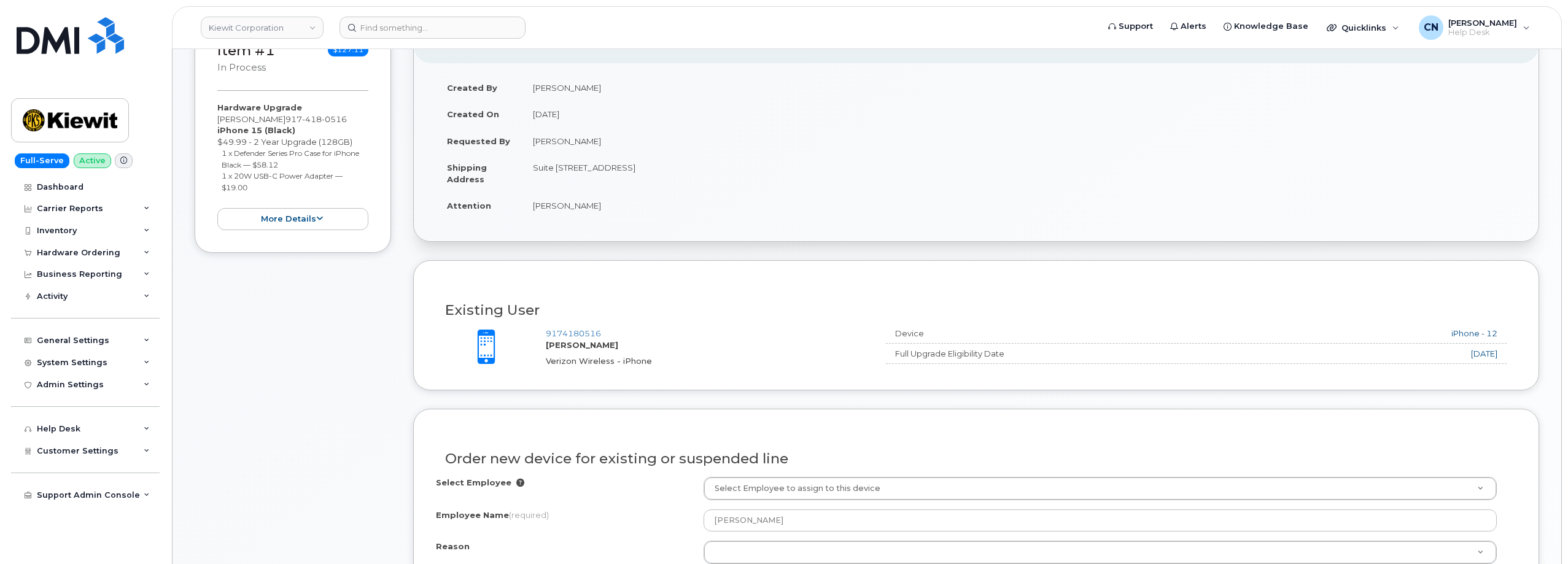
scroll to position [307, 0]
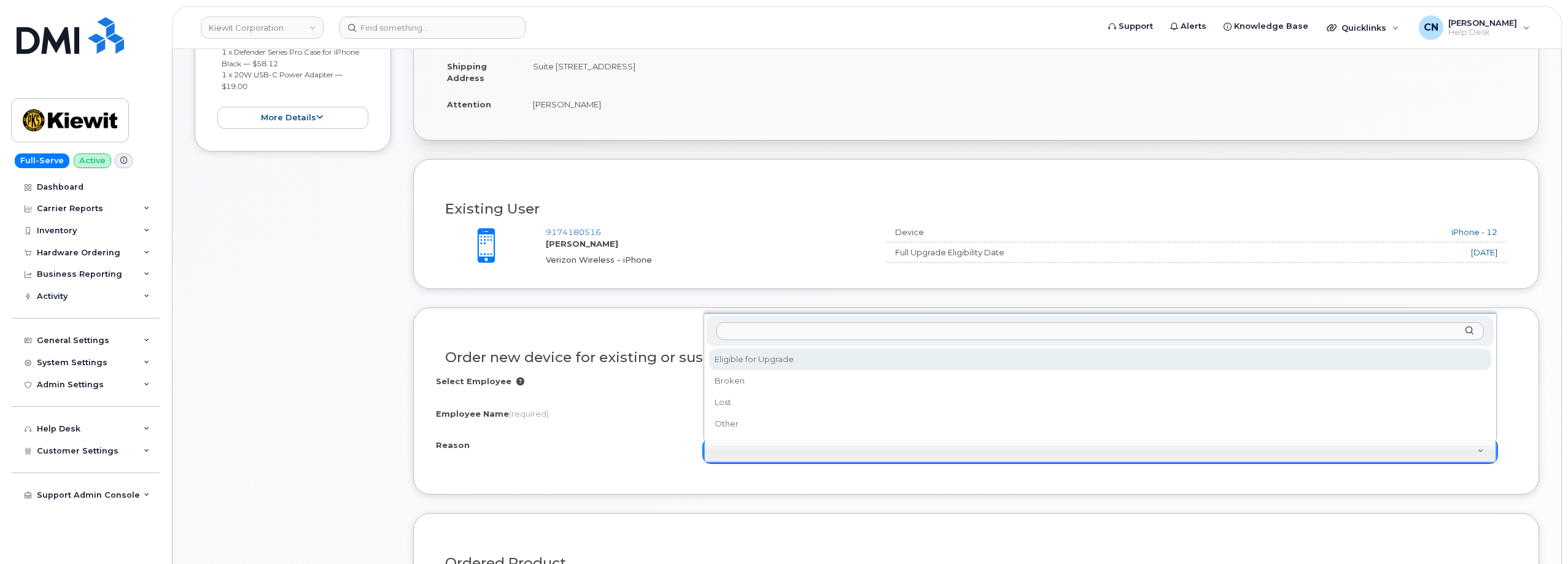
select select "eligible_for_upgrade"
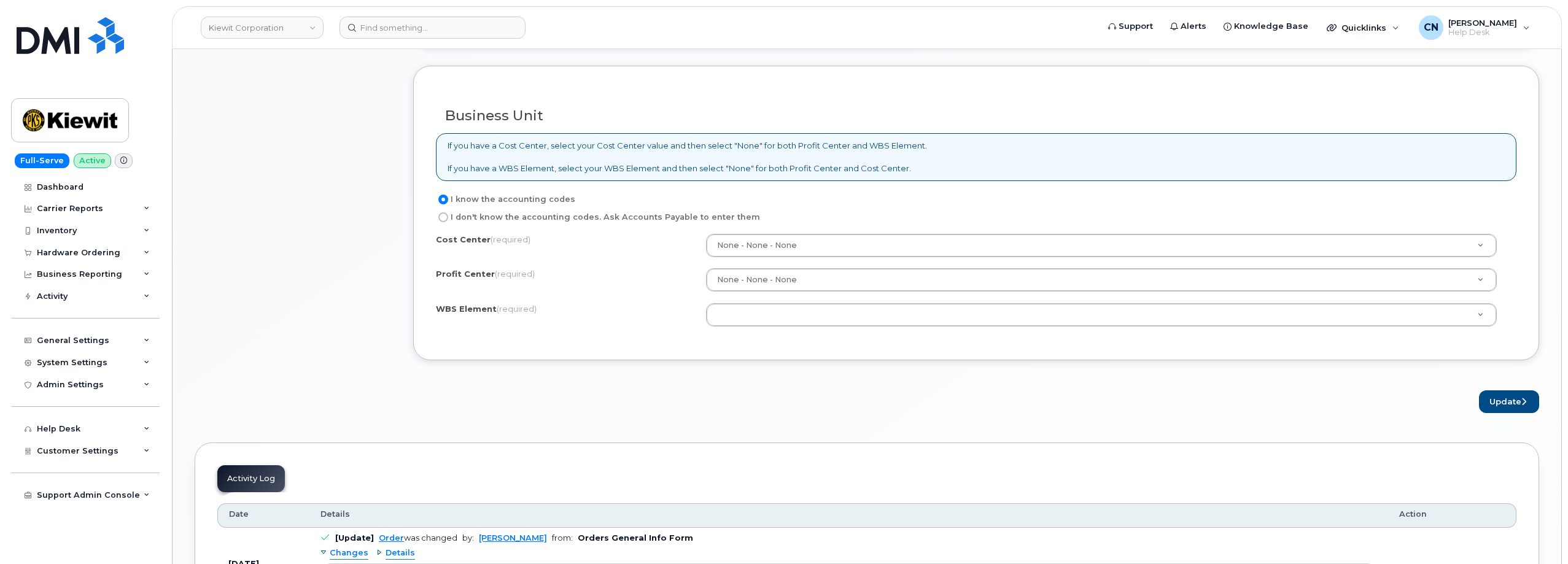
scroll to position [981, 0]
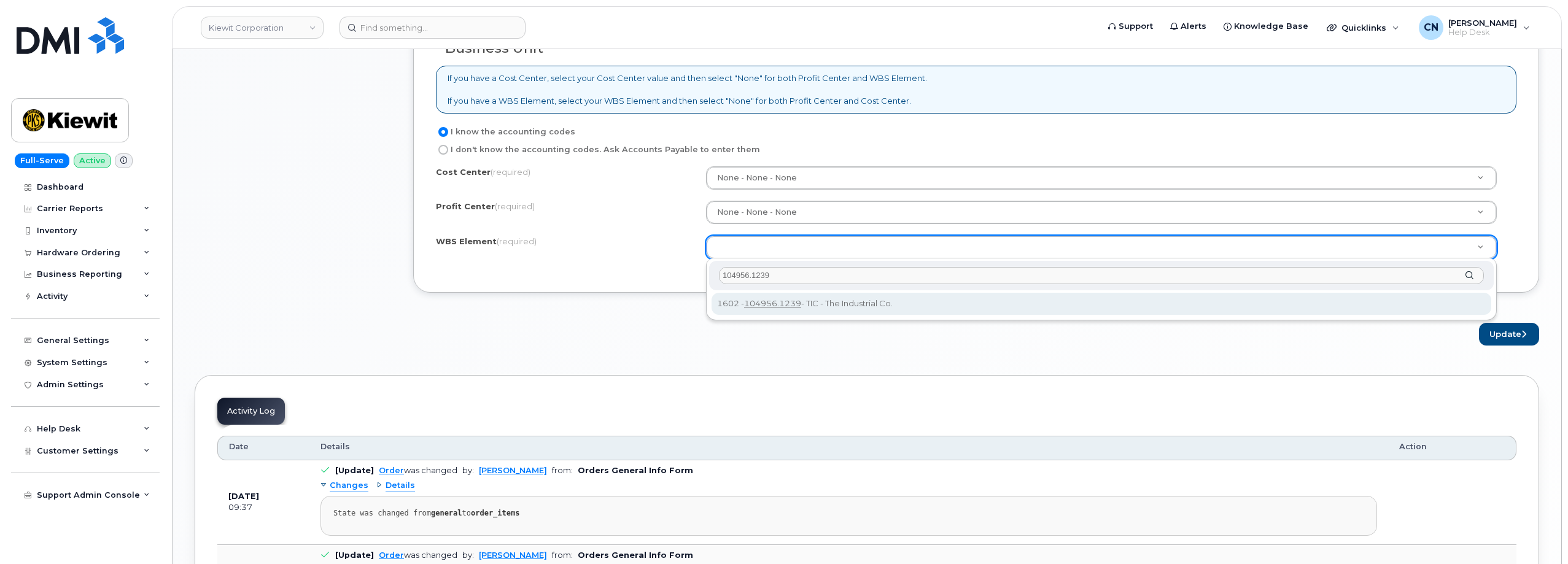
type input "104956.1239"
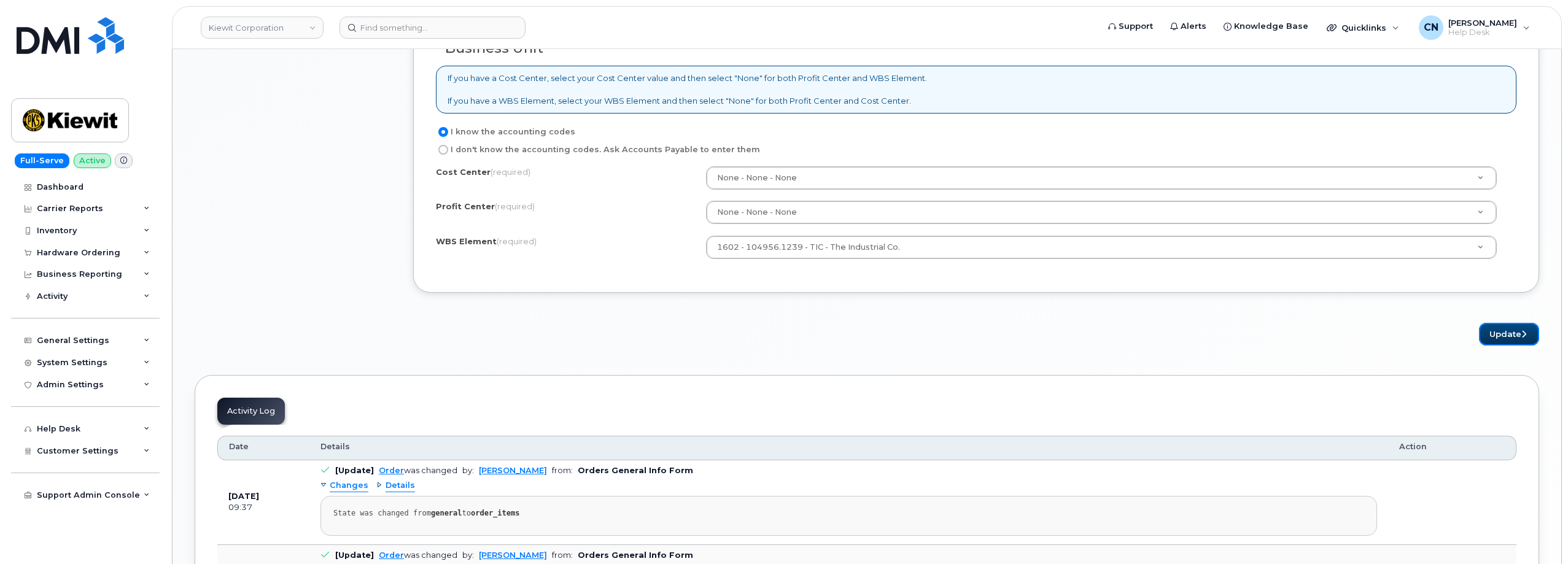
drag, startPoint x: 1490, startPoint y: 332, endPoint x: 1111, endPoint y: 335, distance: 379.0
click at [1492, 335] on button "Update" at bounding box center [1509, 334] width 60 height 23
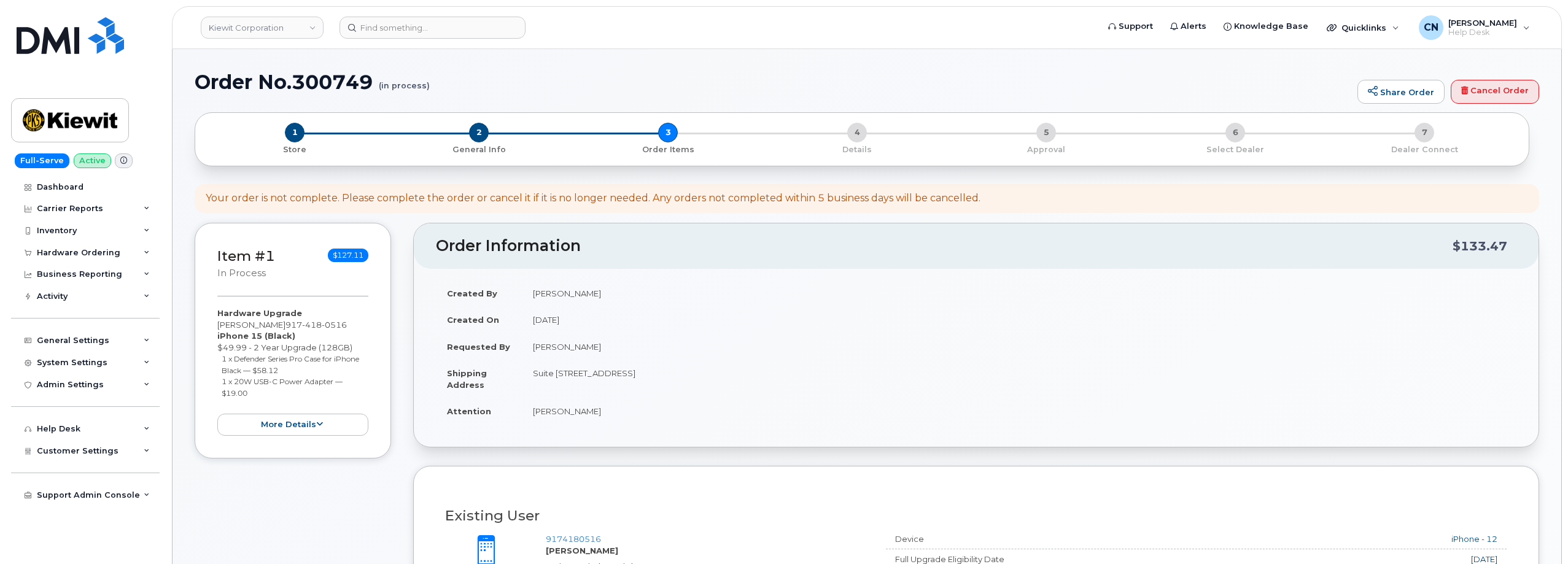
scroll to position [368, 0]
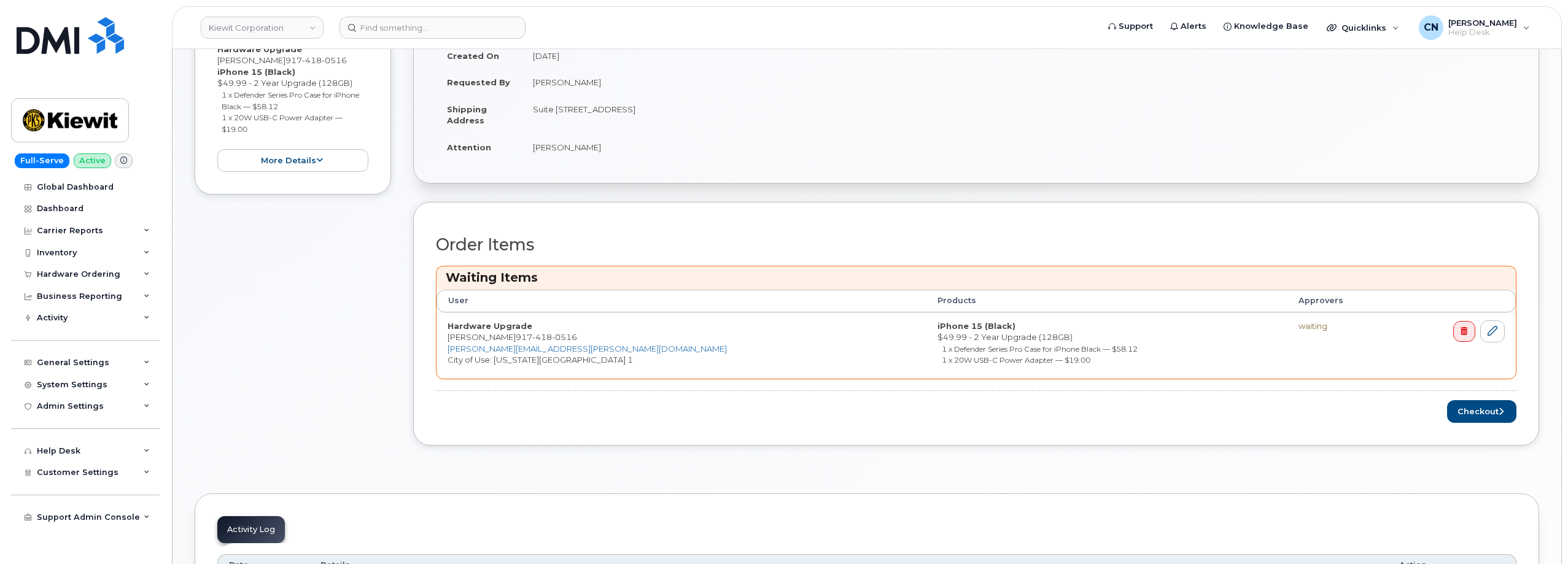
scroll to position [429, 0]
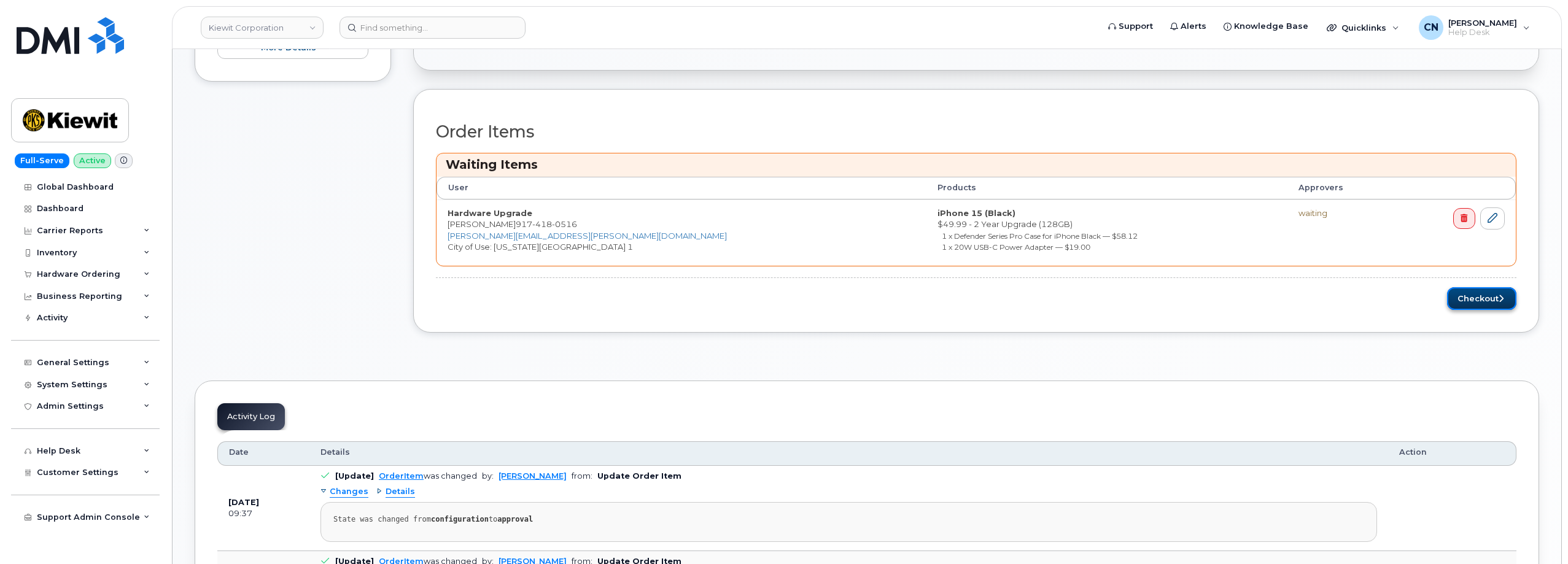
click at [1496, 304] on button "Checkout" at bounding box center [1481, 299] width 69 height 23
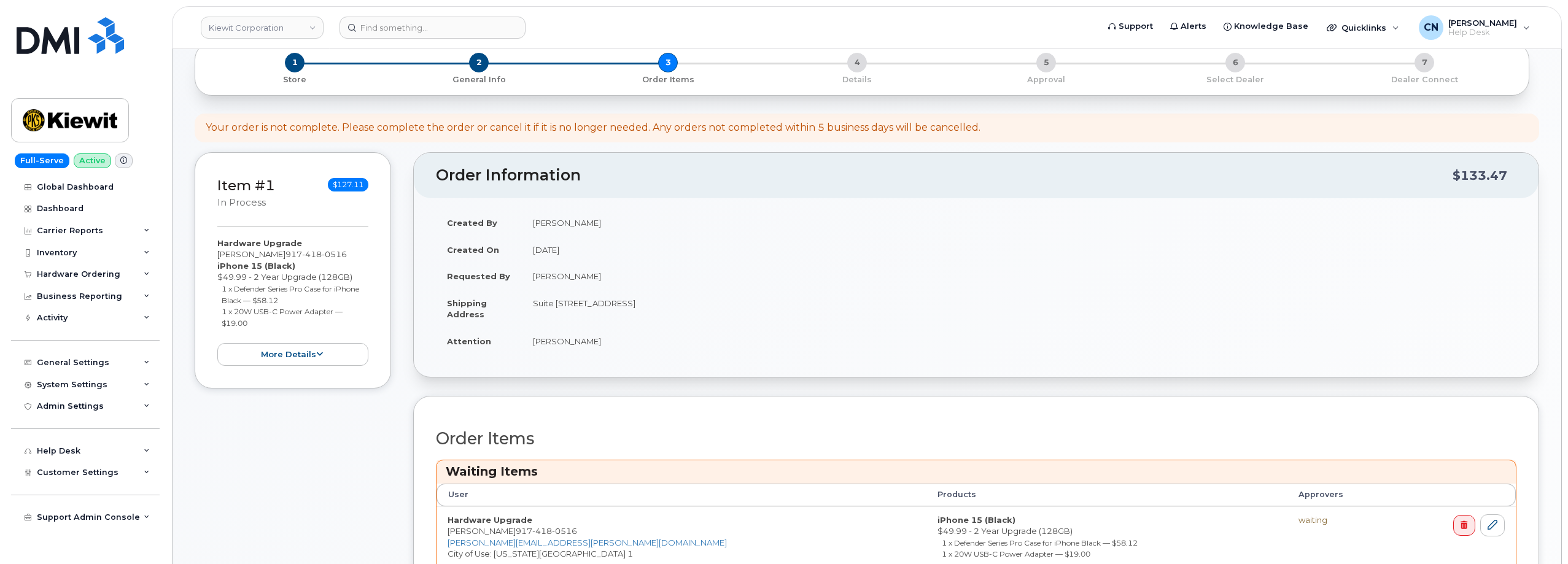
scroll to position [0, 0]
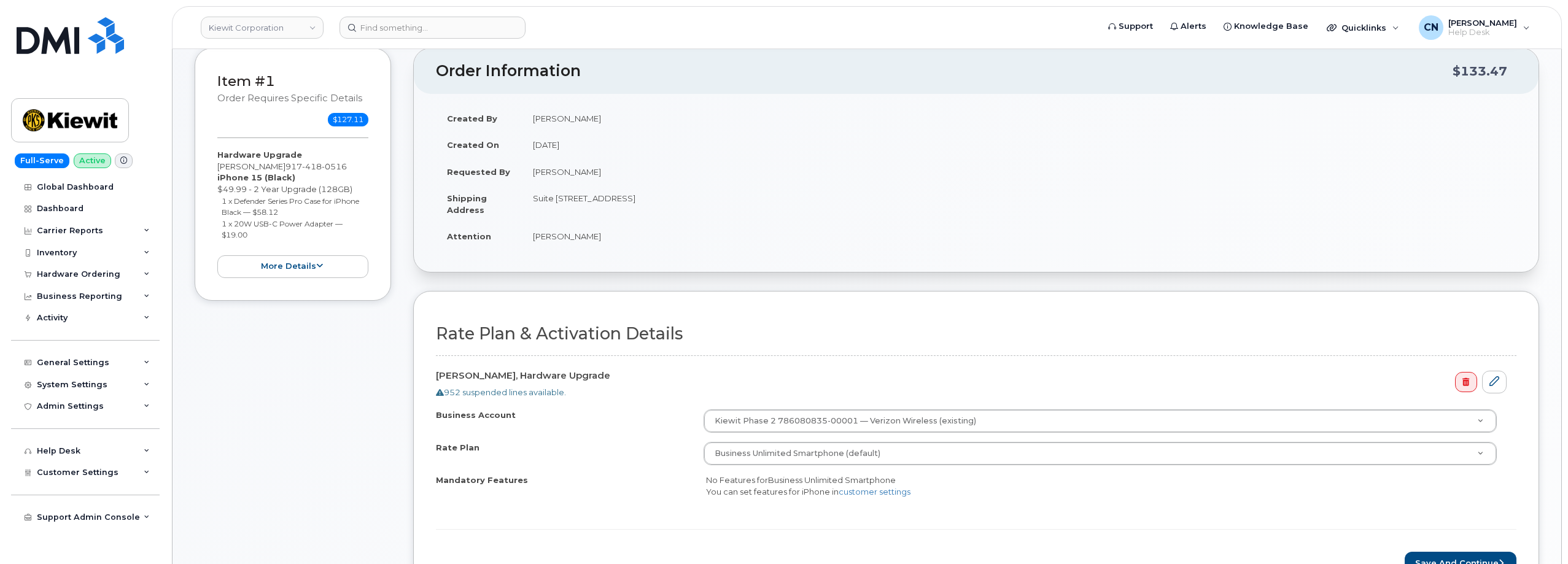
scroll to position [307, 0]
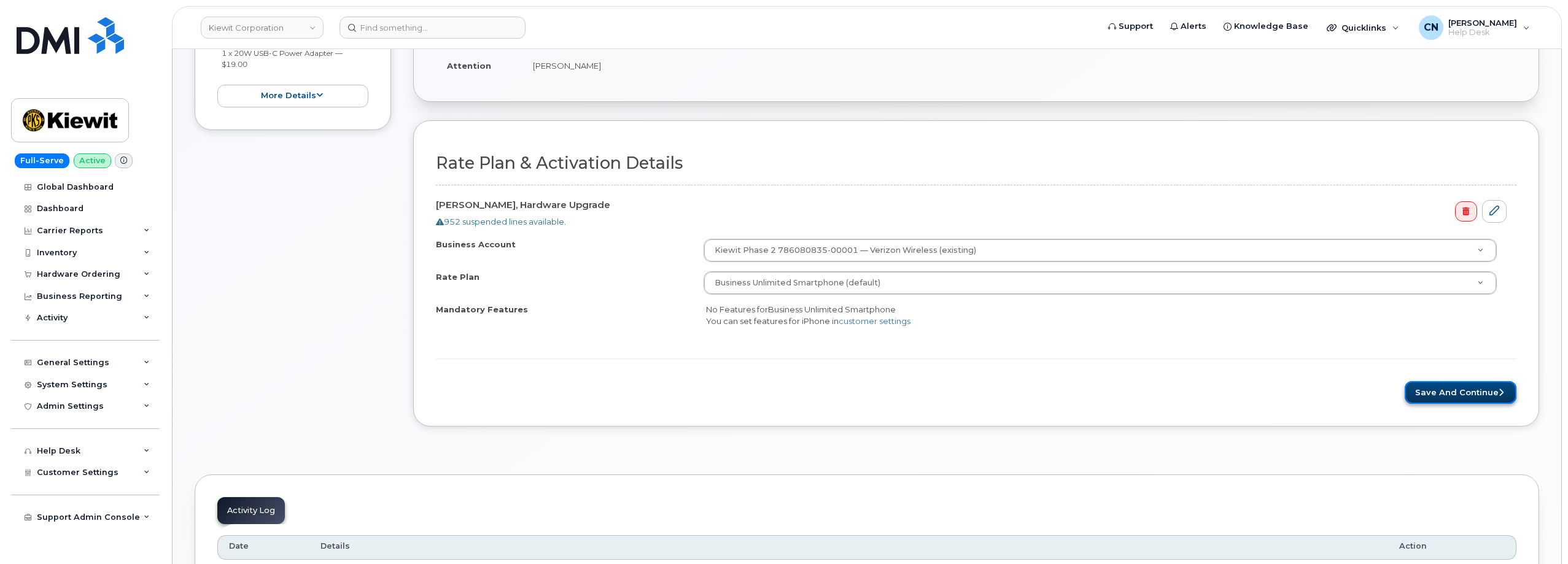
click at [1440, 397] on button "Save and Continue" at bounding box center [1460, 392] width 112 height 23
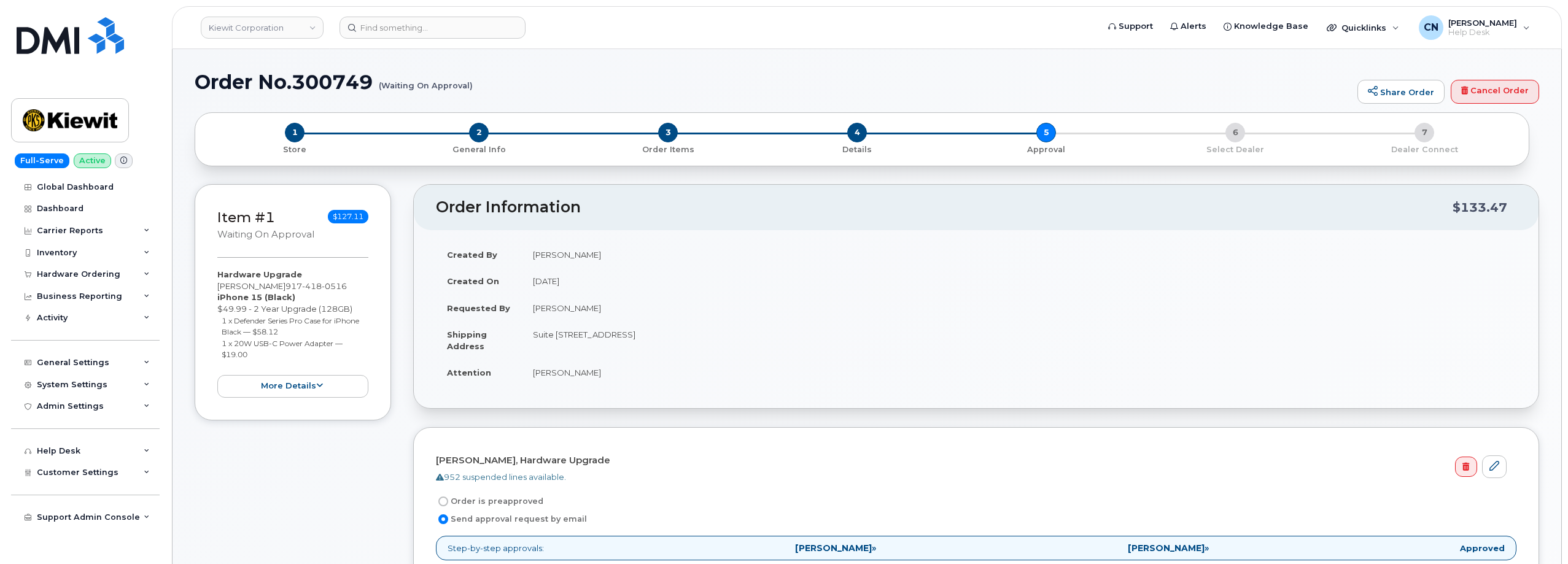
click at [295, 495] on div "Item #1 Waiting On Approval $127.11 Hardware Upgrade [PERSON_NAME] [PHONE_NUMBE…" at bounding box center [292, 529] width 196 height 691
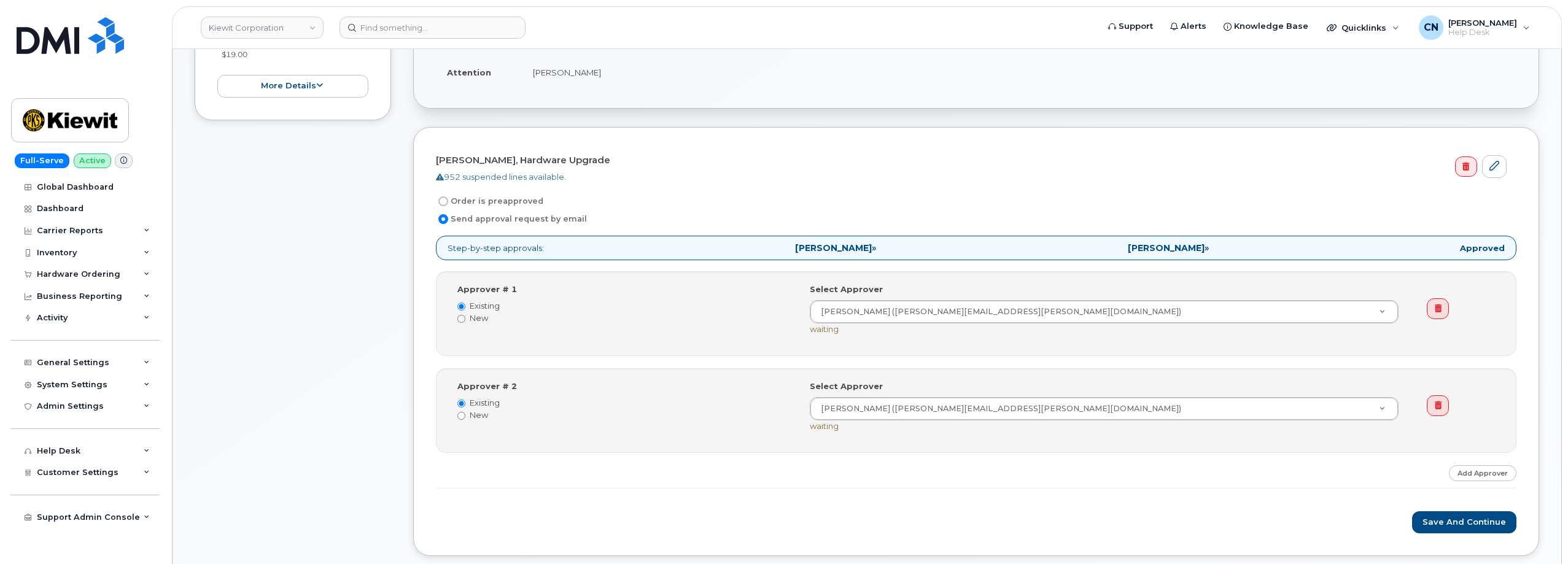
scroll to position [368, 0]
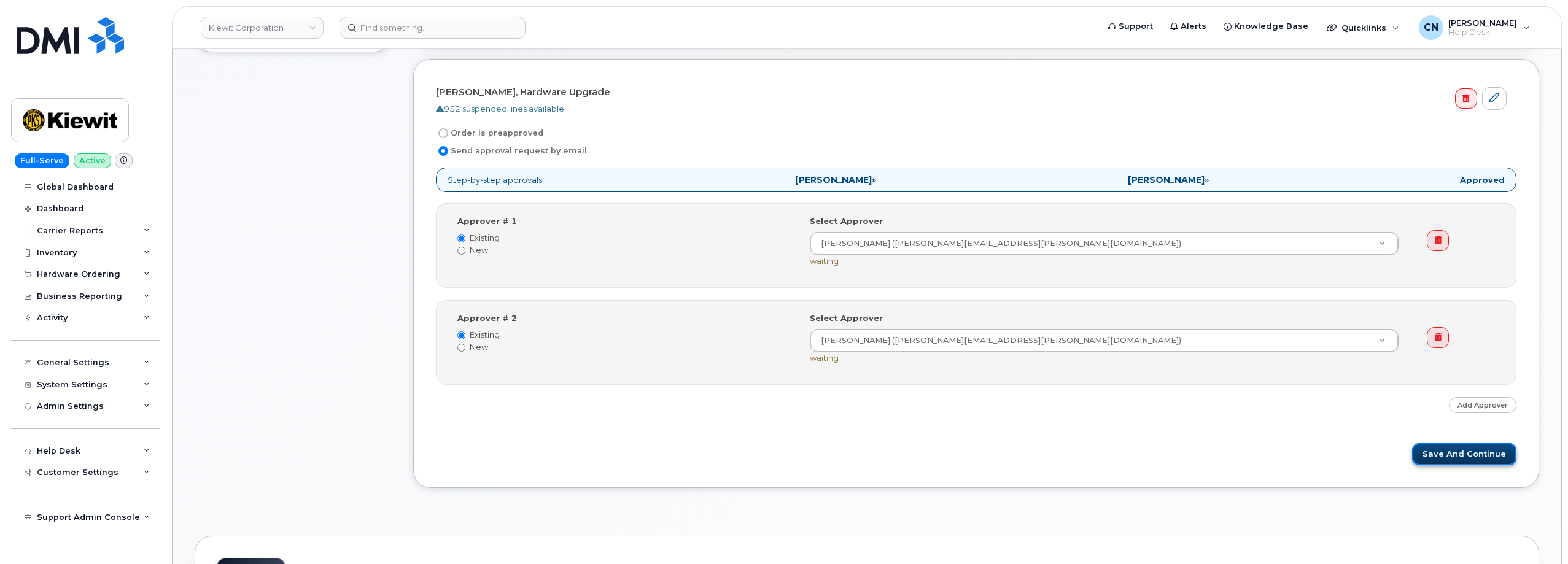
click at [1444, 450] on button "Save and Continue" at bounding box center [1464, 454] width 104 height 23
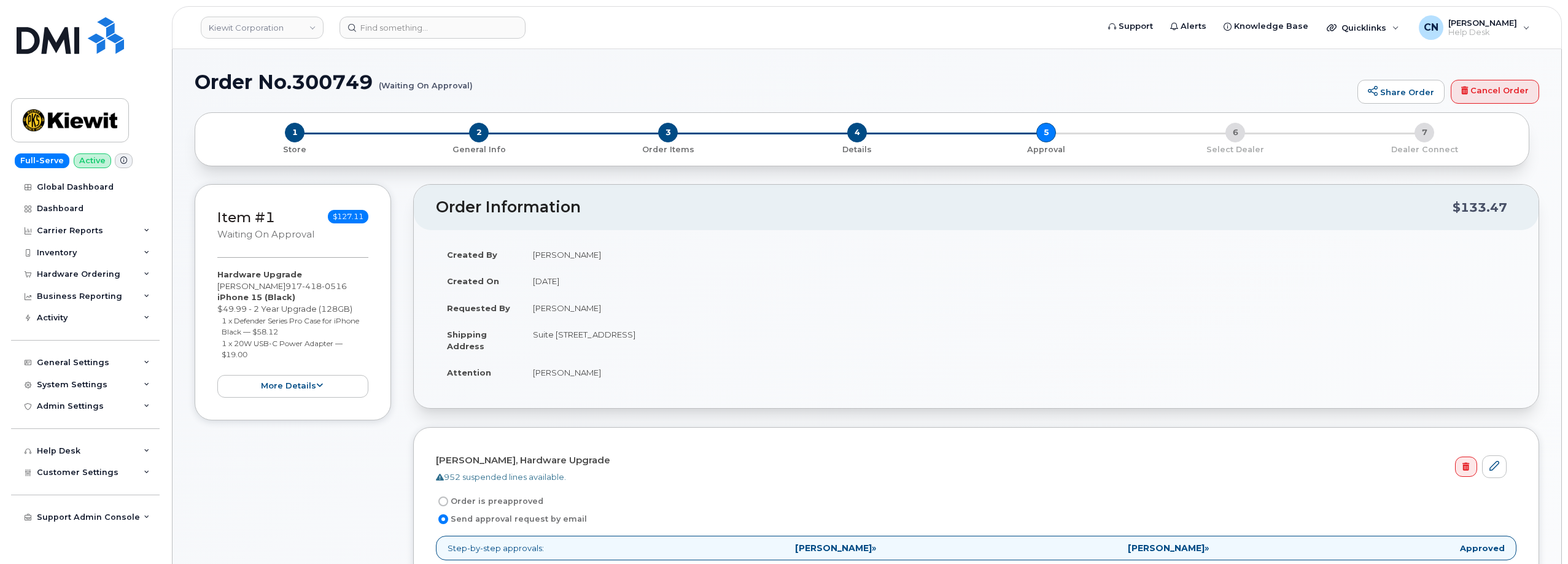
drag, startPoint x: 475, startPoint y: 88, endPoint x: 439, endPoint y: 91, distance: 36.1
click at [439, 91] on h1 "Order No.300749 (Waiting On Approval)" at bounding box center [773, 81] width 1157 height 21
drag, startPoint x: 198, startPoint y: 83, endPoint x: 470, endPoint y: 69, distance: 272.4
click at [470, 79] on h1 "Order No.300749 (Waiting On Approval)" at bounding box center [773, 81] width 1157 height 21
copy h1 "Order No.300749 (Waiting On Approval"
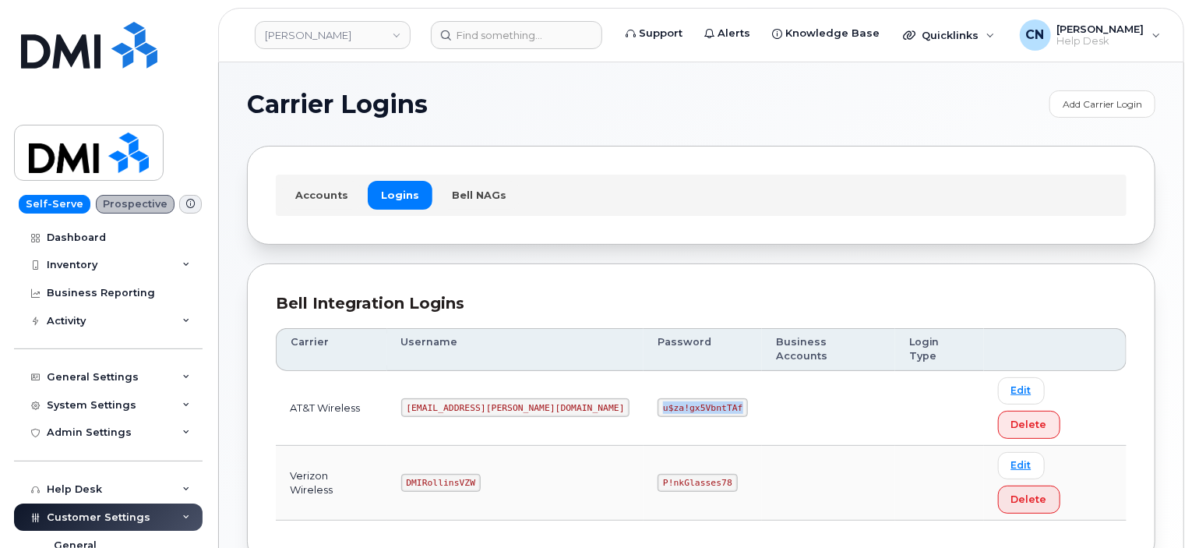
drag, startPoint x: 585, startPoint y: 376, endPoint x: 757, endPoint y: 371, distance: 172.3
click at [689, 373] on td "u$za!gx5VbntTAf" at bounding box center [702, 408] width 118 height 75
copy code "u$za!gx5VbntTAf"
